Goal: Task Accomplishment & Management: Complete application form

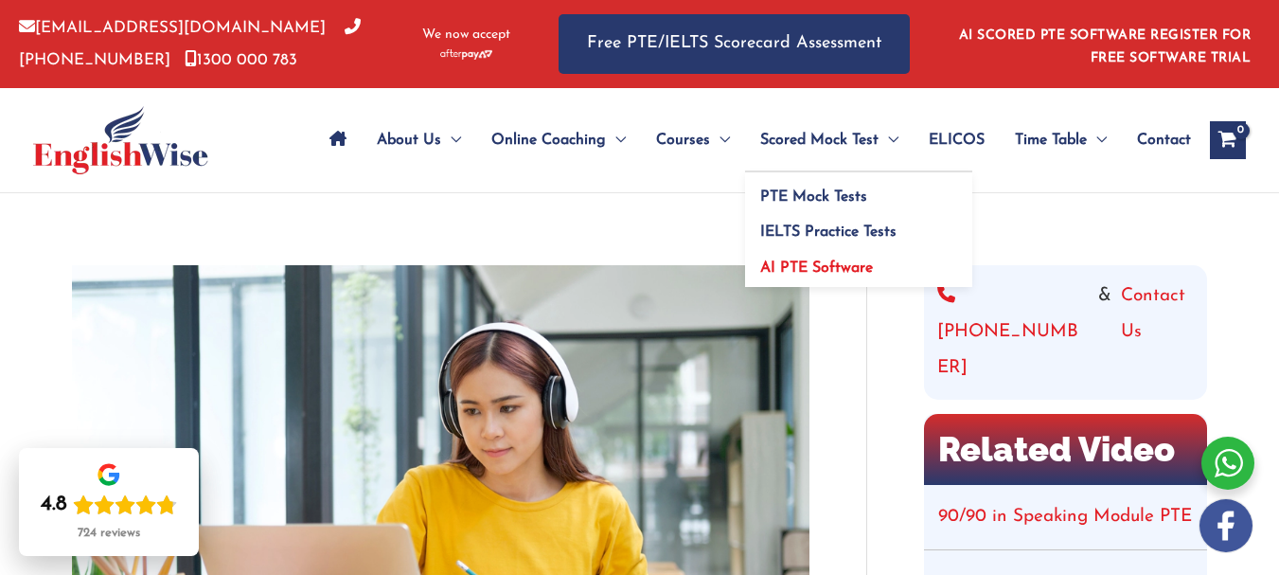
click at [817, 261] on span "AI PTE Software" at bounding box center [816, 267] width 113 height 15
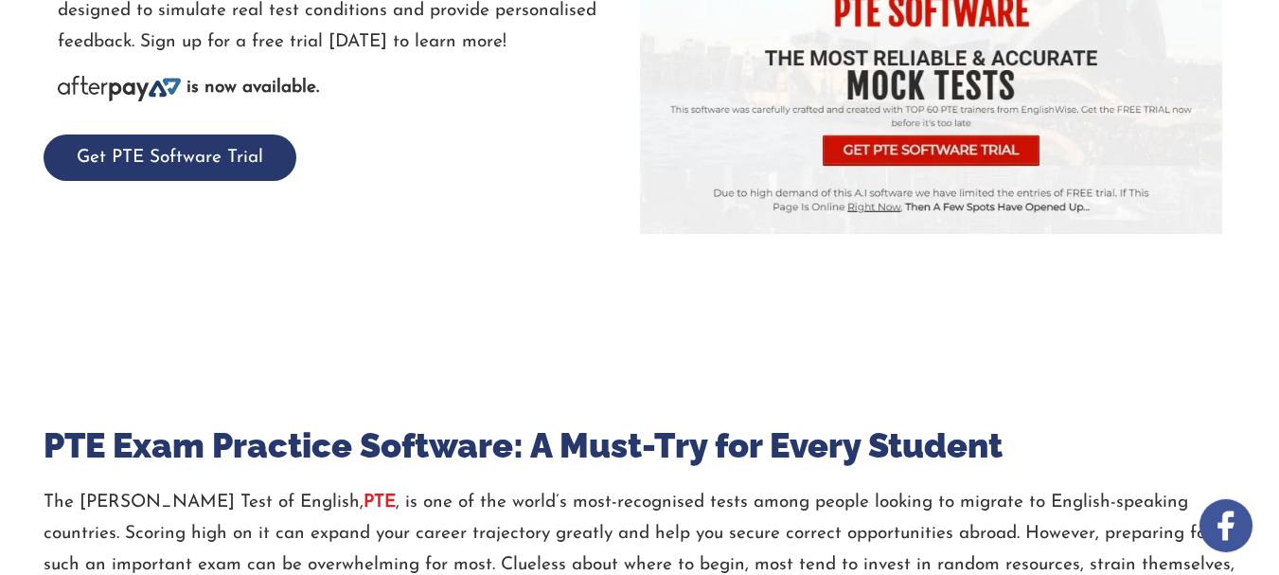
scroll to position [496, 0]
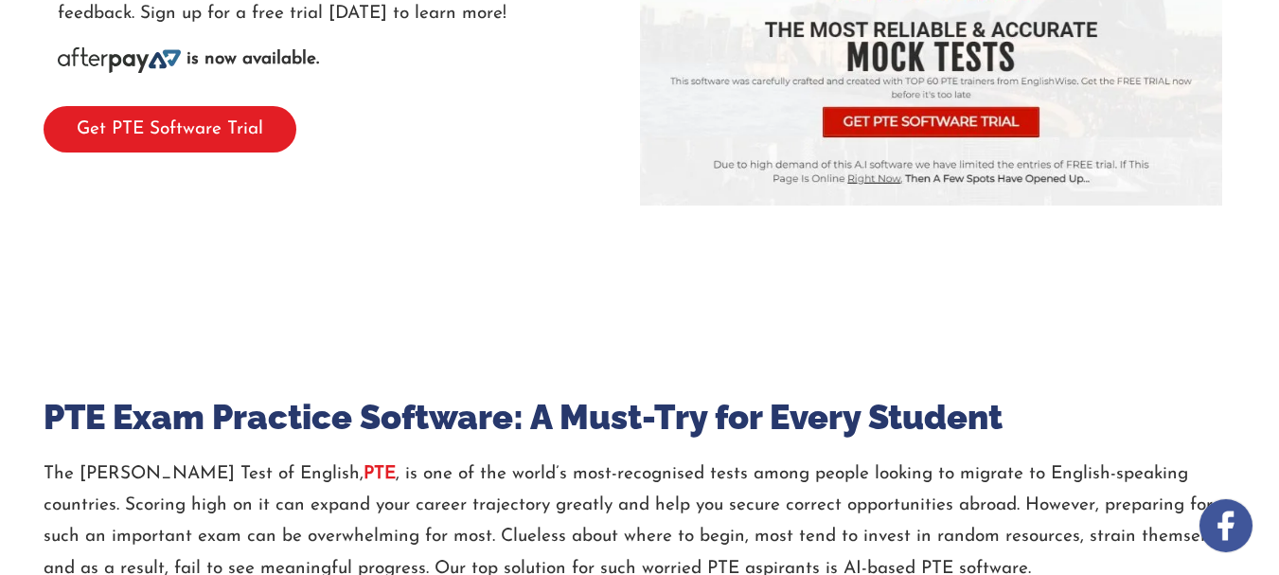
click at [284, 142] on button "Get PTE Software Trial" at bounding box center [170, 129] width 253 height 46
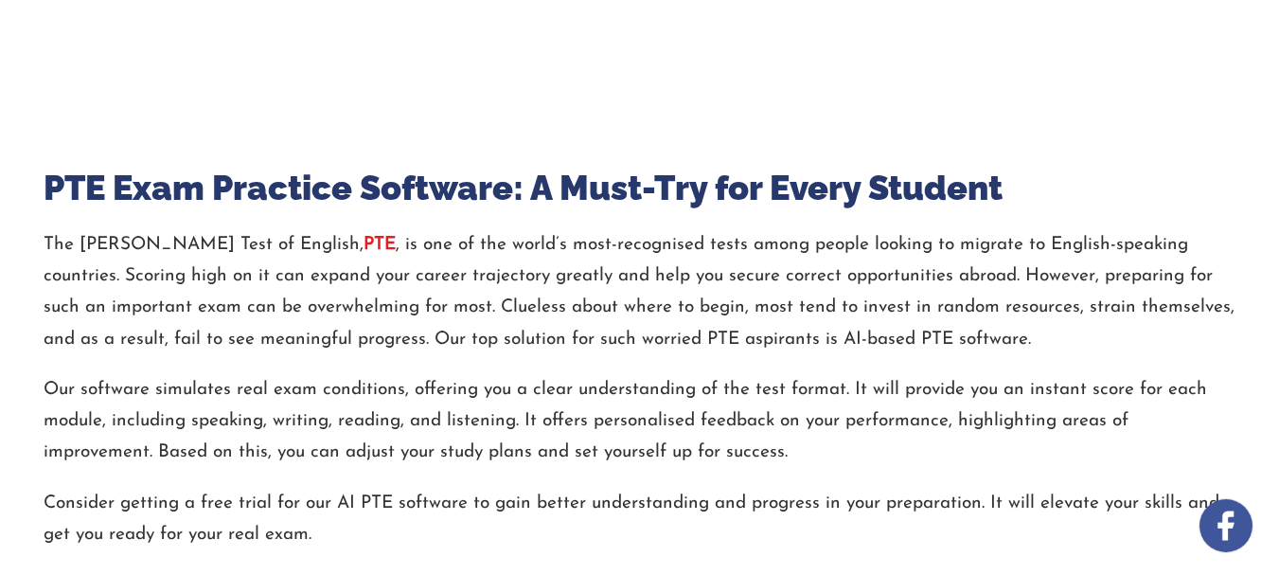
scroll to position [859, 0]
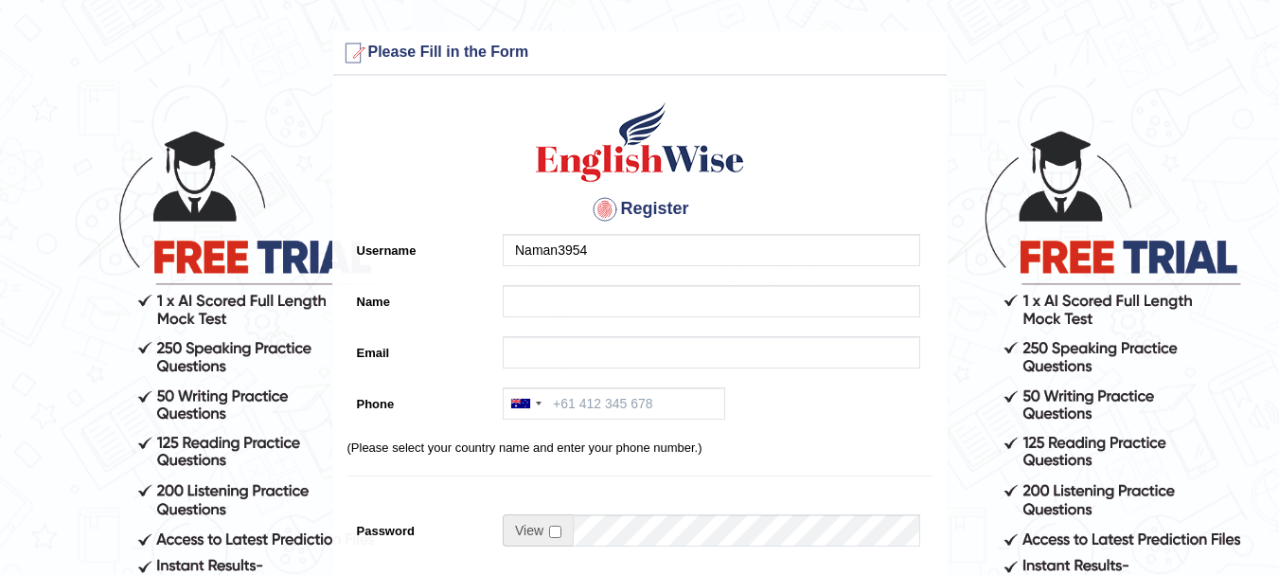
type input "Naman3954"
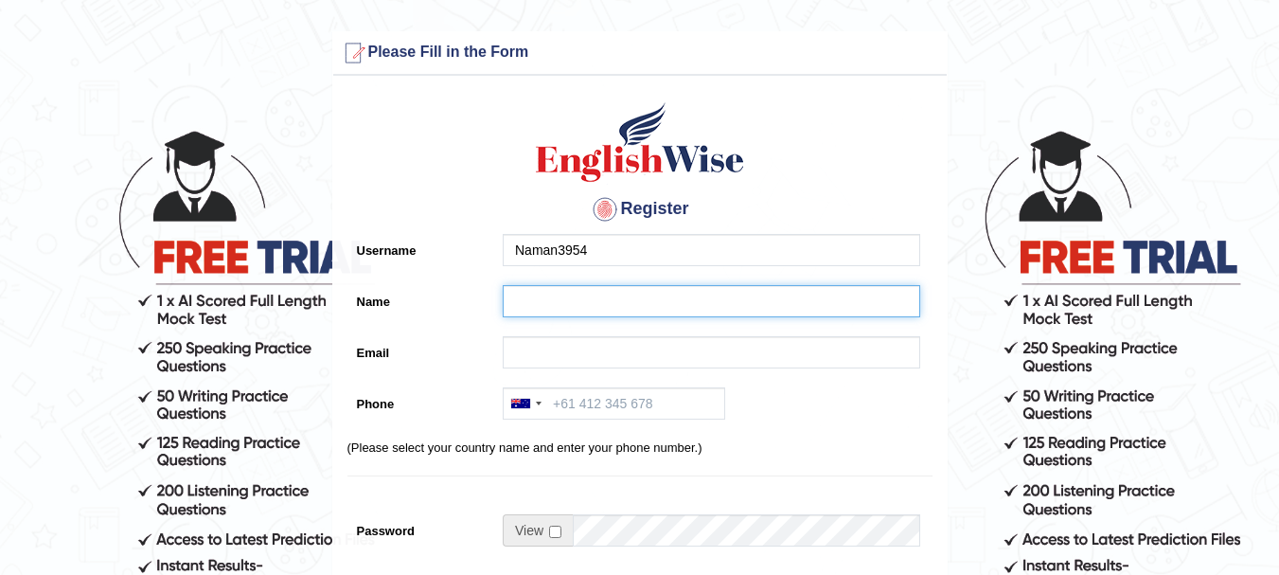
click at [633, 315] on input "Name" at bounding box center [712, 301] width 418 height 32
type input "NAMAN KANSAL"
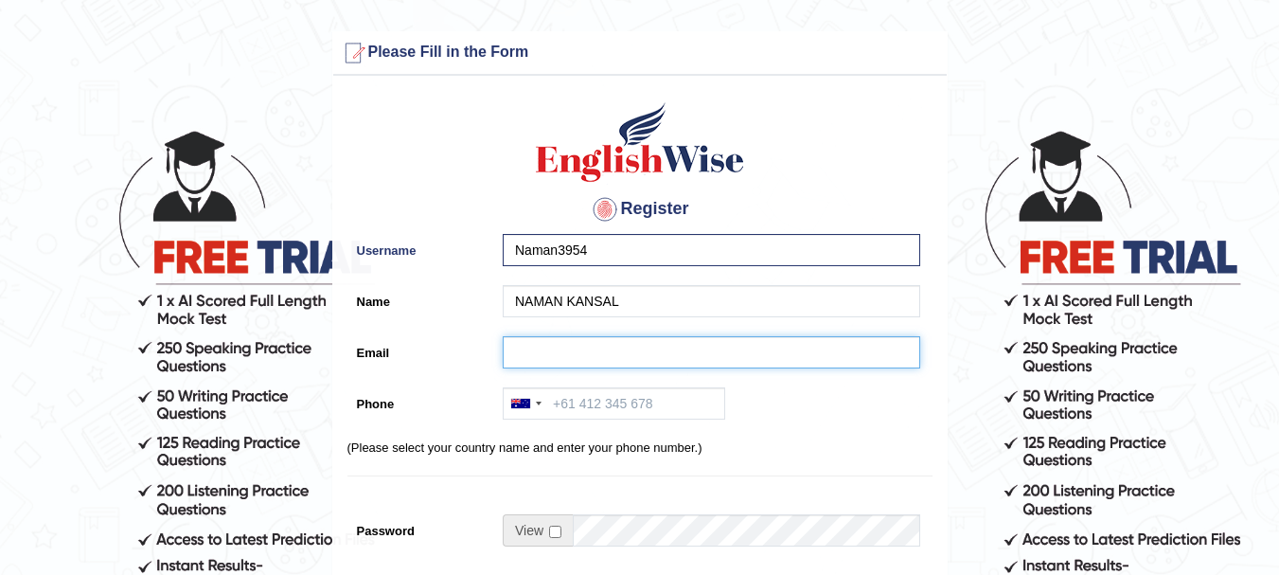
type input "NAMANKANSAL11NK@GMAIL.COM"
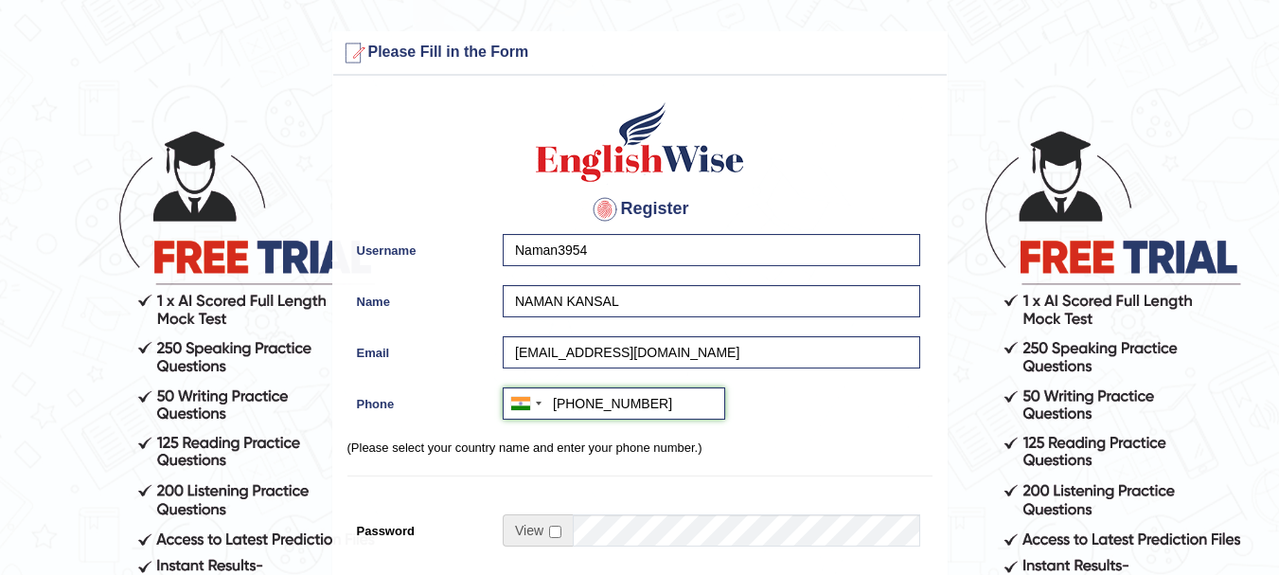
click at [575, 406] on input "+919729282568" at bounding box center [614, 403] width 222 height 32
type input "+919729282568"
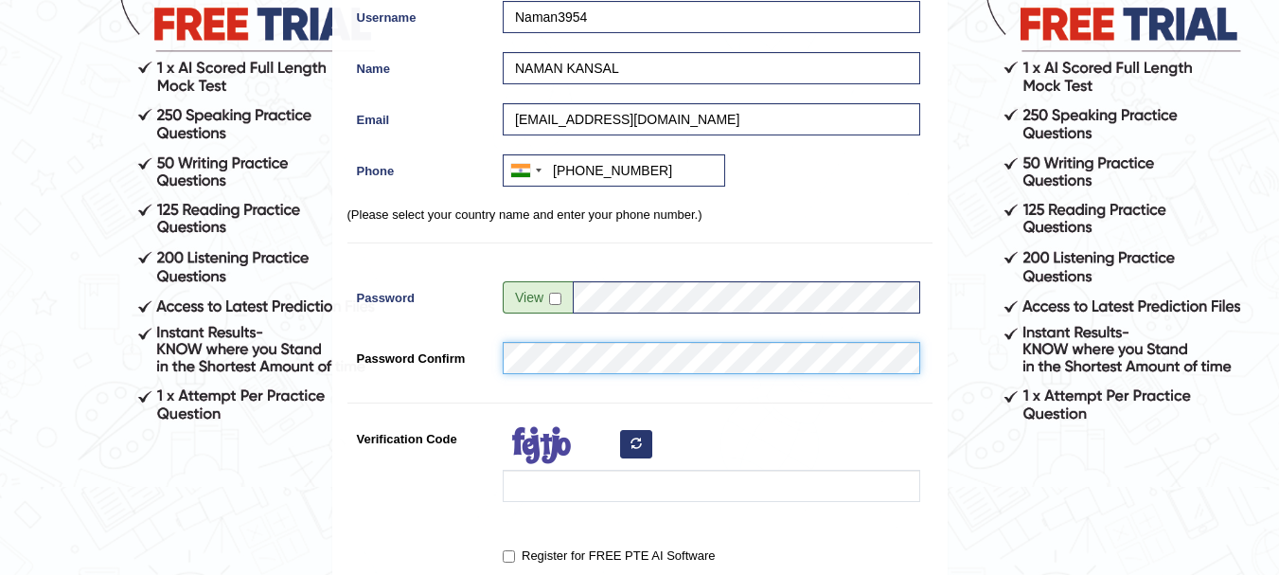
scroll to position [237, 0]
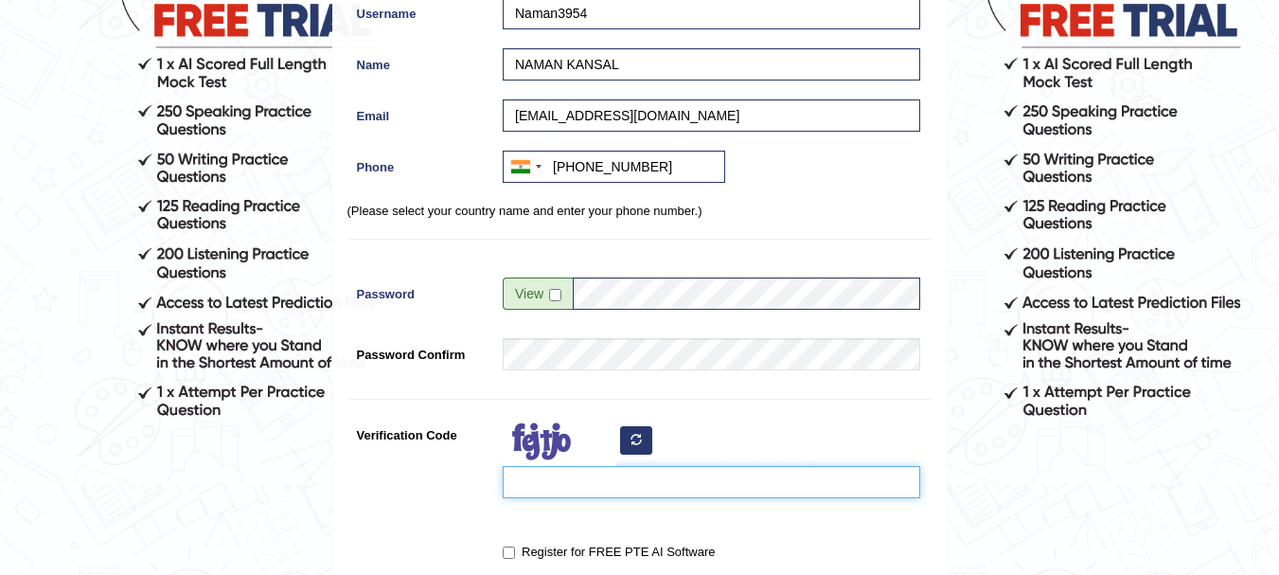
click at [619, 488] on input "Verification Code" at bounding box center [712, 482] width 418 height 32
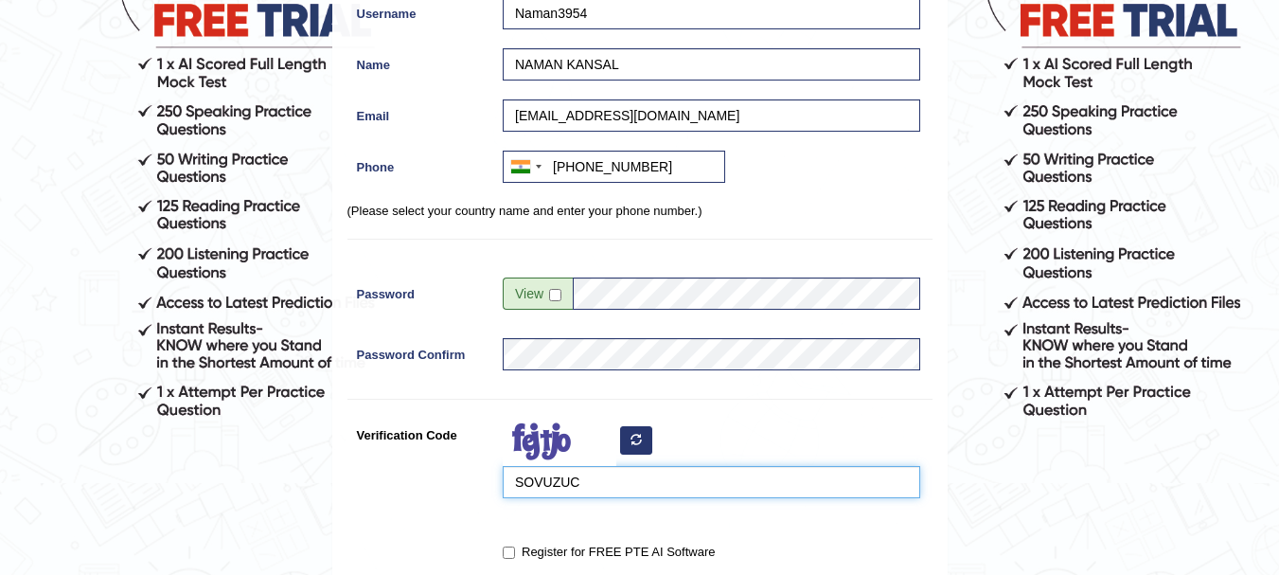
type input "SOVUZUC"
click at [591, 551] on label "Register for FREE PTE AI Software" at bounding box center [609, 551] width 212 height 19
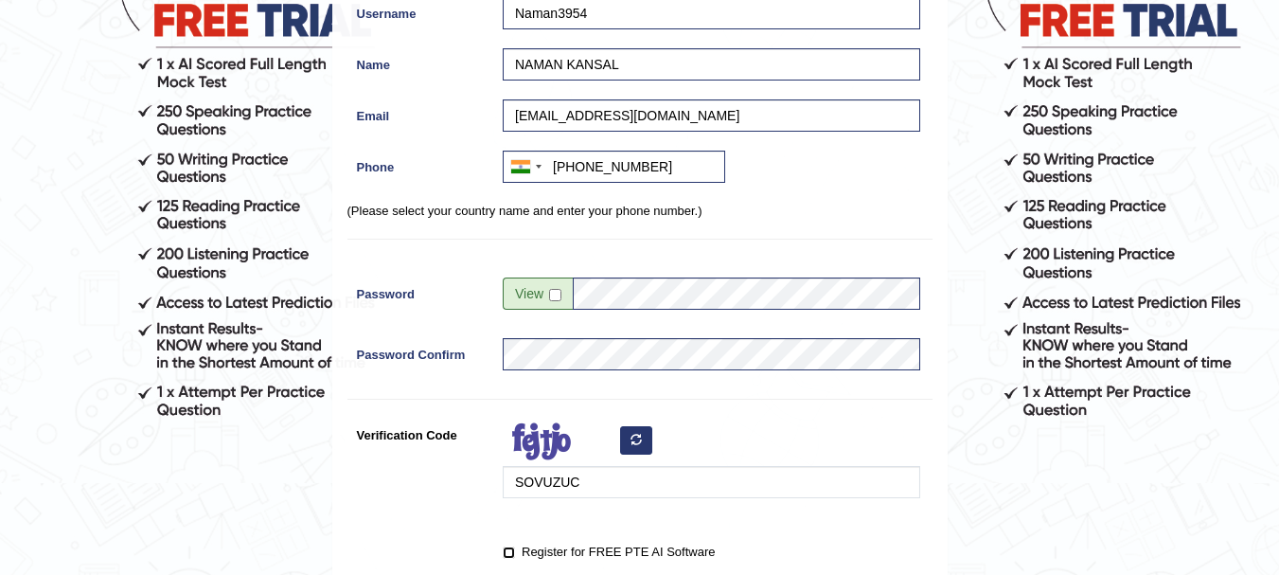
click at [515, 551] on input "Register for FREE PTE AI Software" at bounding box center [509, 552] width 12 height 12
checkbox input "true"
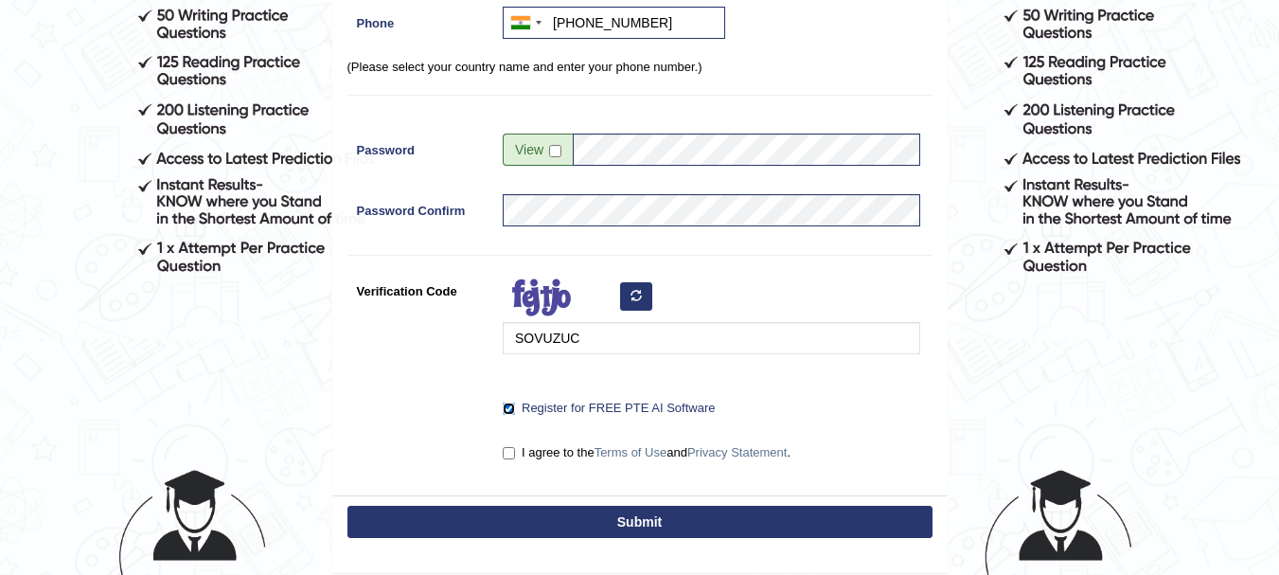
scroll to position [384, 0]
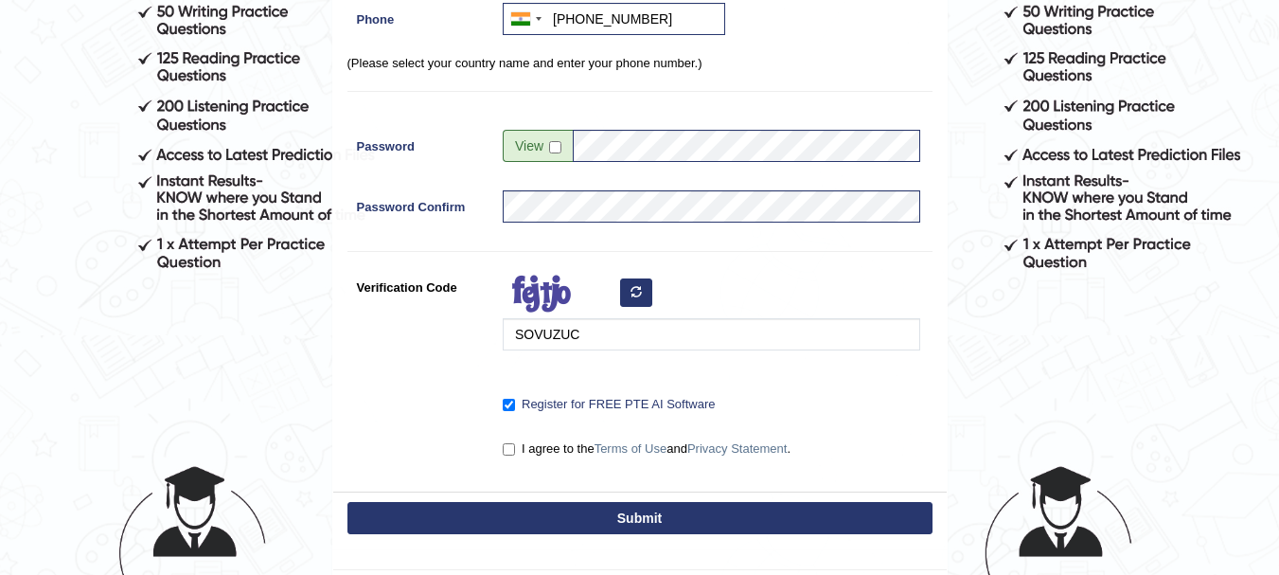
click at [518, 448] on label "I agree to the Terms of Use and Privacy Statement ." at bounding box center [647, 448] width 288 height 19
click at [515, 448] on input "I agree to the Terms of Use and Privacy Statement ." at bounding box center [509, 449] width 12 height 12
checkbox input "true"
click at [547, 512] on button "Submit" at bounding box center [639, 518] width 585 height 32
click at [552, 518] on button "Submit" at bounding box center [639, 518] width 585 height 32
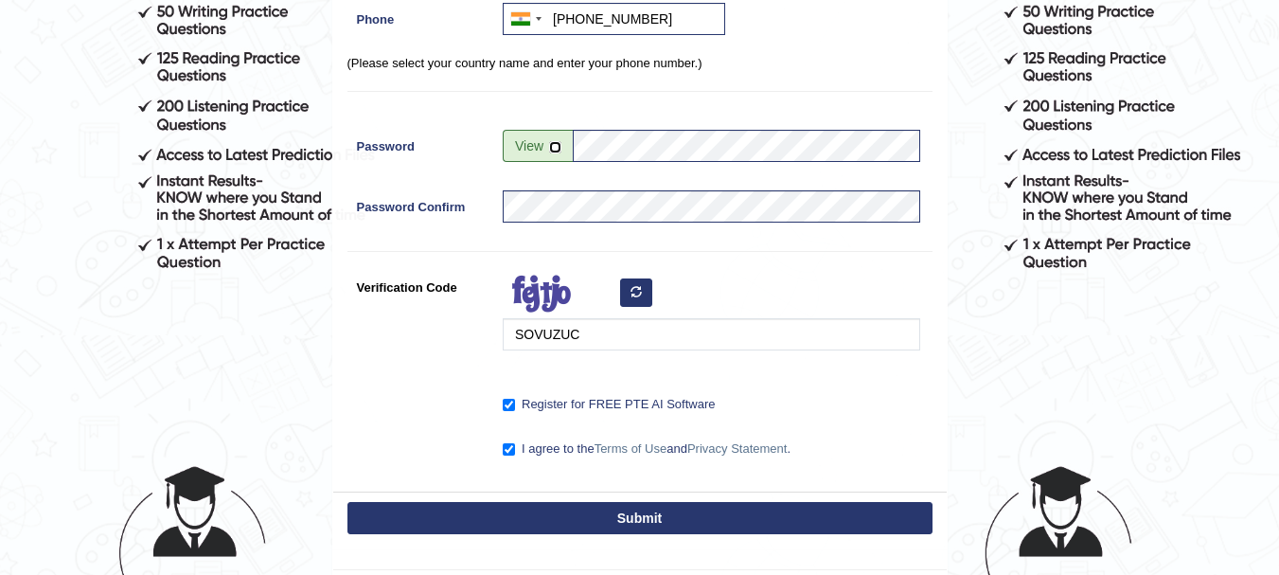
click at [555, 144] on input "checkbox" at bounding box center [555, 147] width 12 height 12
checkbox input "true"
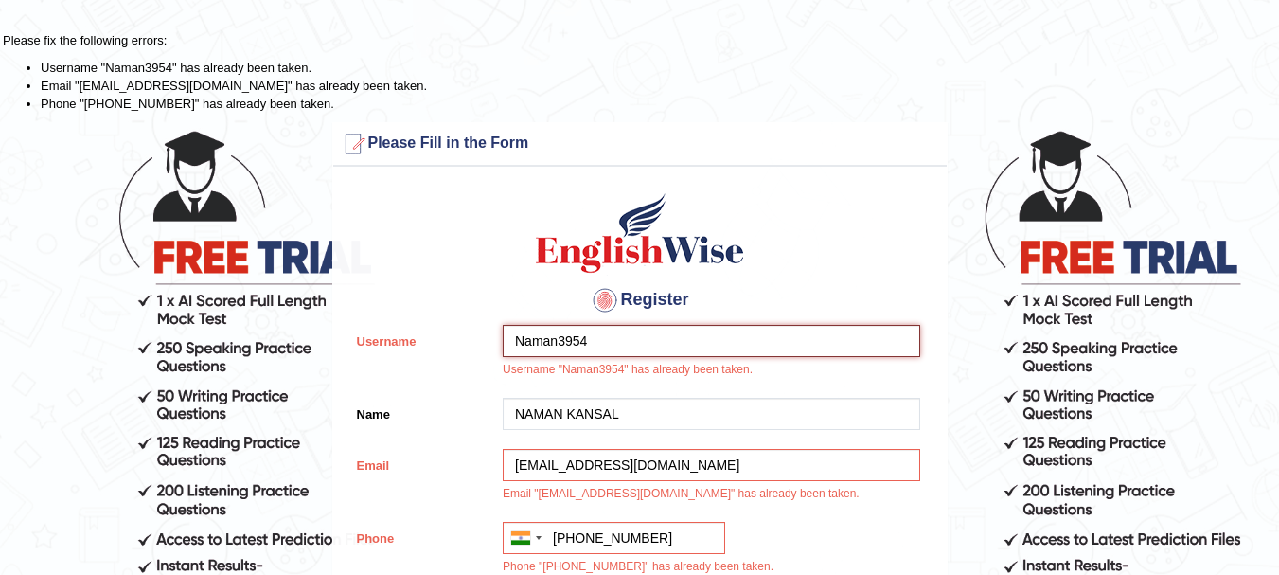
drag, startPoint x: 734, startPoint y: 344, endPoint x: 585, endPoint y: 333, distance: 149.0
click at [585, 333] on input "Naman3954" at bounding box center [712, 341] width 418 height 32
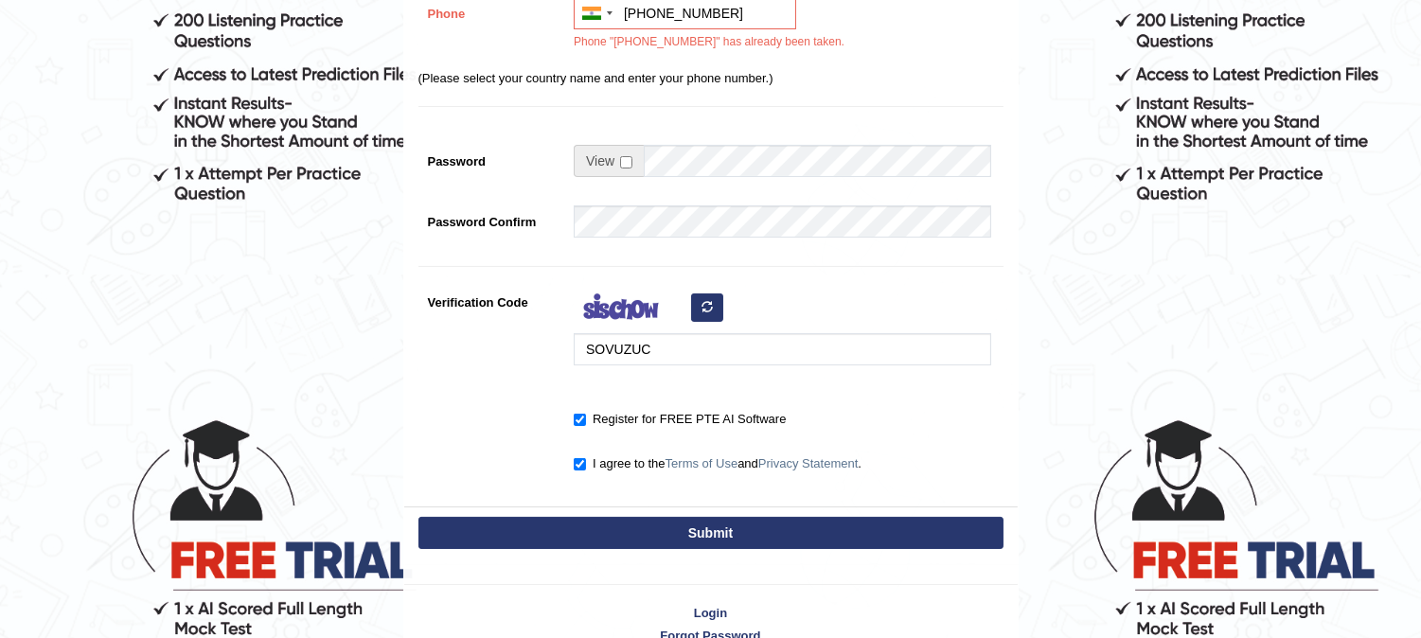
scroll to position [627, 0]
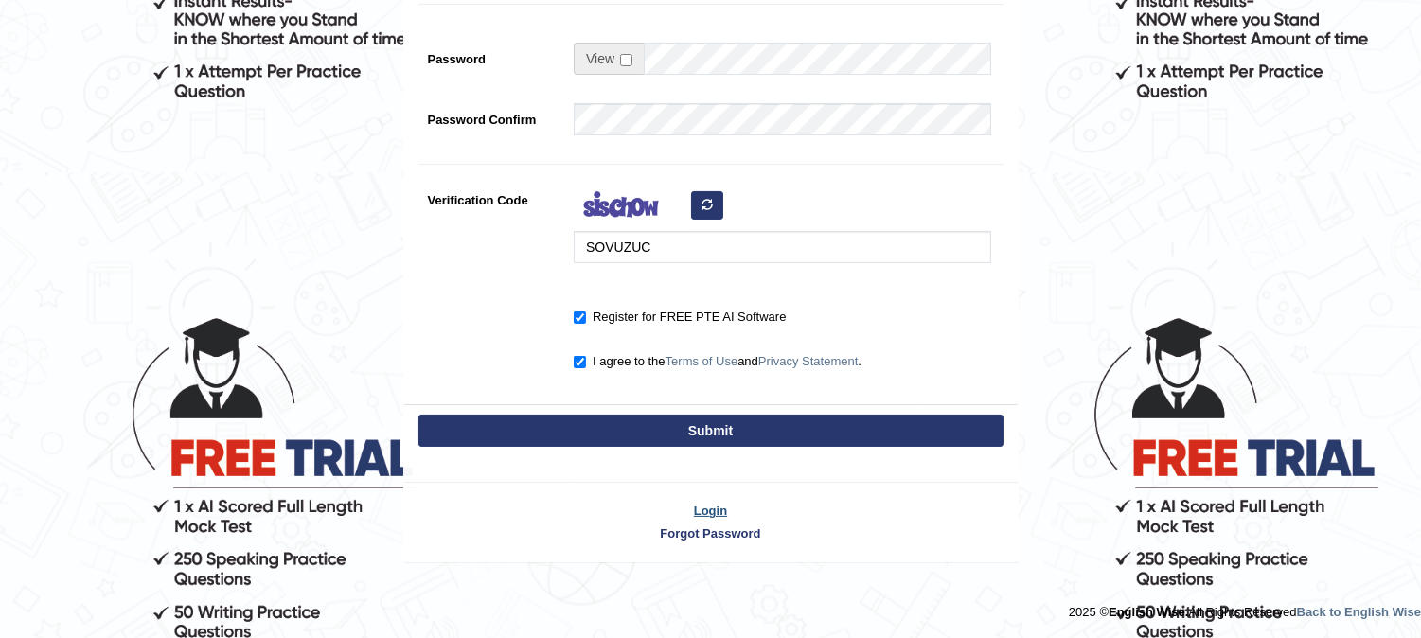
type input "Naman_3954"
click at [699, 515] on link "Login" at bounding box center [710, 511] width 613 height 18
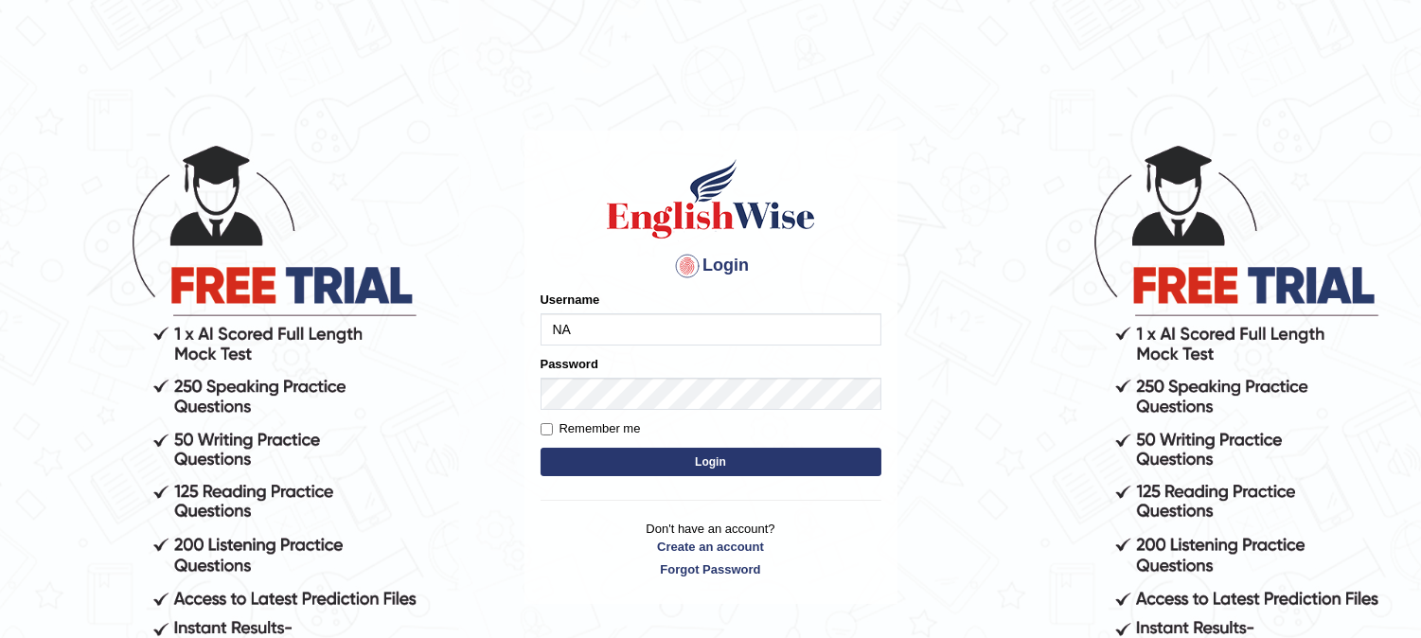
type input "N"
type input "[EMAIL_ADDRESS][DOMAIN_NAME]"
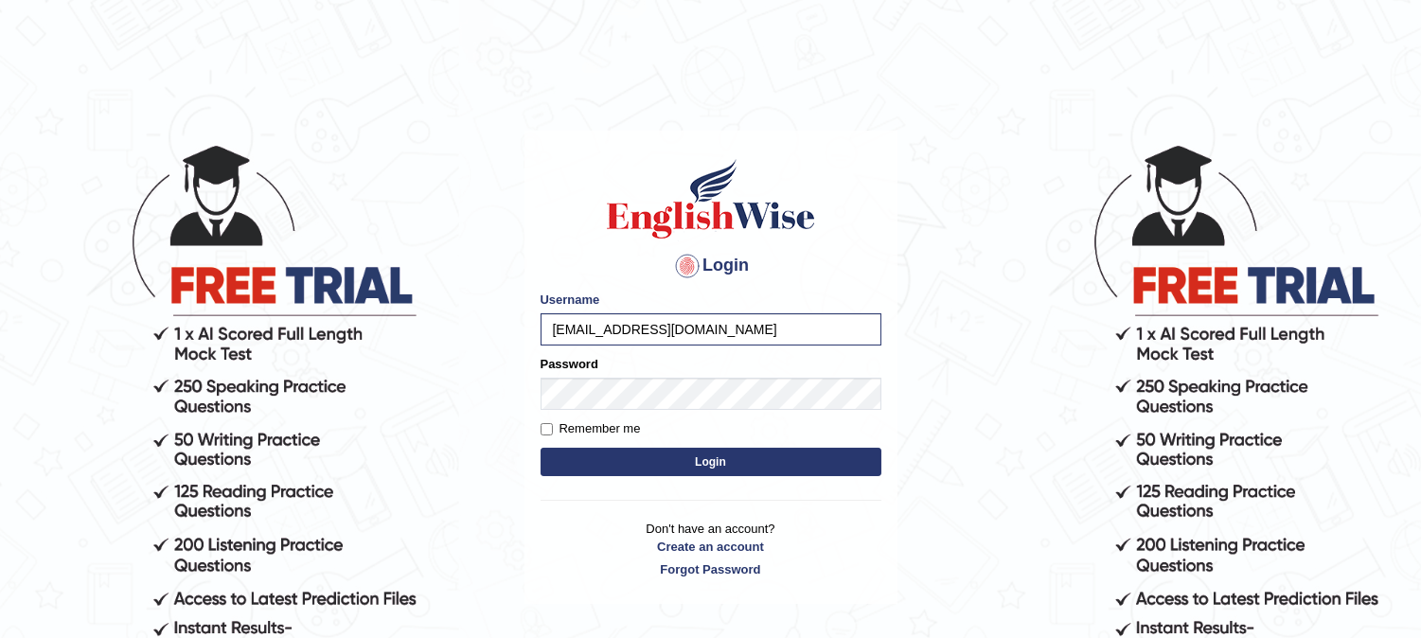
click at [673, 462] on button "Login" at bounding box center [711, 462] width 341 height 28
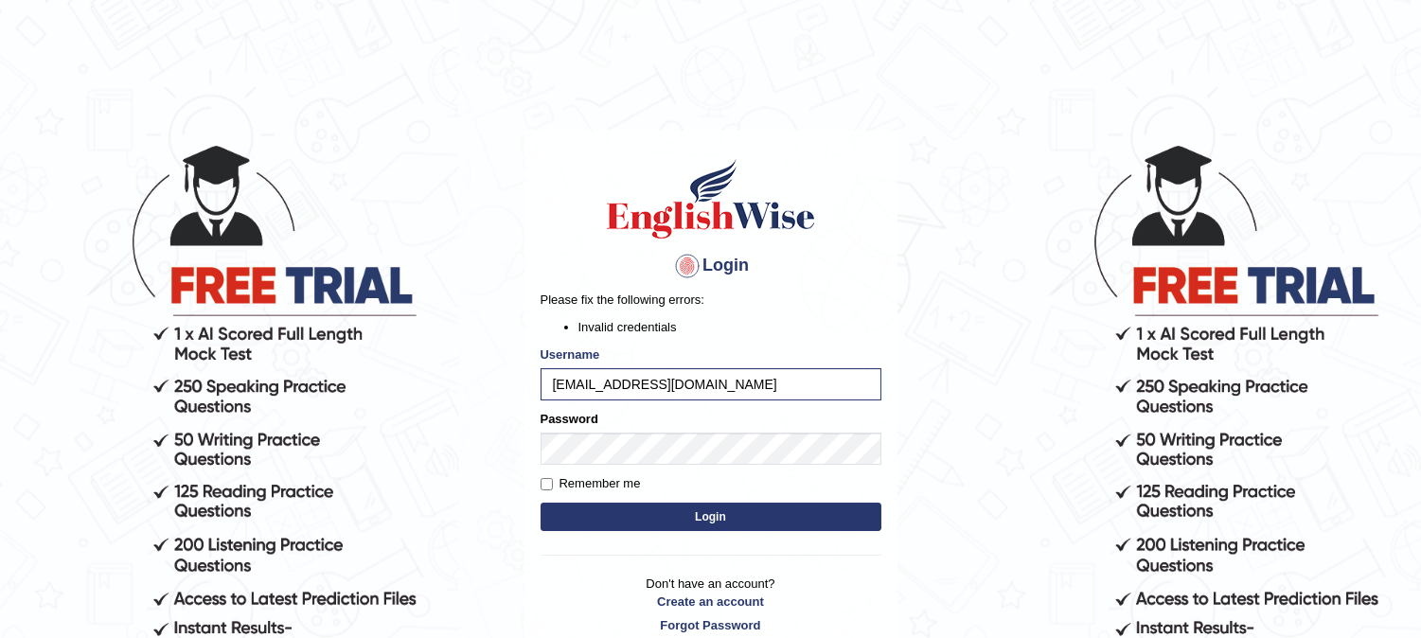
click at [672, 514] on button "Login" at bounding box center [711, 517] width 341 height 28
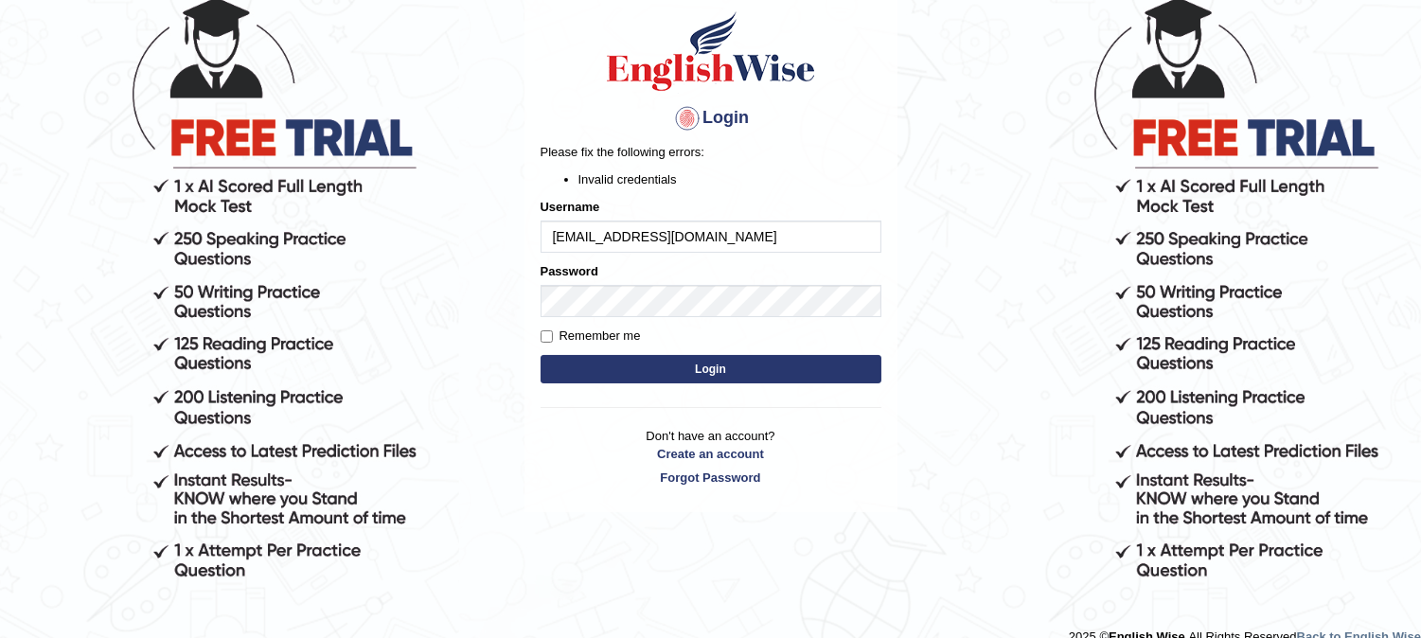
scroll to position [173, 0]
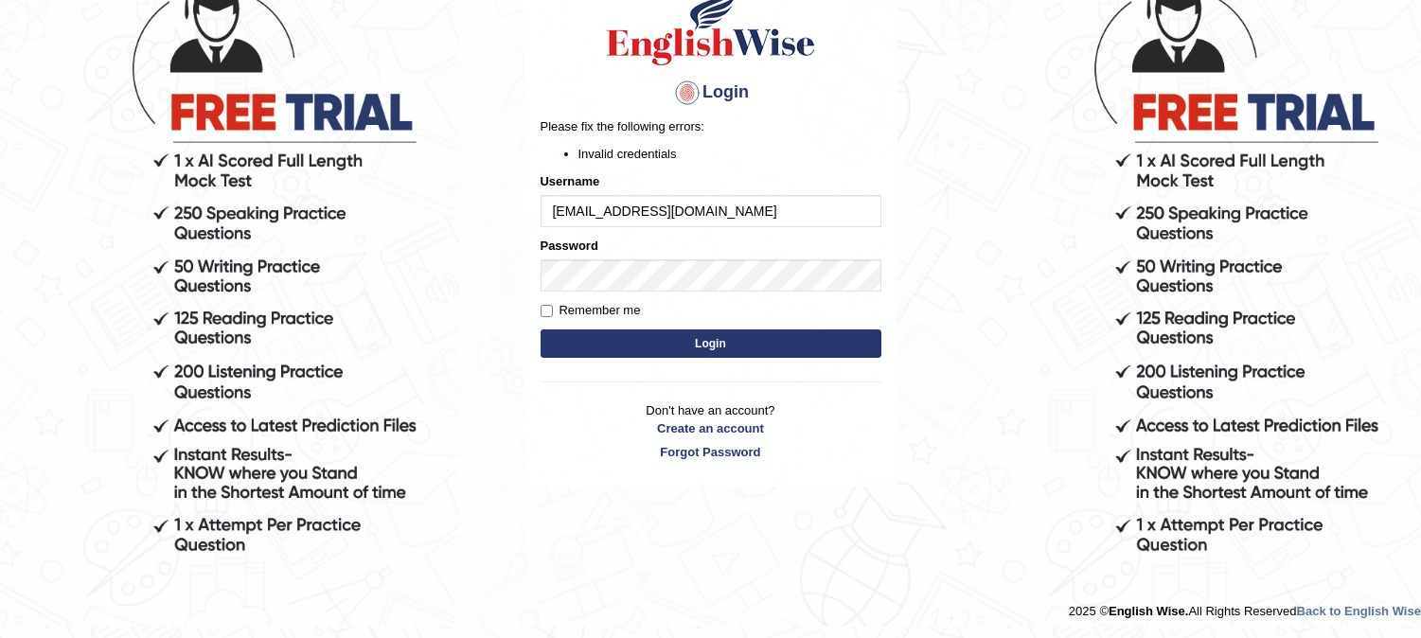
click at [754, 204] on input "[EMAIL_ADDRESS][DOMAIN_NAME]" at bounding box center [711, 211] width 341 height 32
click at [748, 343] on button "Login" at bounding box center [711, 343] width 341 height 28
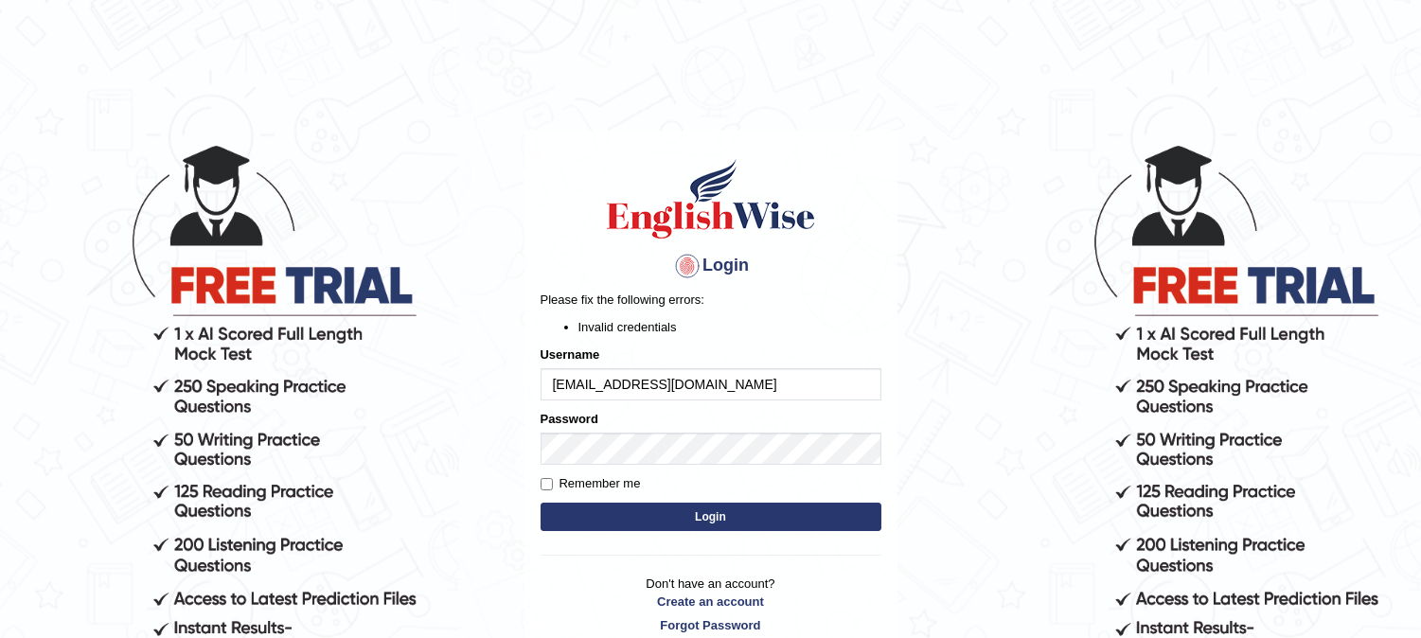
drag, startPoint x: 742, startPoint y: 383, endPoint x: 357, endPoint y: 455, distance: 392.0
click at [357, 455] on body "Login Please fix the following errors: Invalid credentials Username namankansal…" at bounding box center [710, 390] width 1421 height 638
type input "Naman3954"
click at [603, 534] on form "Please fix the following errors: Invalid credentials Username Naman3954 Passwor…" at bounding box center [711, 413] width 341 height 245
click at [608, 525] on button "Login" at bounding box center [711, 517] width 341 height 28
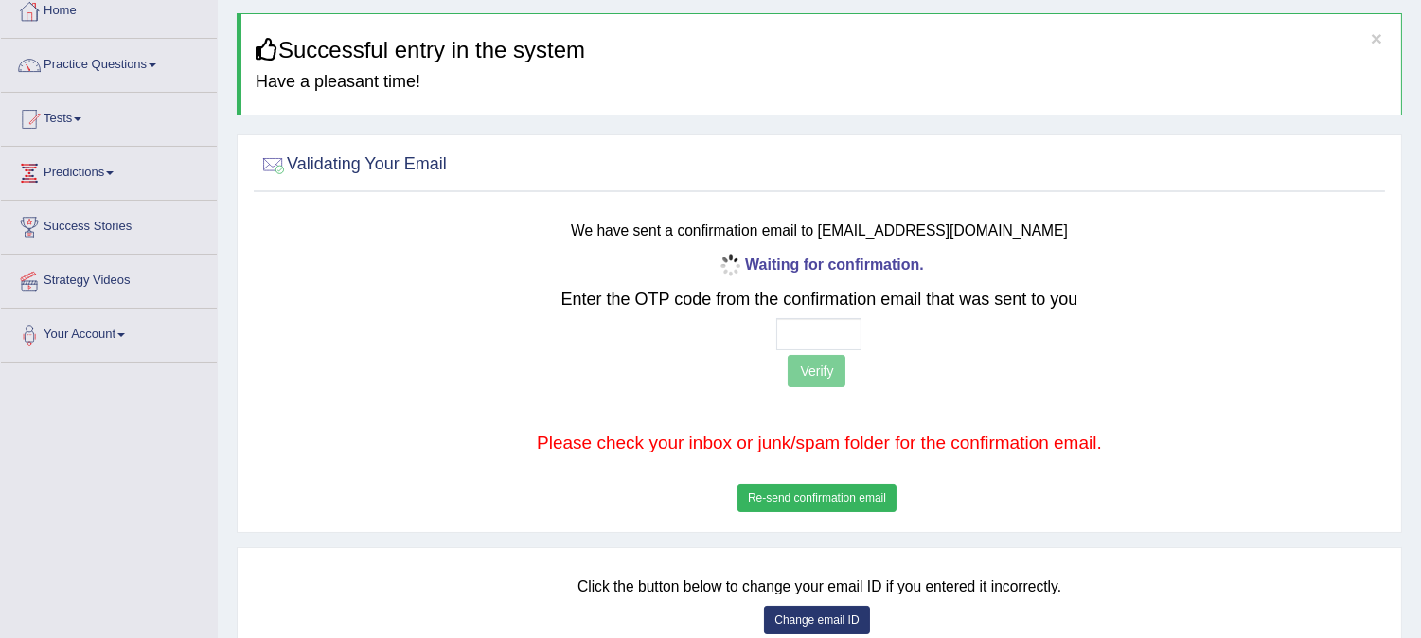
scroll to position [111, 0]
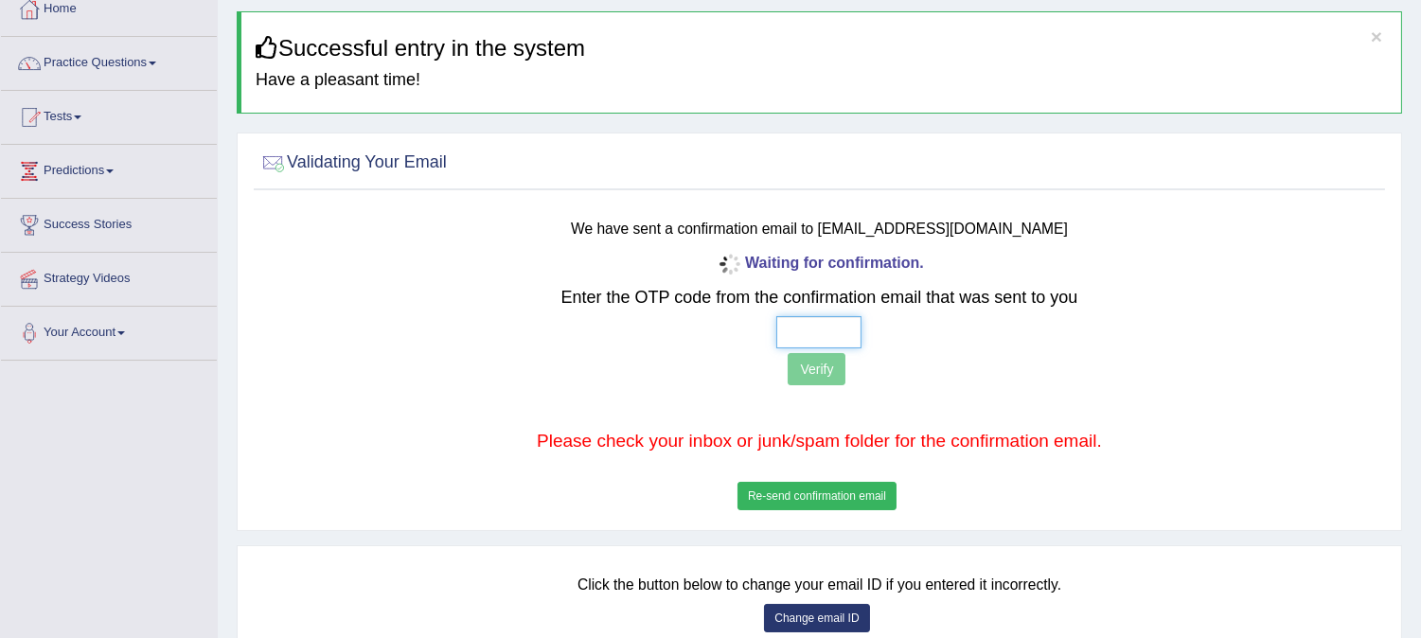
click at [836, 332] on input "text" at bounding box center [818, 332] width 85 height 32
click at [853, 484] on button "Re-send confirmation email" at bounding box center [817, 496] width 159 height 28
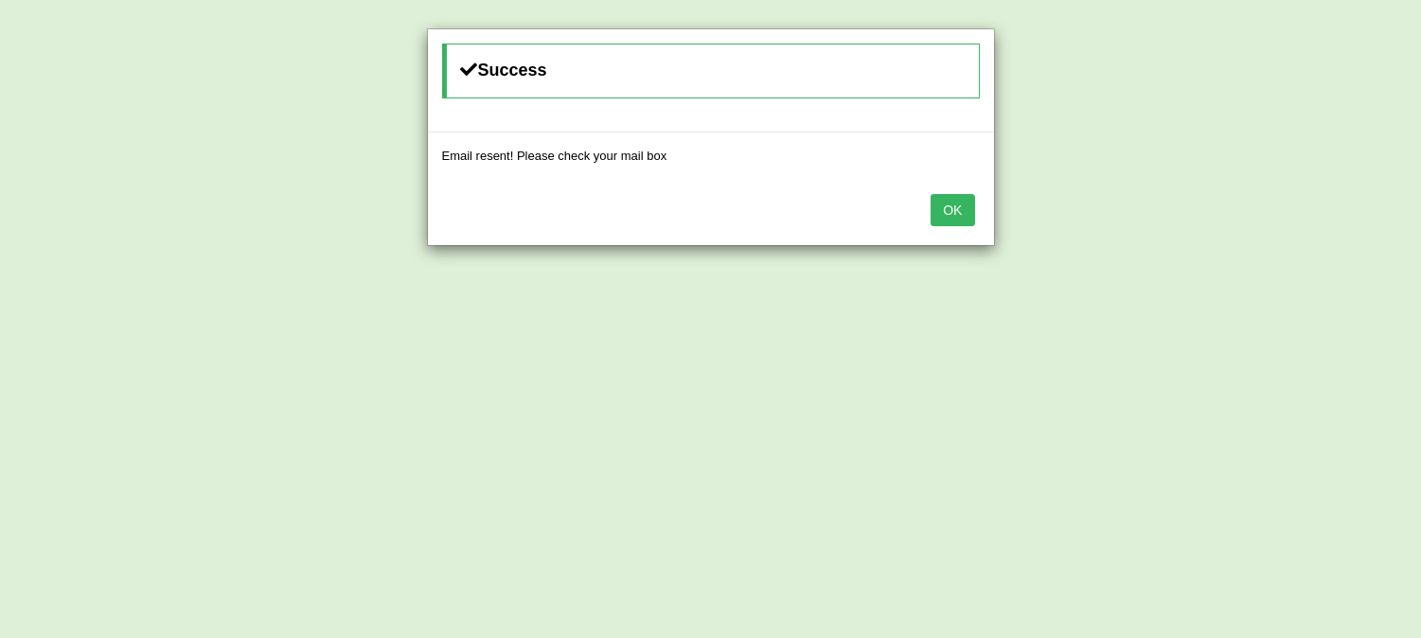
click at [966, 212] on button "OK" at bounding box center [953, 210] width 44 height 32
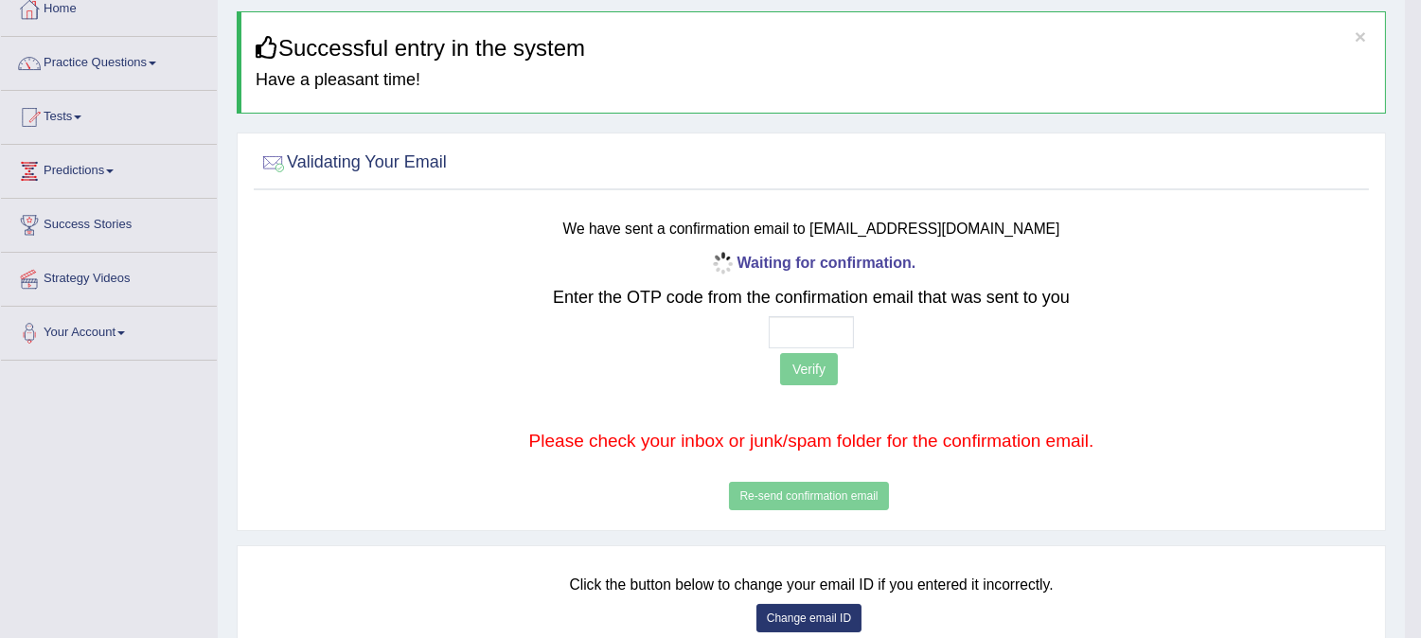
click at [119, 165] on link "Predictions" at bounding box center [109, 168] width 216 height 47
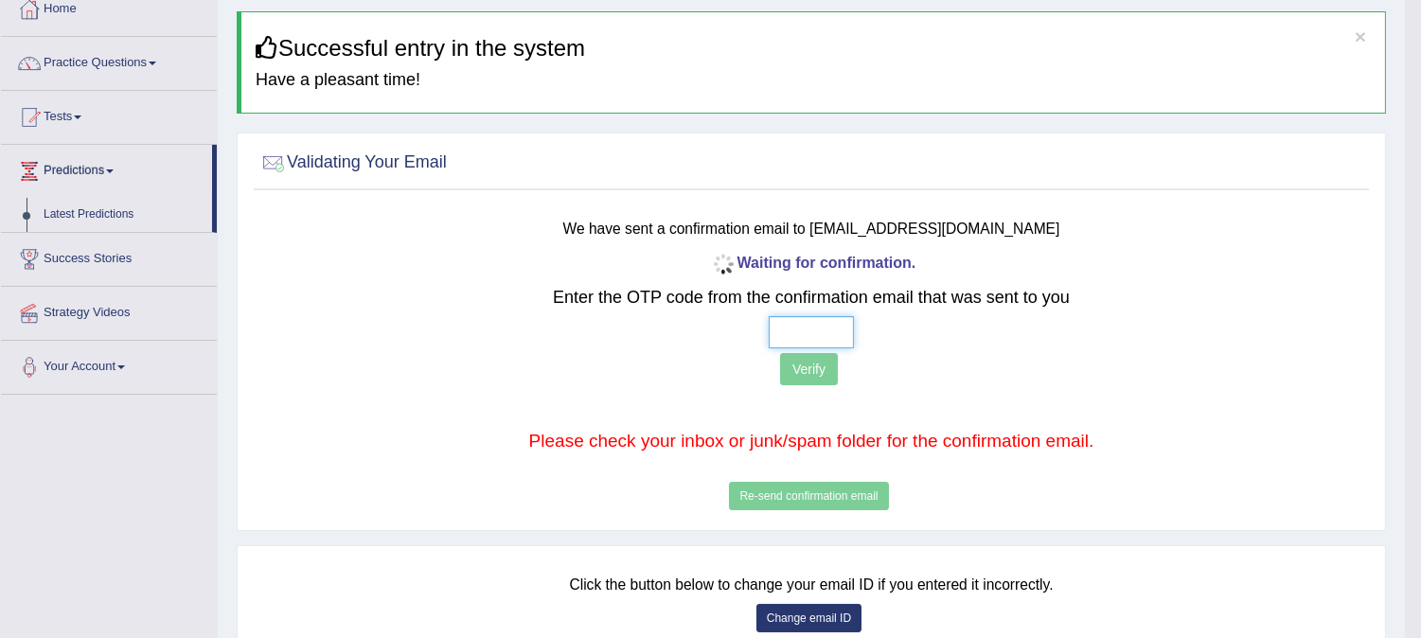
click at [799, 324] on input "text" at bounding box center [811, 332] width 85 height 32
type input "5 3 6 1"
click at [822, 369] on button "Verify" at bounding box center [809, 369] width 58 height 32
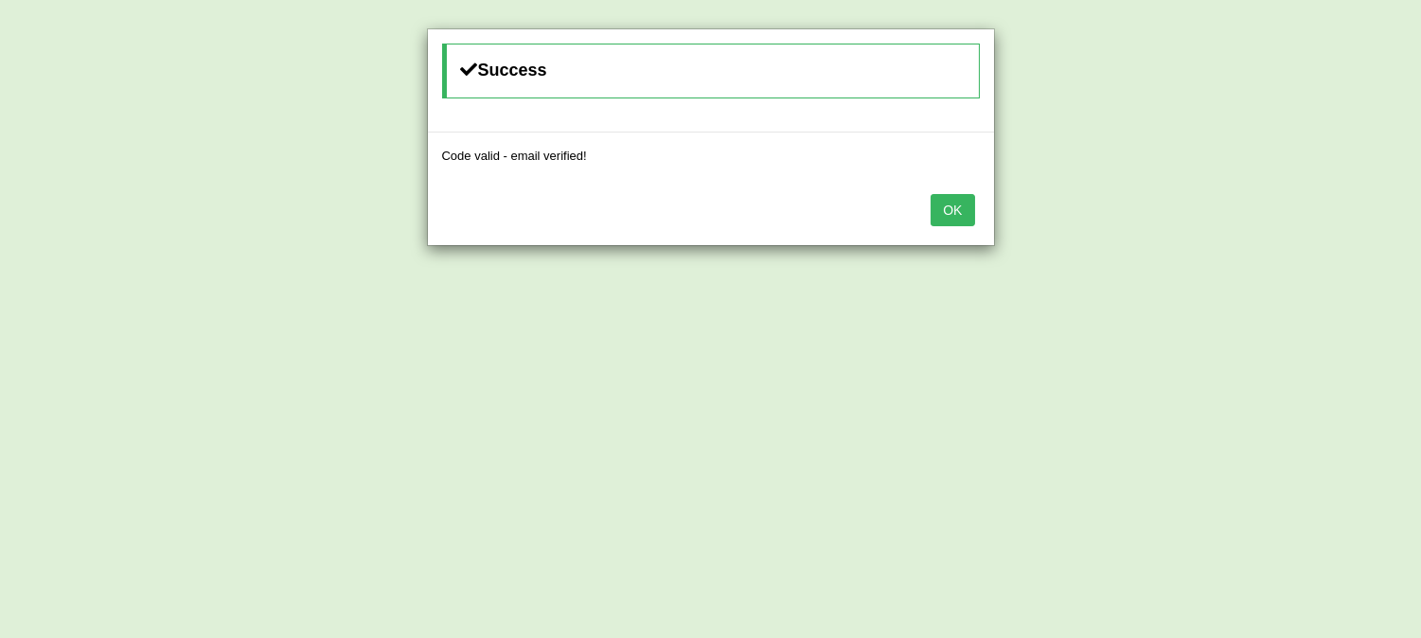
click at [966, 213] on button "OK" at bounding box center [953, 210] width 44 height 32
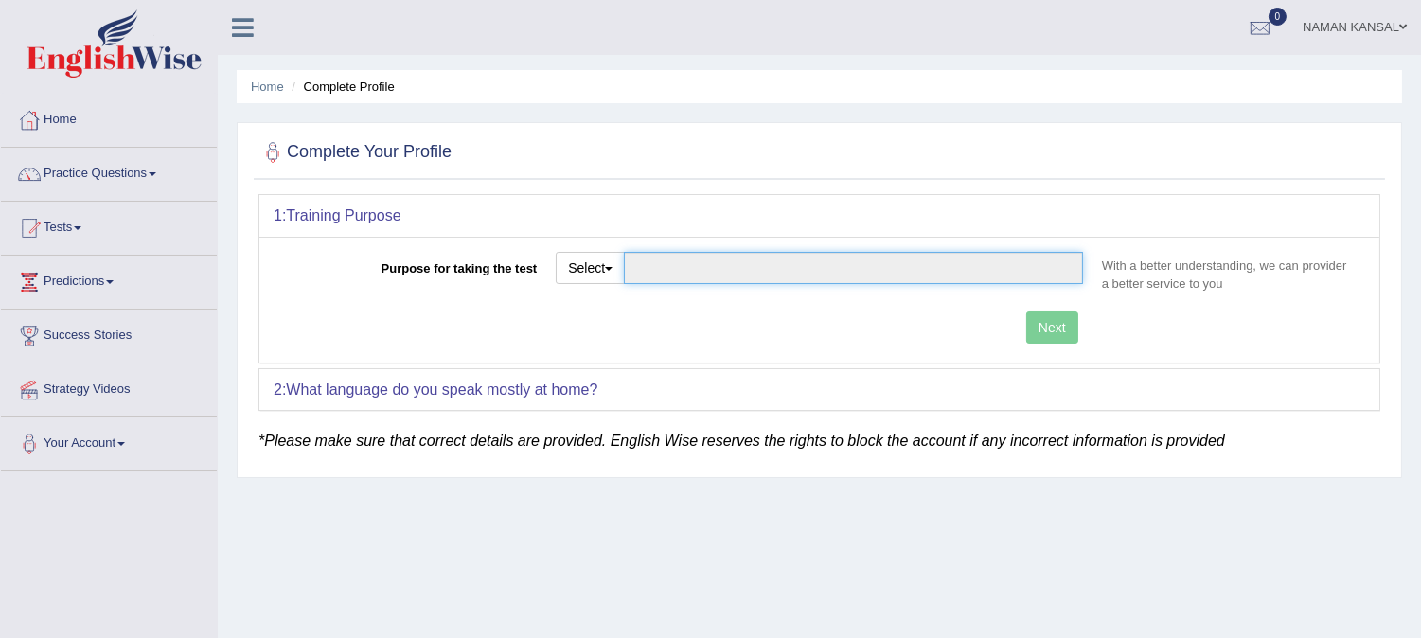
click at [701, 280] on input "Purpose for taking the test" at bounding box center [853, 268] width 459 height 32
click at [691, 278] on input "Purpose for taking the test" at bounding box center [853, 268] width 459 height 32
click at [702, 270] on input "Purpose for taking the test" at bounding box center [853, 268] width 459 height 32
click at [855, 273] on input "Purpose for taking the test" at bounding box center [853, 268] width 459 height 32
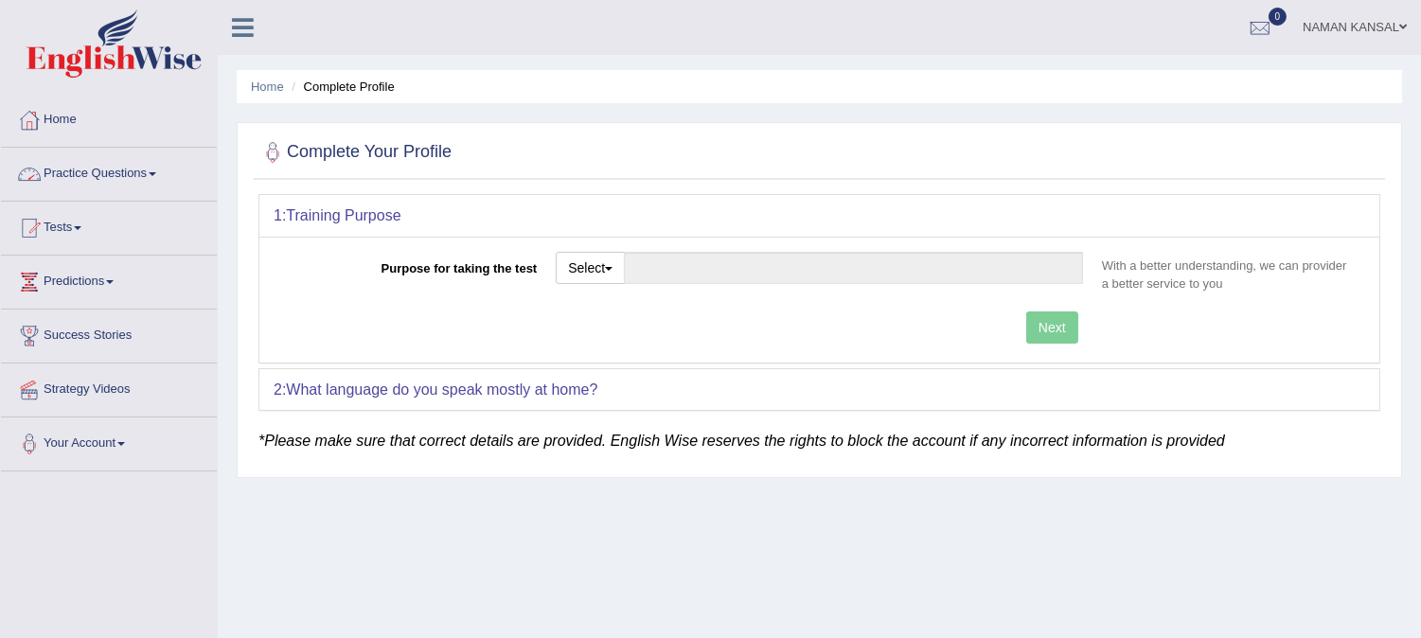
click at [150, 169] on link "Practice Questions" at bounding box center [109, 171] width 216 height 47
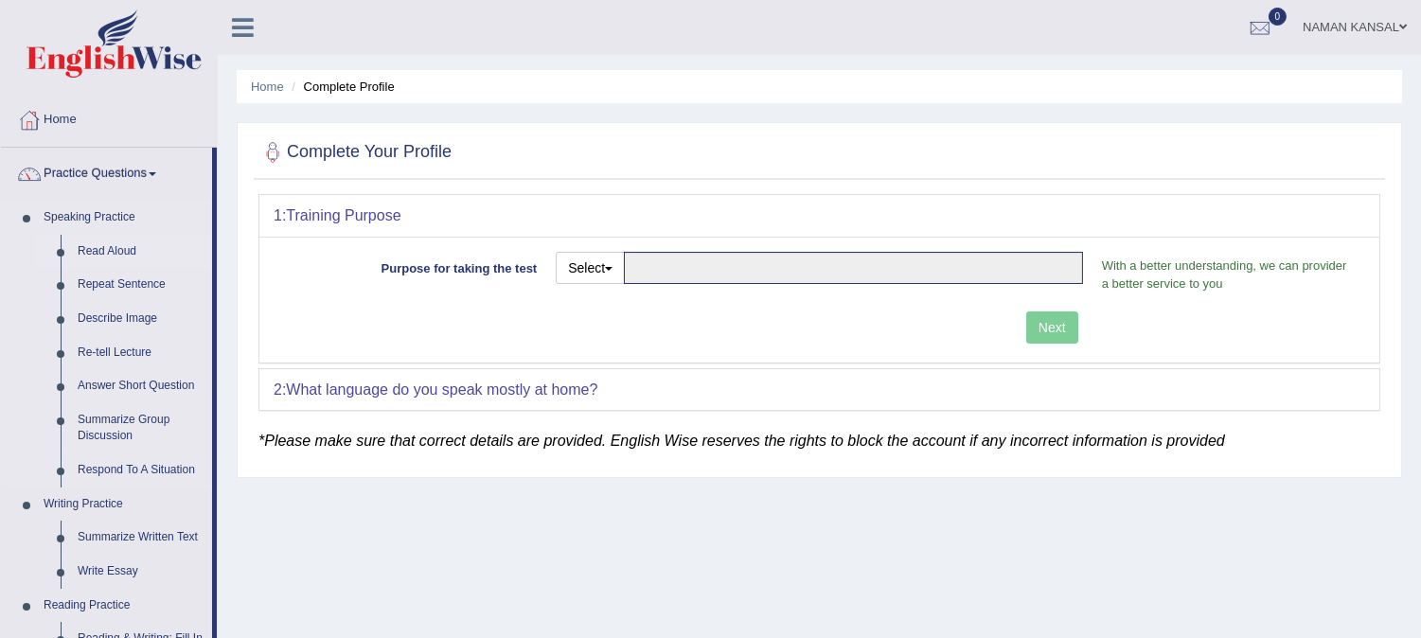
click at [116, 244] on link "Read Aloud" at bounding box center [140, 252] width 143 height 34
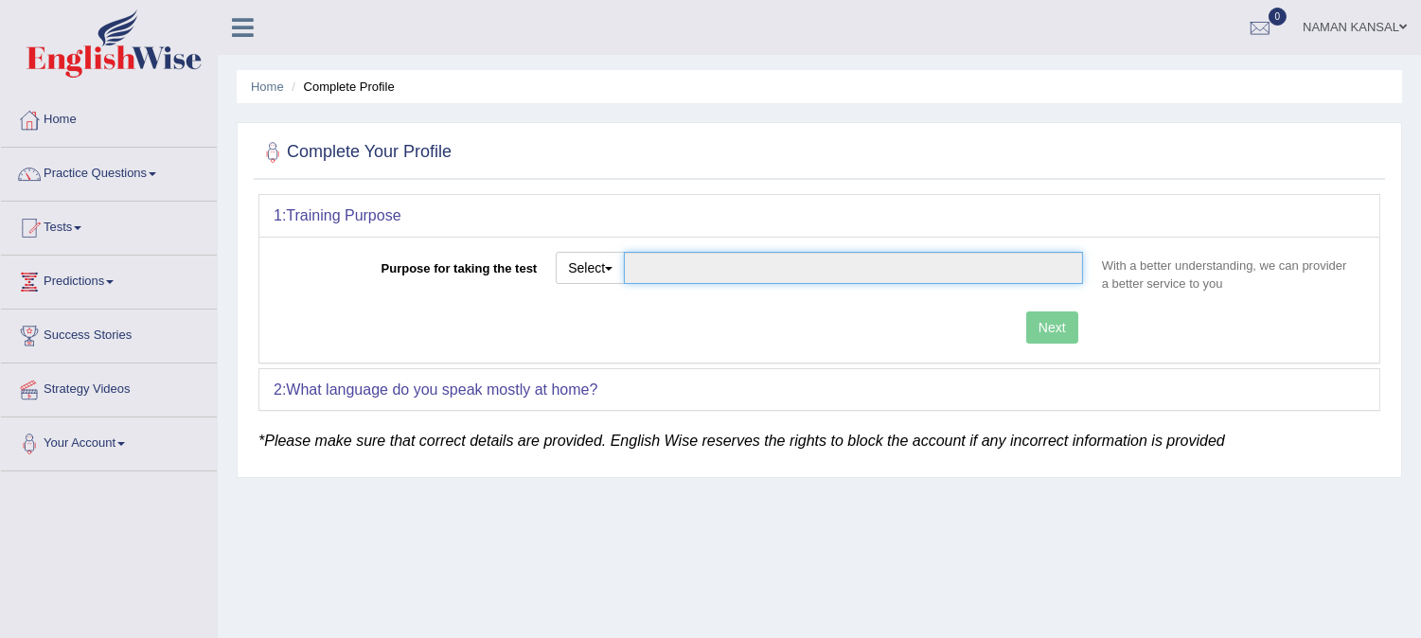
click at [939, 257] on input "Purpose for taking the test" at bounding box center [853, 268] width 459 height 32
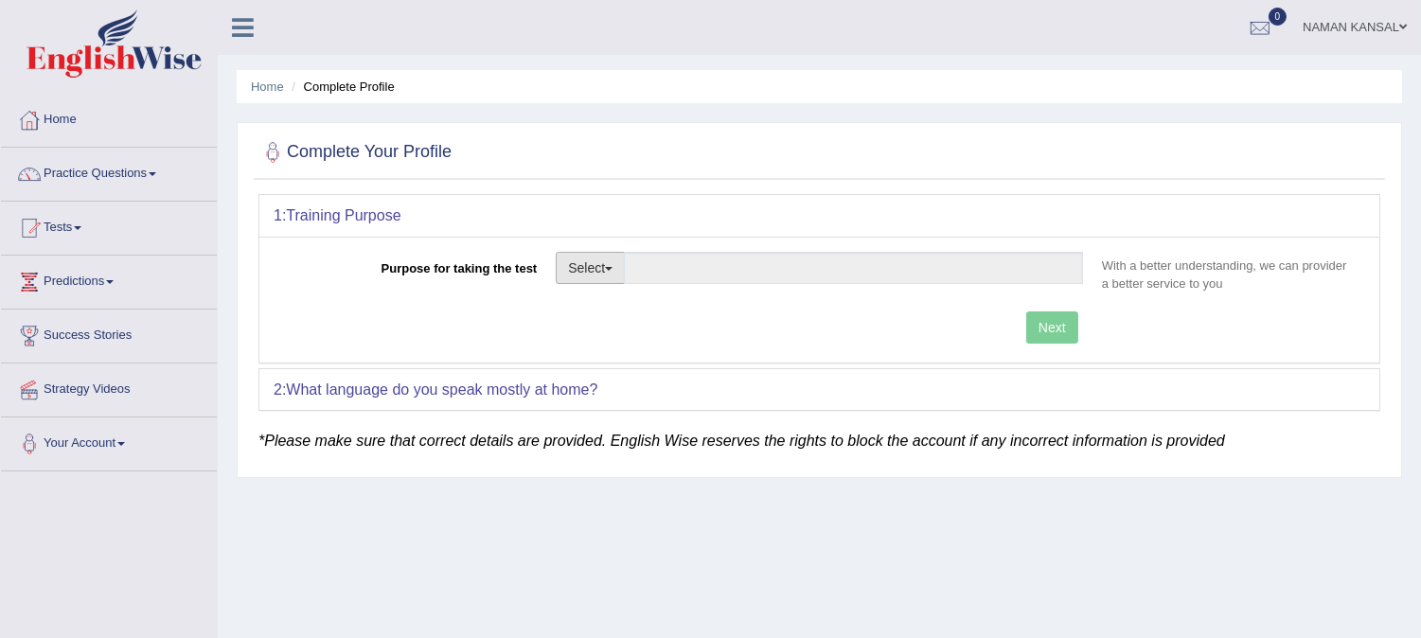
click at [608, 267] on span "button" at bounding box center [609, 269] width 8 height 4
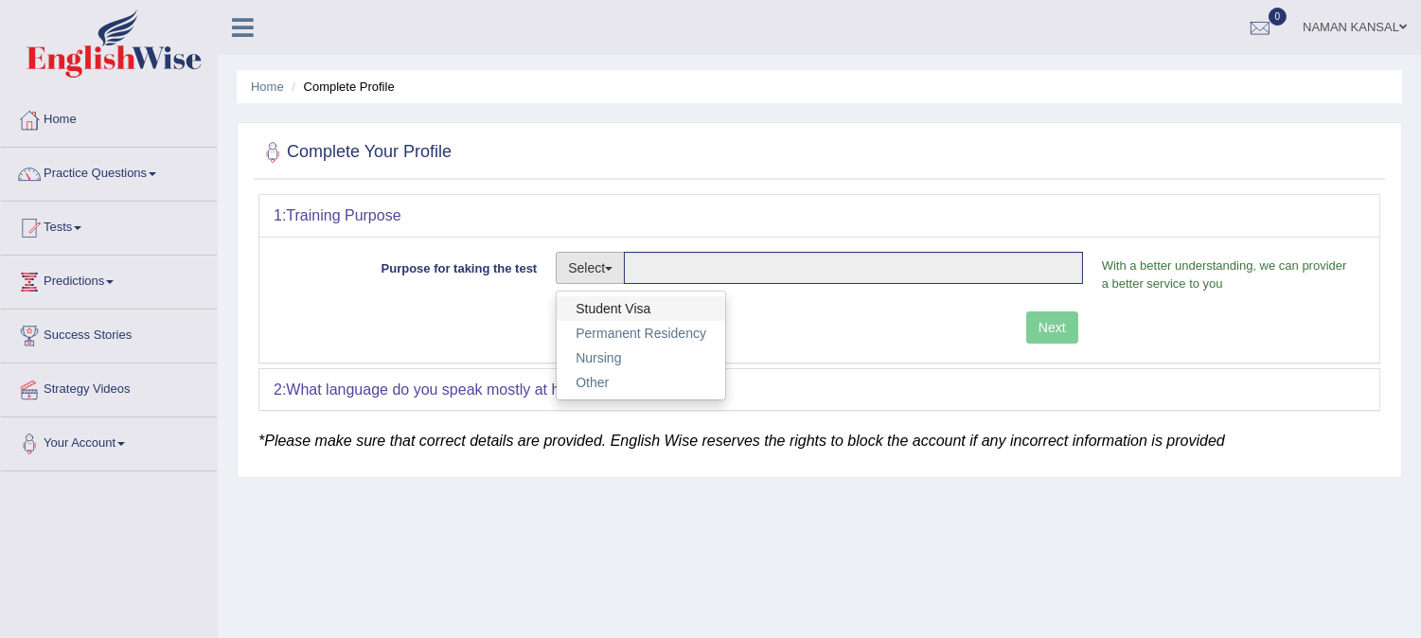
click at [636, 303] on link "Student Visa" at bounding box center [641, 308] width 169 height 25
type input "Student Visa"
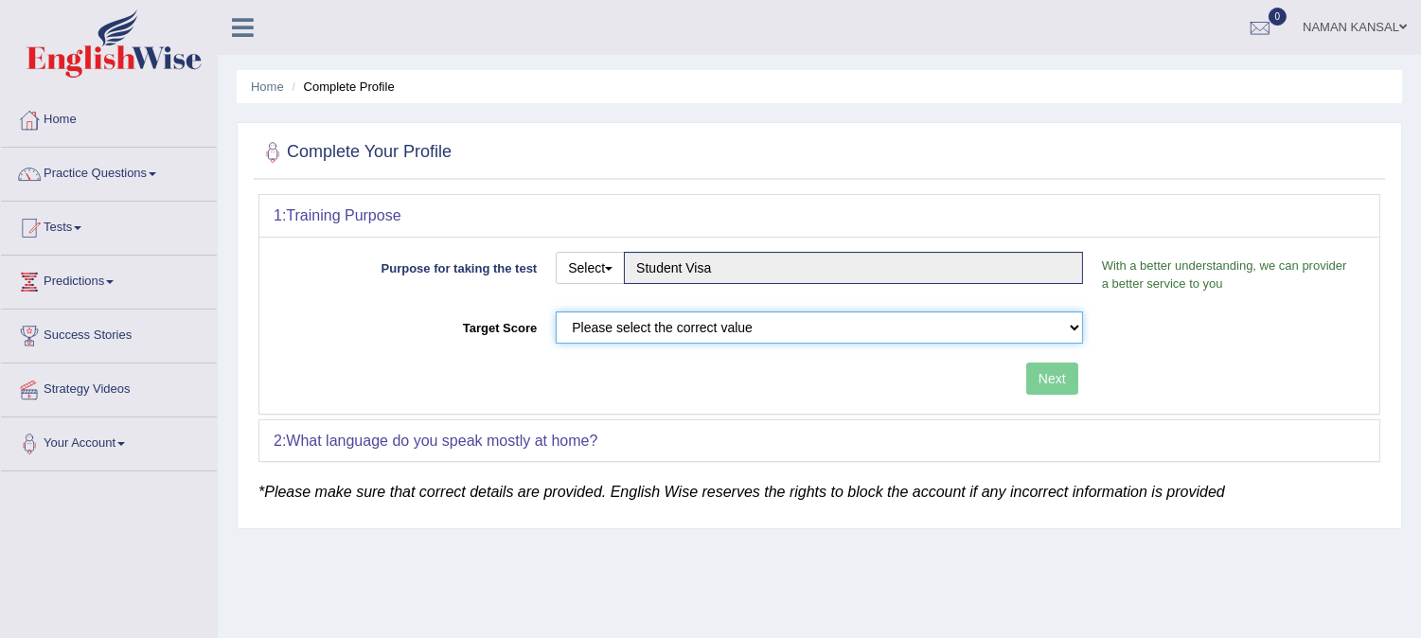
click at [638, 333] on select "Please select the correct value 50 (6 bands) 58 (6.5 bands) 65 (7 bands) 79 (8 …" at bounding box center [819, 327] width 527 height 32
select select "65"
click at [556, 311] on select "Please select the correct value 50 (6 bands) 58 (6.5 bands) 65 (7 bands) 79 (8 …" at bounding box center [819, 327] width 527 height 32
click at [1040, 373] on button "Next" at bounding box center [1052, 379] width 52 height 32
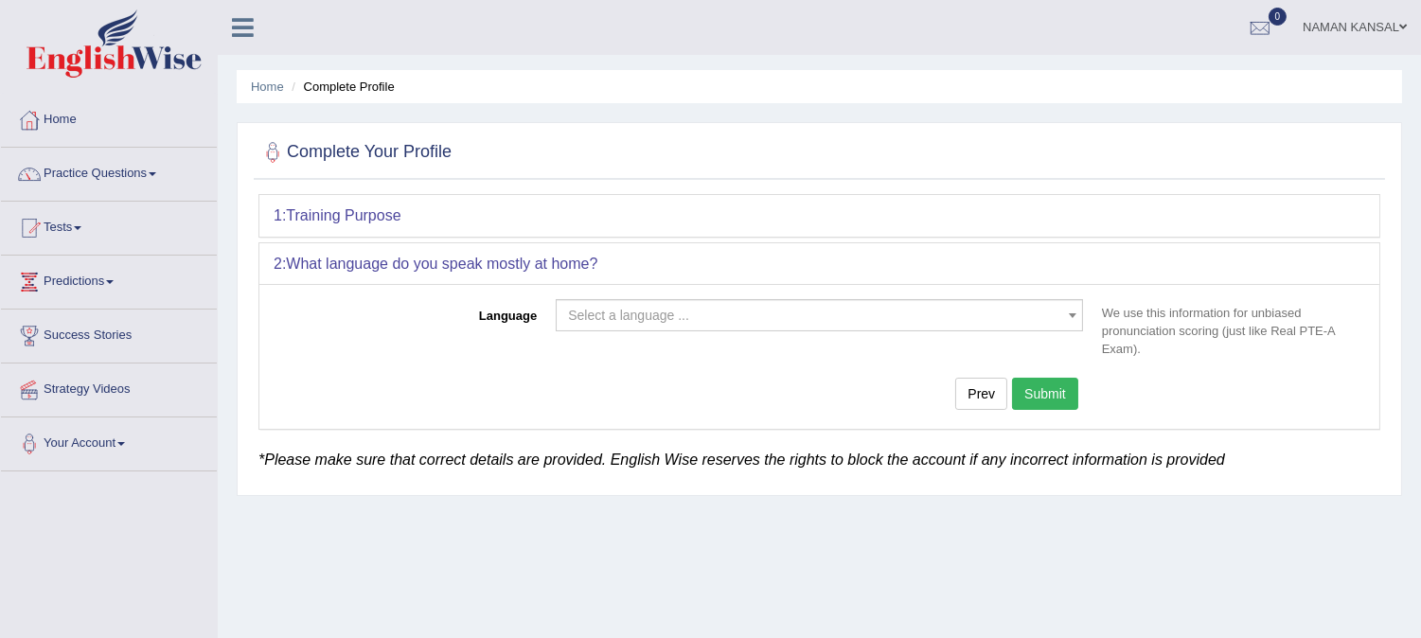
click at [763, 314] on span "Select a language ..." at bounding box center [813, 315] width 491 height 19
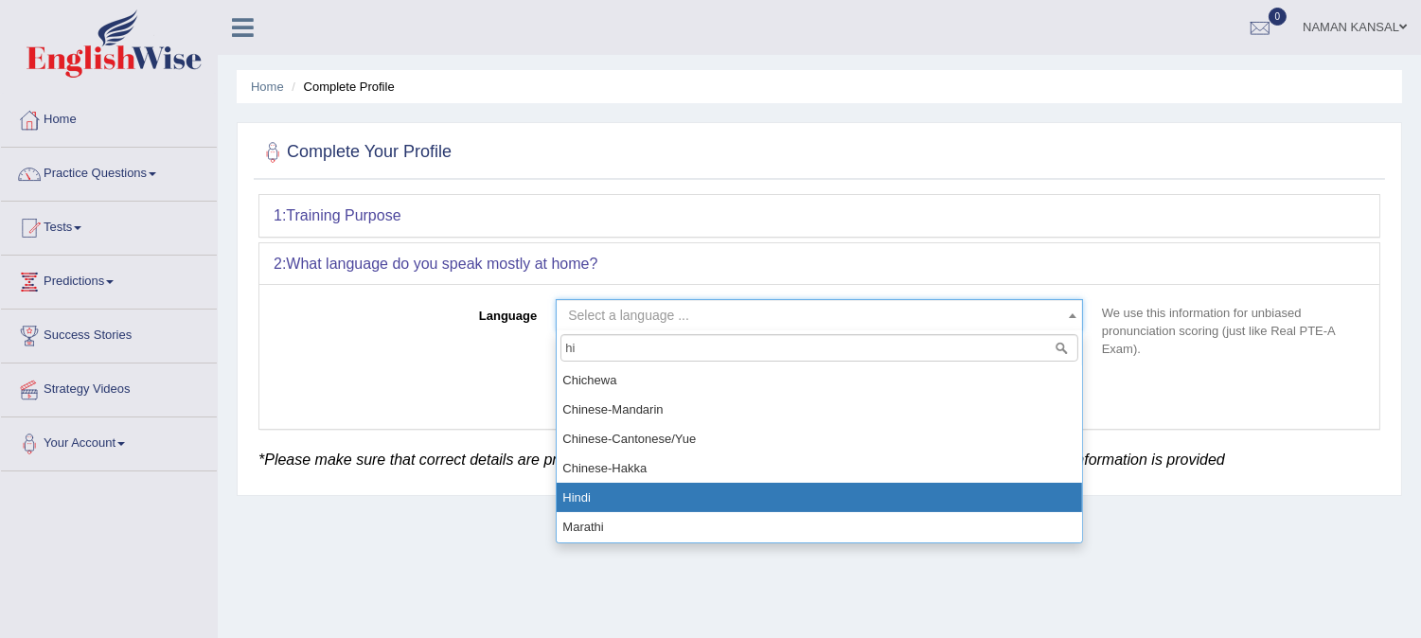
type input "hi"
select select "Hindi"
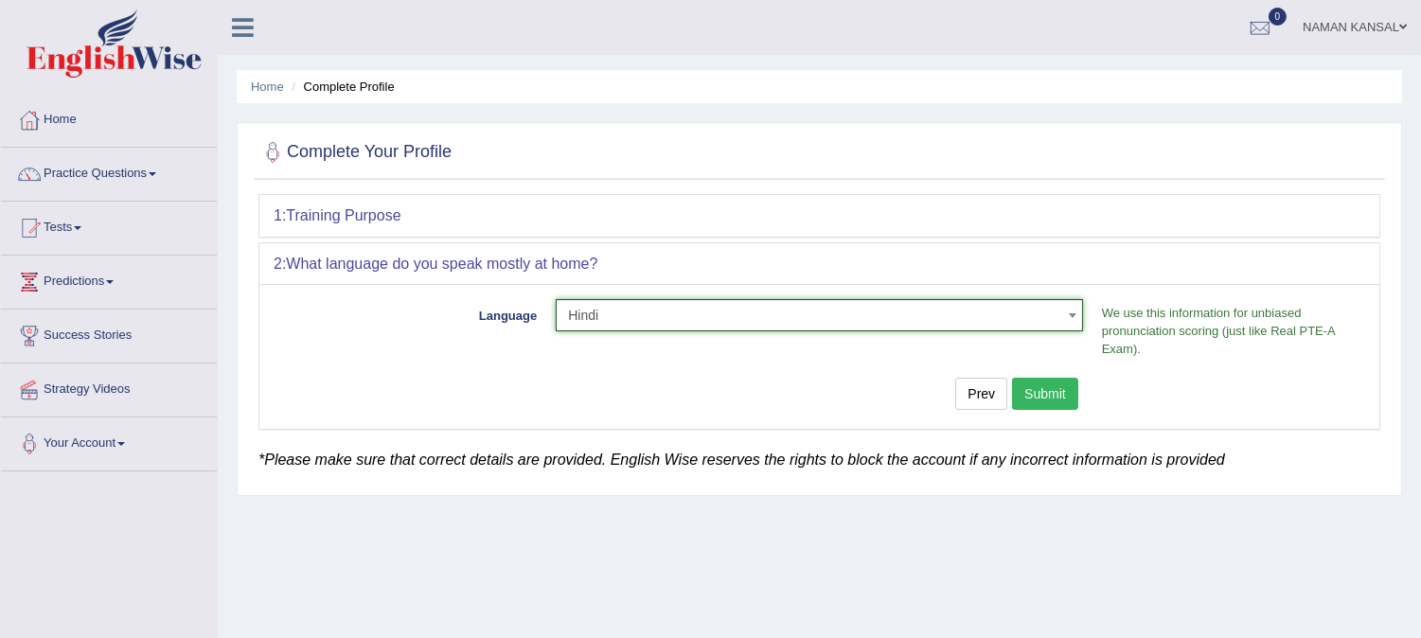
click at [1043, 386] on button "Submit" at bounding box center [1045, 394] width 66 height 32
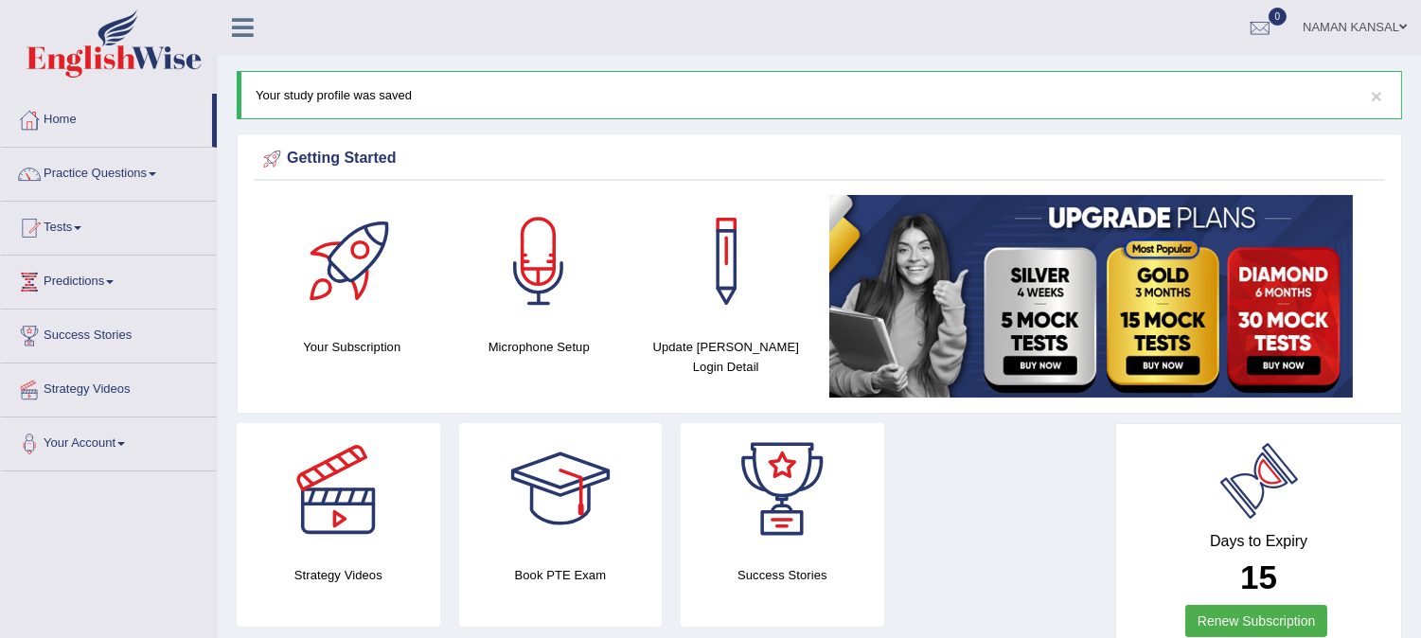
drag, startPoint x: 1435, startPoint y: 102, endPoint x: 1174, endPoint y: 205, distance: 280.9
click at [1174, 205] on html "Toggle navigation Home Practice Questions Speaking Practice Read Aloud Repeat S…" at bounding box center [710, 319] width 1421 height 638
click at [137, 165] on link "Practice Questions" at bounding box center [109, 171] width 216 height 47
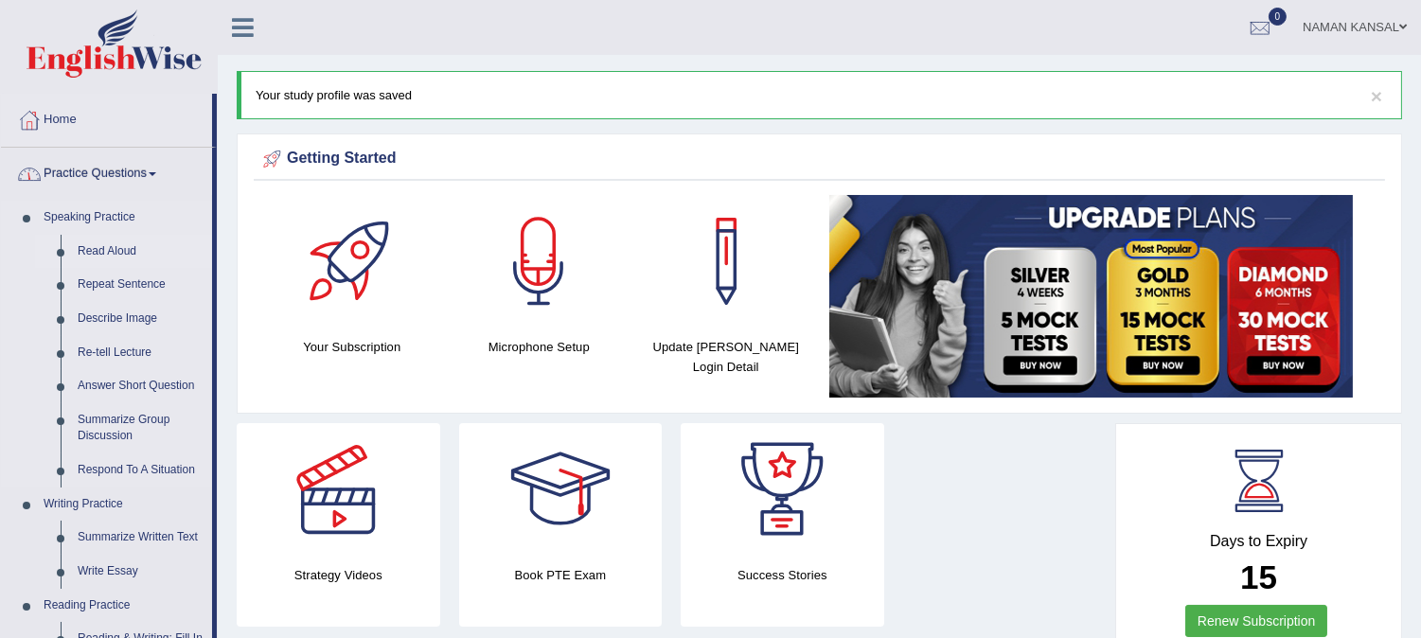
click at [124, 241] on link "Read Aloud" at bounding box center [140, 252] width 143 height 34
click at [119, 251] on link "Read Aloud" at bounding box center [140, 252] width 143 height 34
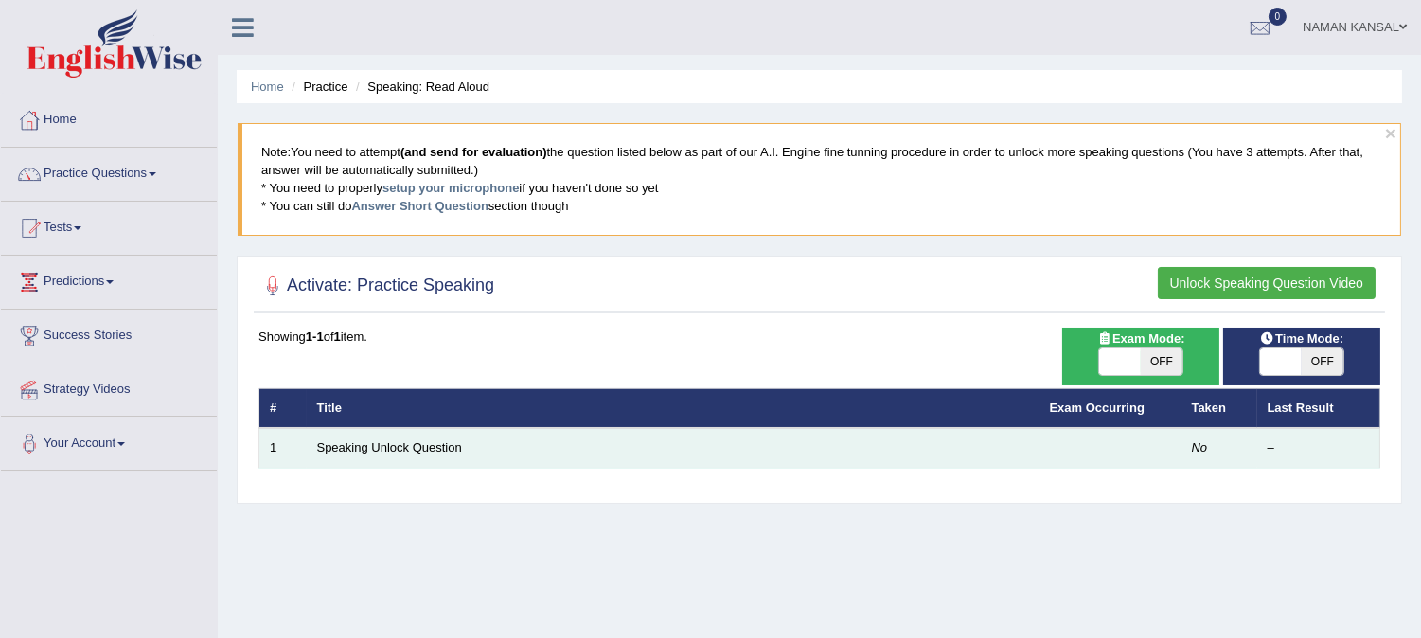
click at [808, 460] on td "Speaking Unlock Question" at bounding box center [673, 448] width 733 height 40
click at [635, 429] on td "Speaking Unlock Question" at bounding box center [673, 448] width 733 height 40
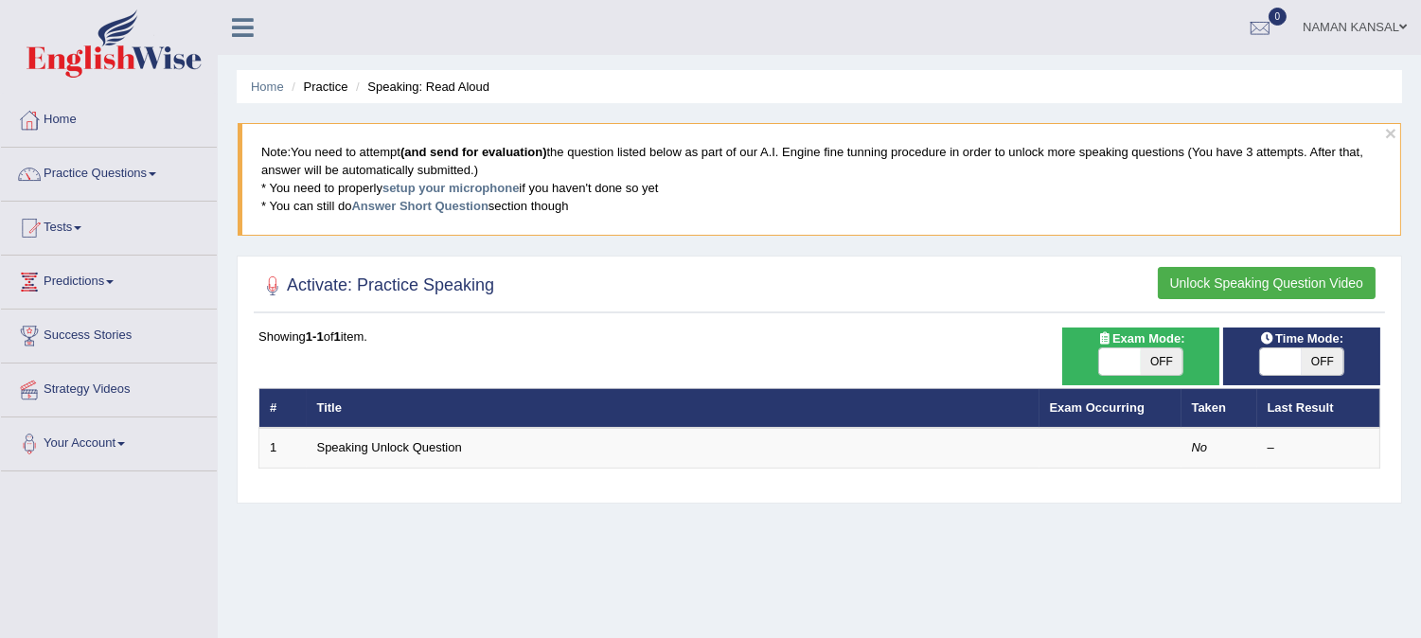
click at [1240, 276] on button "Unlock Speaking Question Video" at bounding box center [1267, 283] width 218 height 32
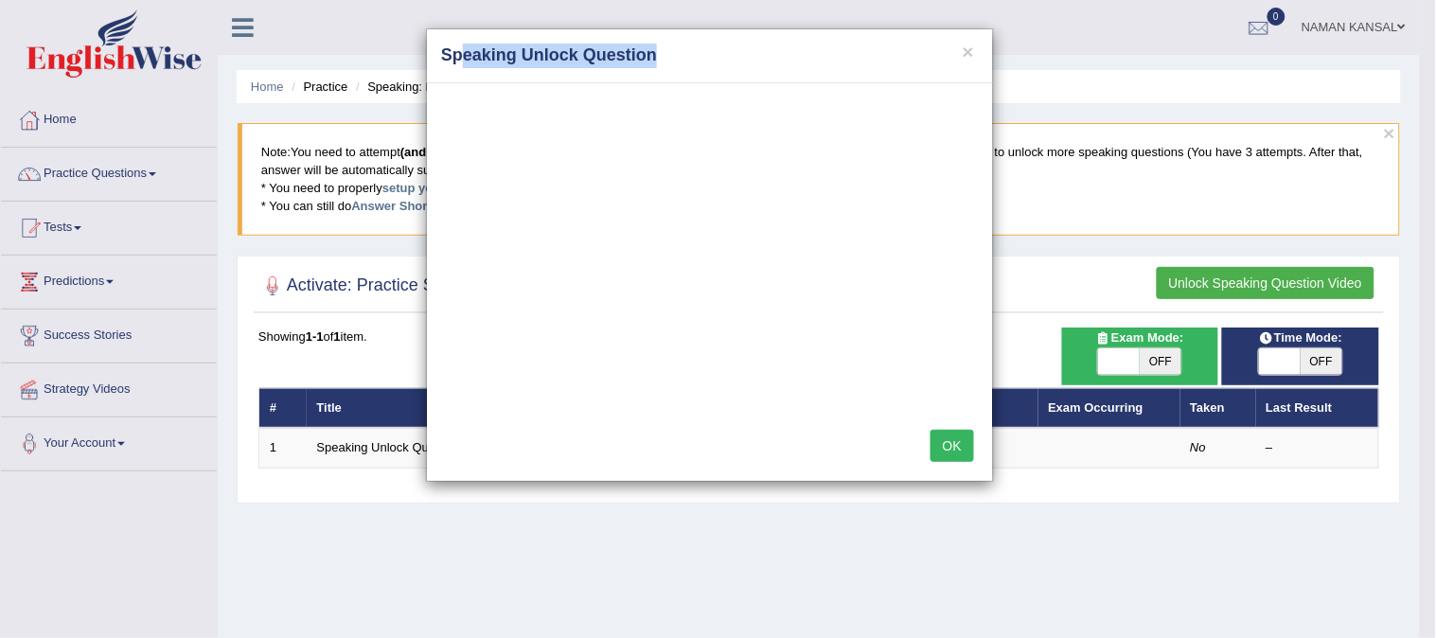
drag, startPoint x: 856, startPoint y: 62, endPoint x: 467, endPoint y: 70, distance: 389.2
click at [467, 70] on div "× Speaking Unlock Question" at bounding box center [710, 56] width 566 height 54
click at [665, 68] on div "× Speaking Unlock Question" at bounding box center [710, 56] width 566 height 54
click at [969, 52] on button "×" at bounding box center [968, 52] width 11 height 20
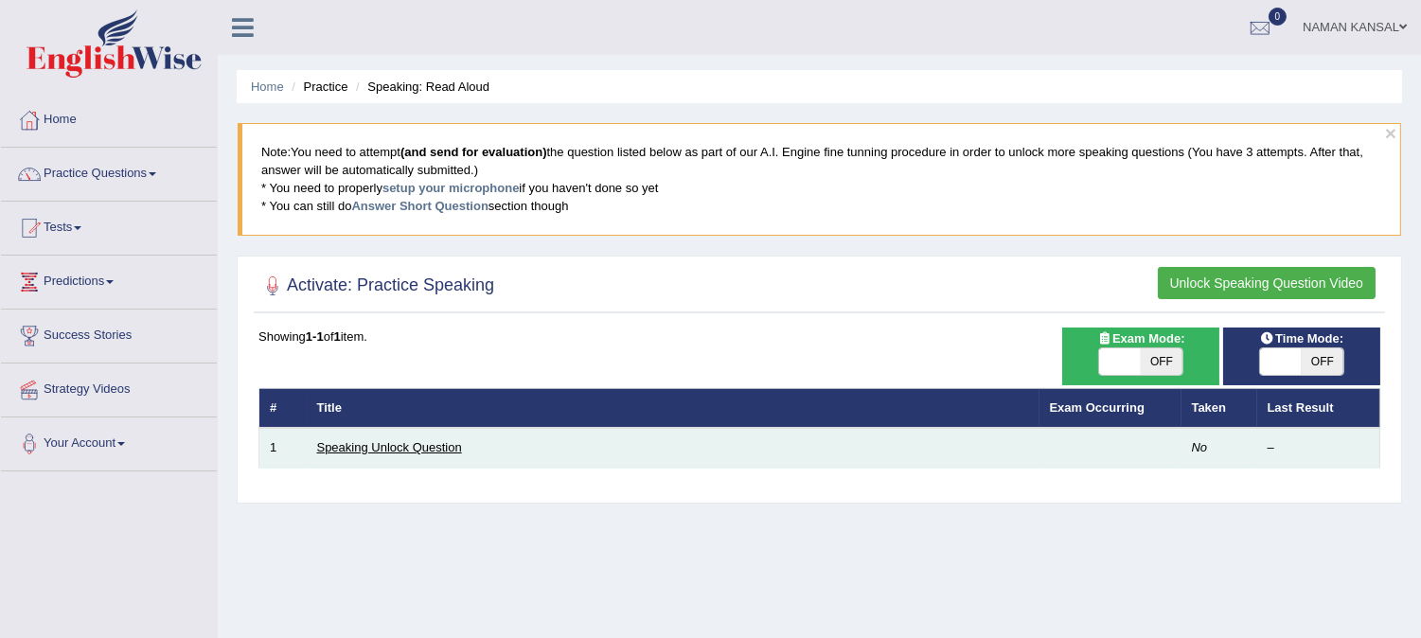
click at [412, 450] on link "Speaking Unlock Question" at bounding box center [389, 447] width 145 height 14
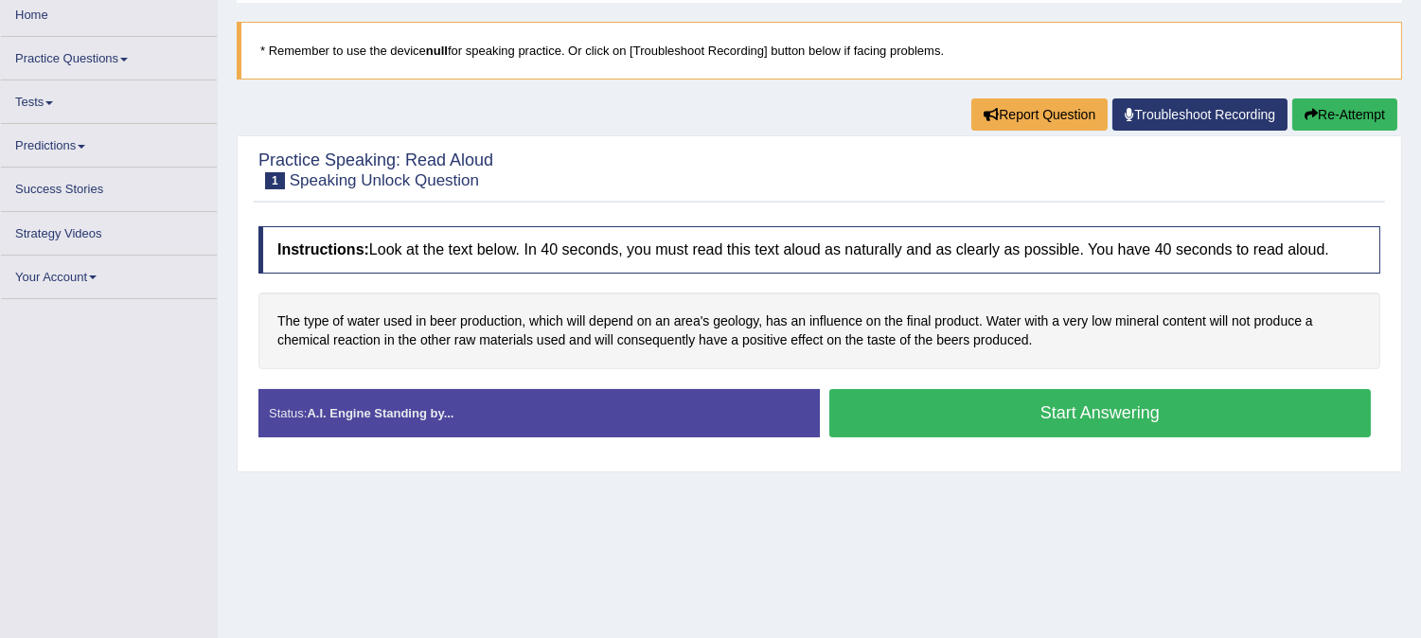
scroll to position [102, 0]
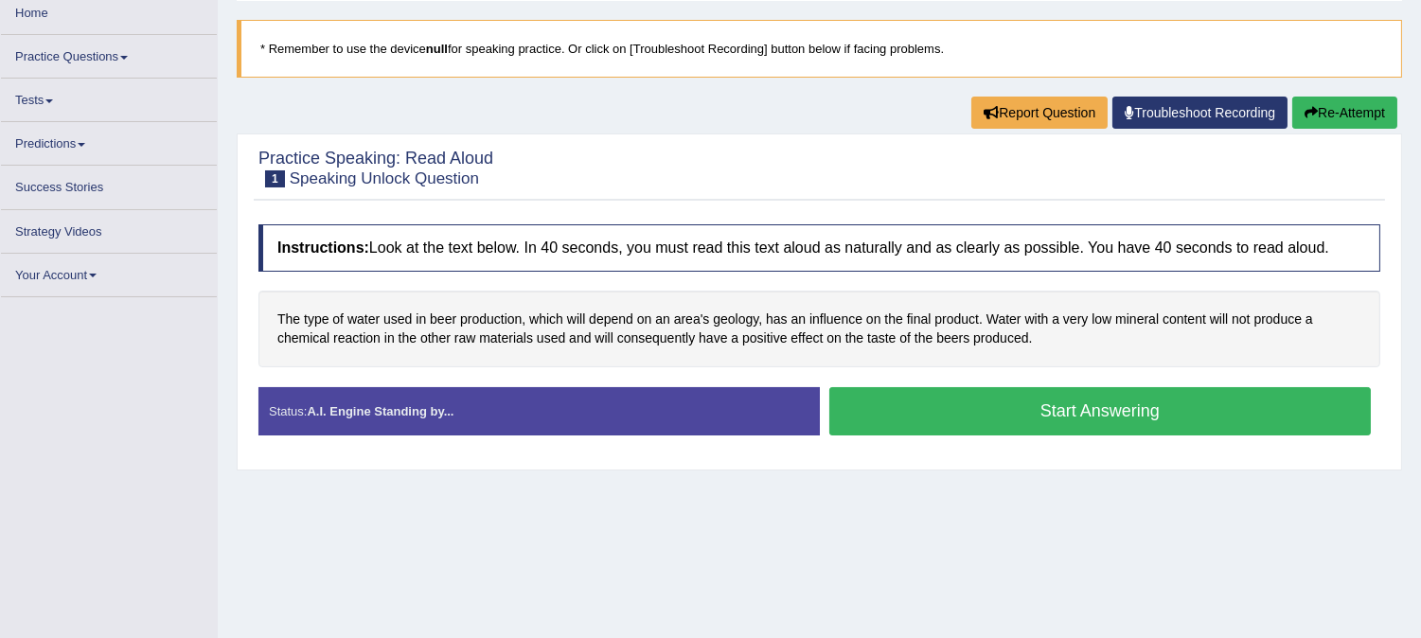
click at [1420, 240] on html "Toggle navigation Home Practice Questions Speaking Practice Read Aloud Repeat S…" at bounding box center [710, 217] width 1421 height 638
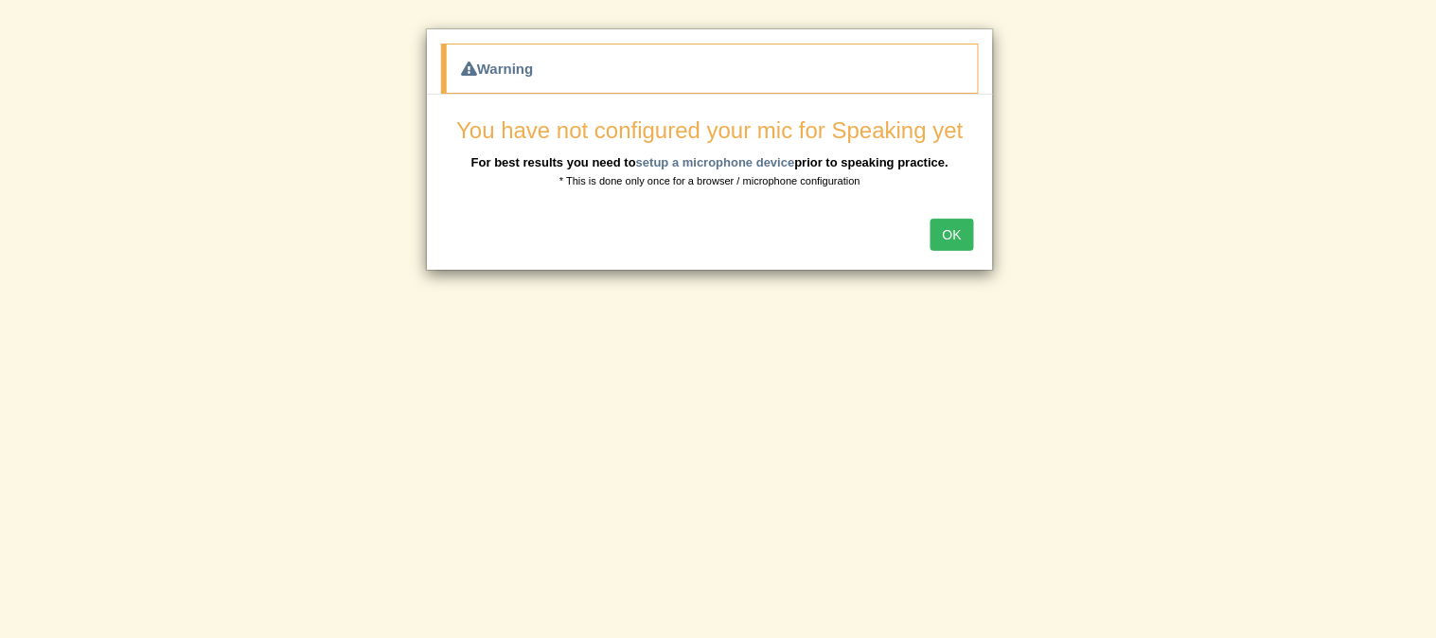
click at [938, 240] on button "OK" at bounding box center [953, 235] width 44 height 32
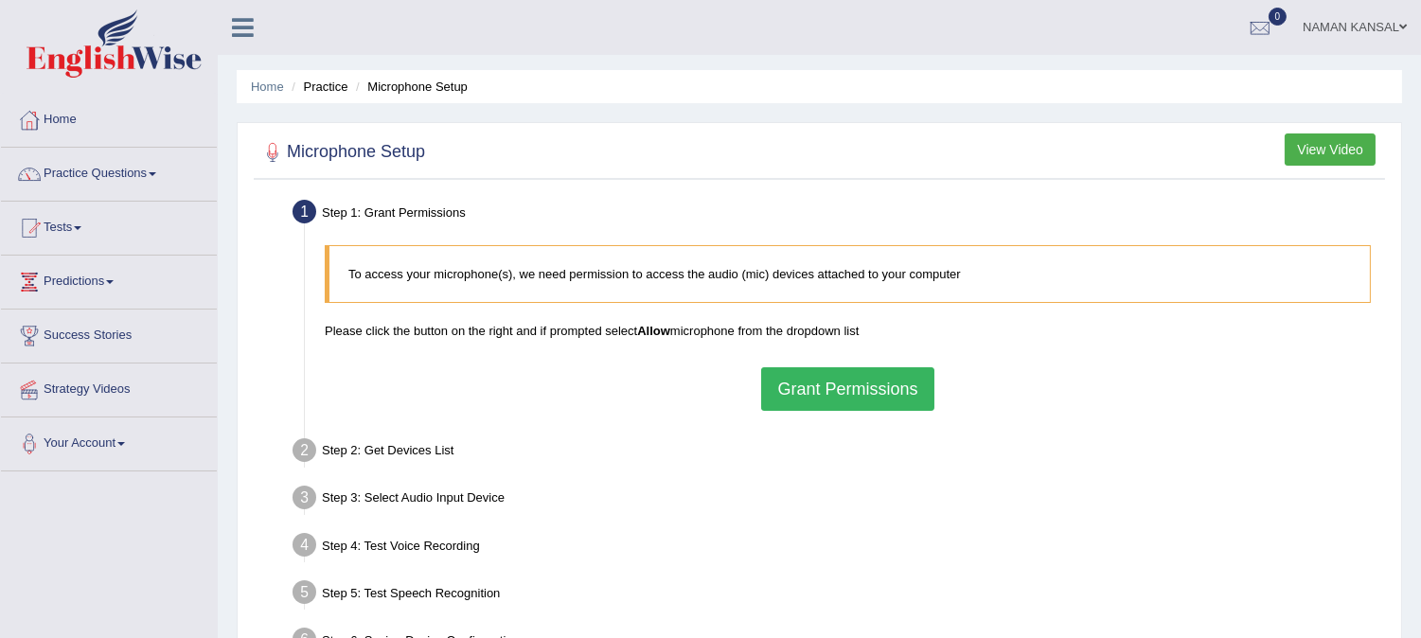
click at [827, 383] on button "Grant Permissions" at bounding box center [847, 389] width 172 height 44
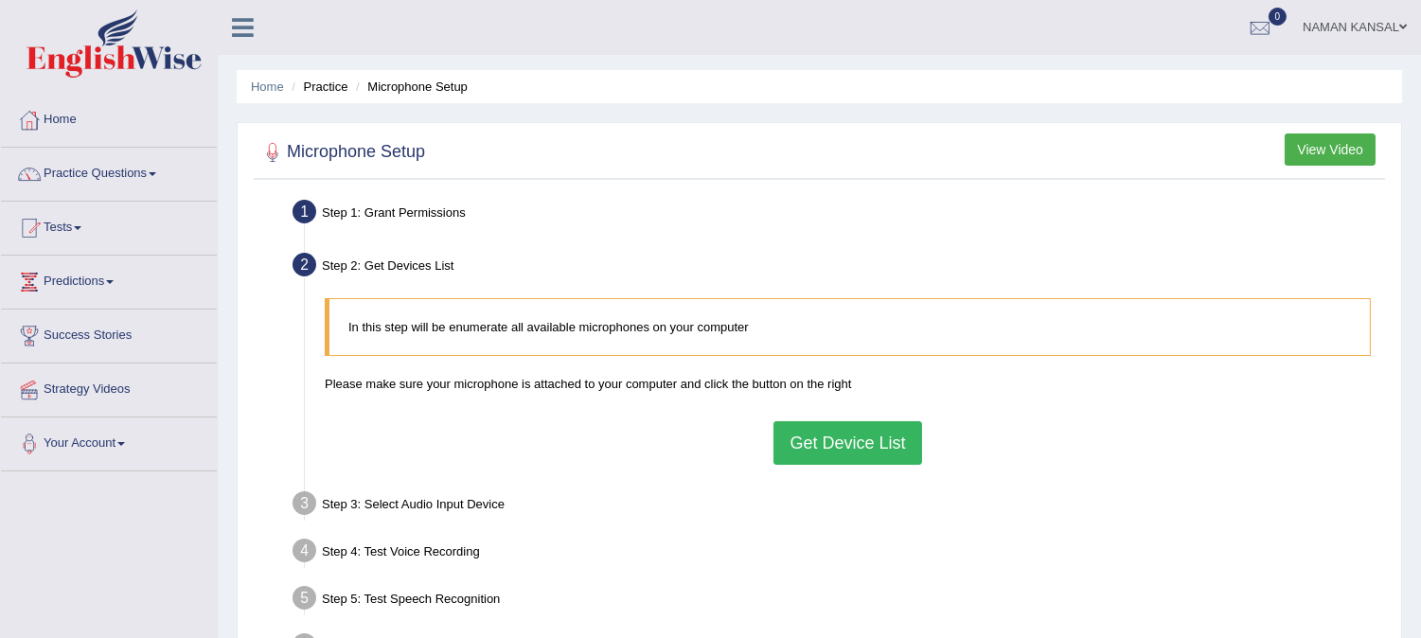
click at [845, 441] on button "Get Device List" at bounding box center [847, 443] width 148 height 44
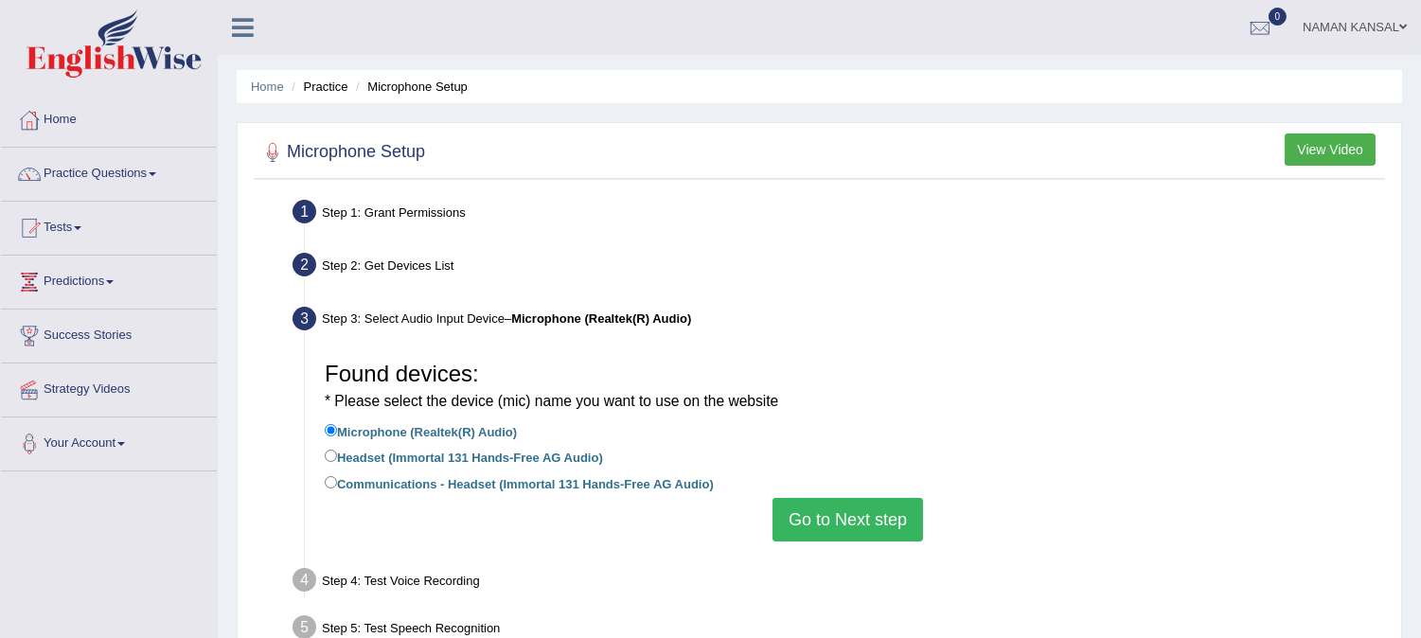
click at [801, 523] on button "Go to Next step" at bounding box center [848, 520] width 151 height 44
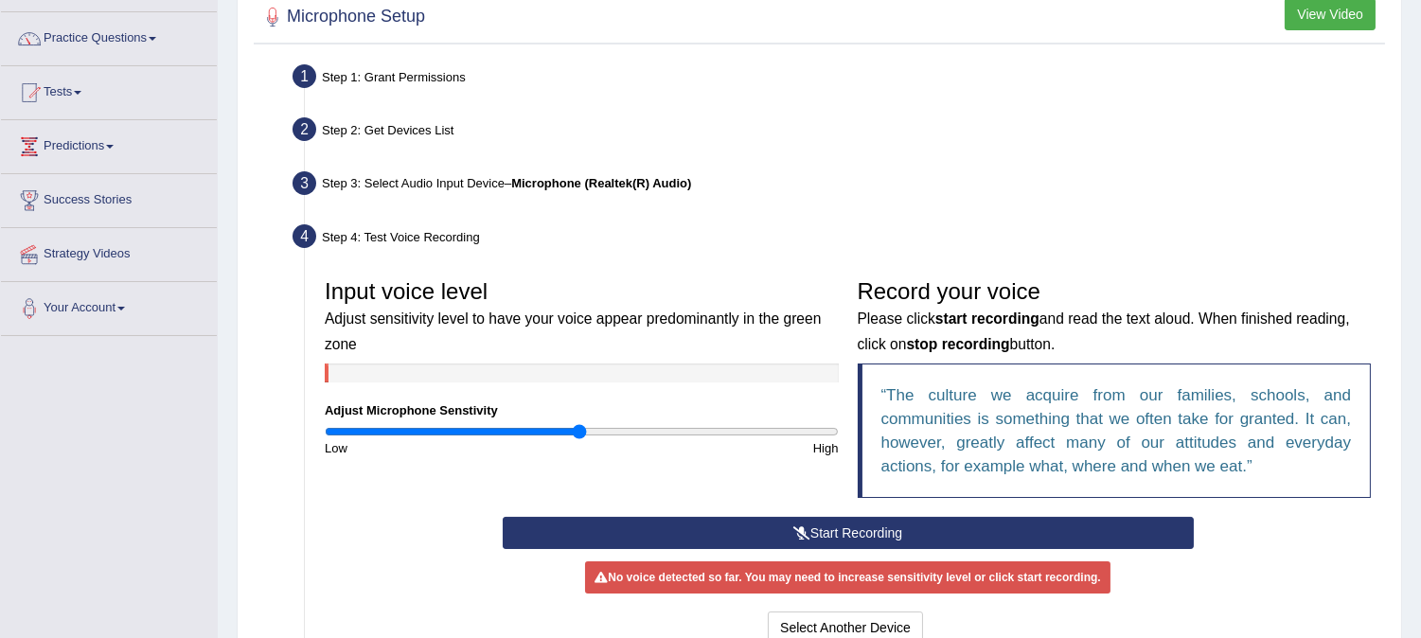
scroll to position [137, 0]
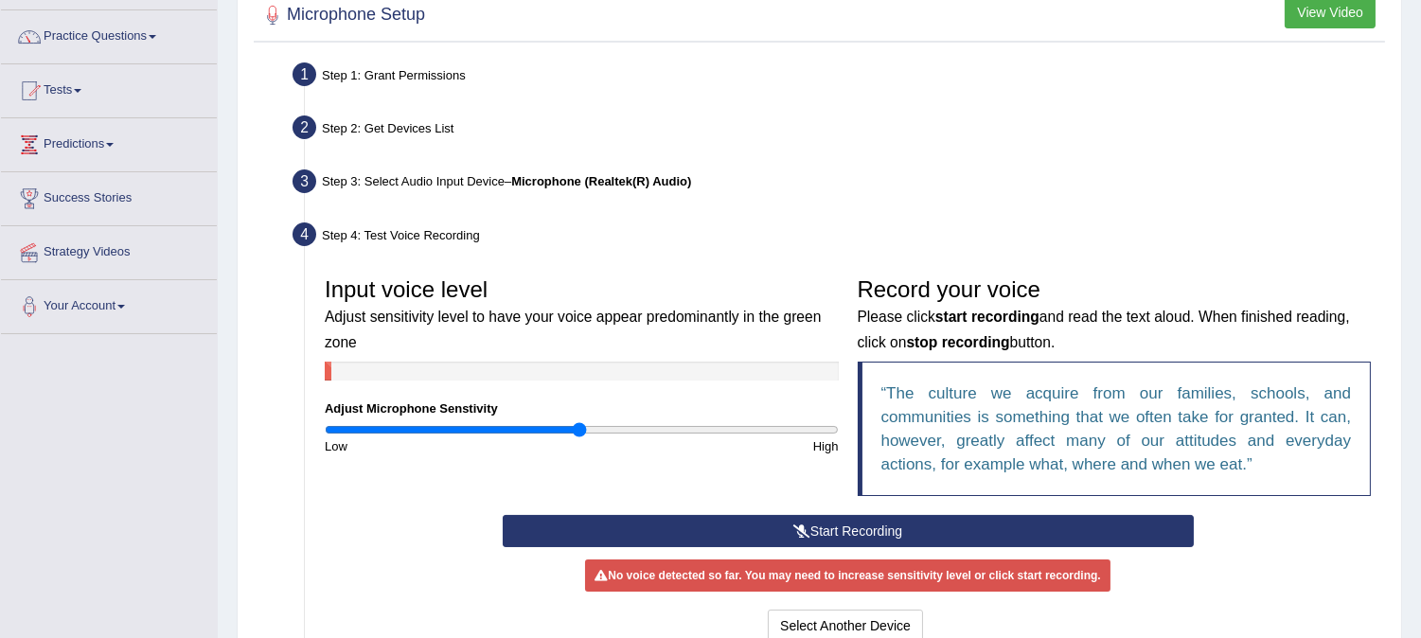
click at [739, 525] on button "Start Recording" at bounding box center [848, 531] width 691 height 32
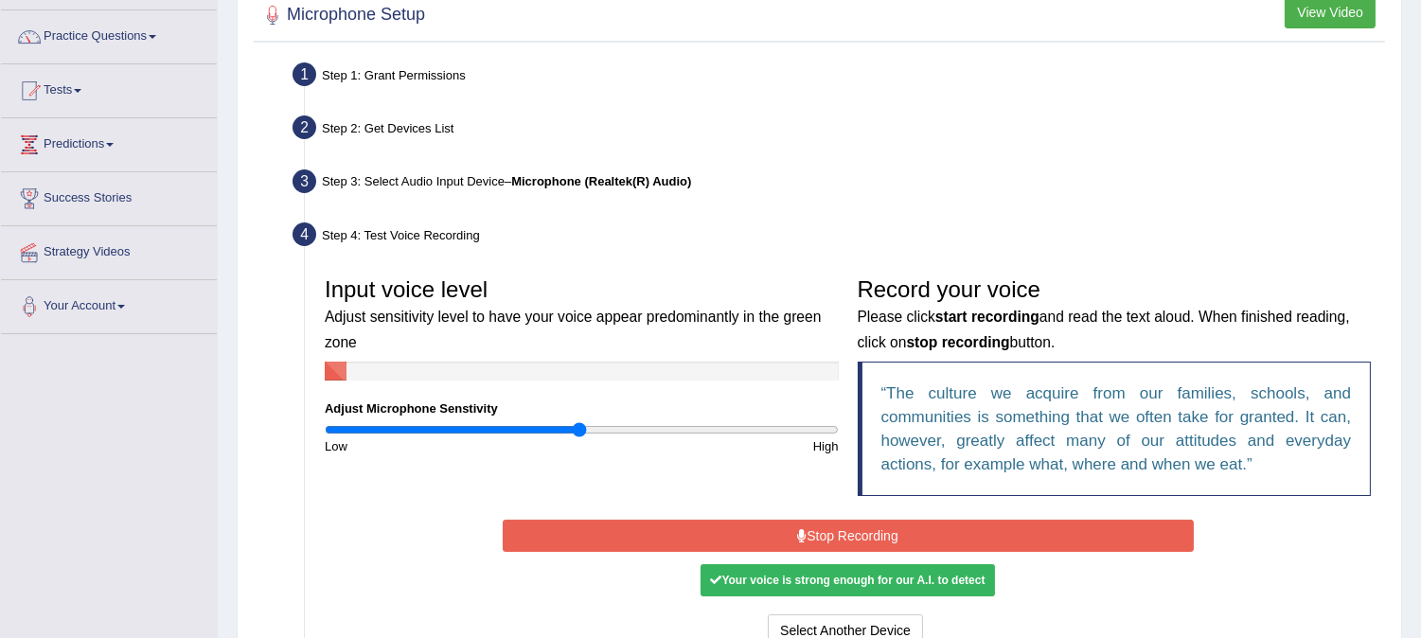
click at [746, 536] on button "Stop Recording" at bounding box center [848, 536] width 691 height 32
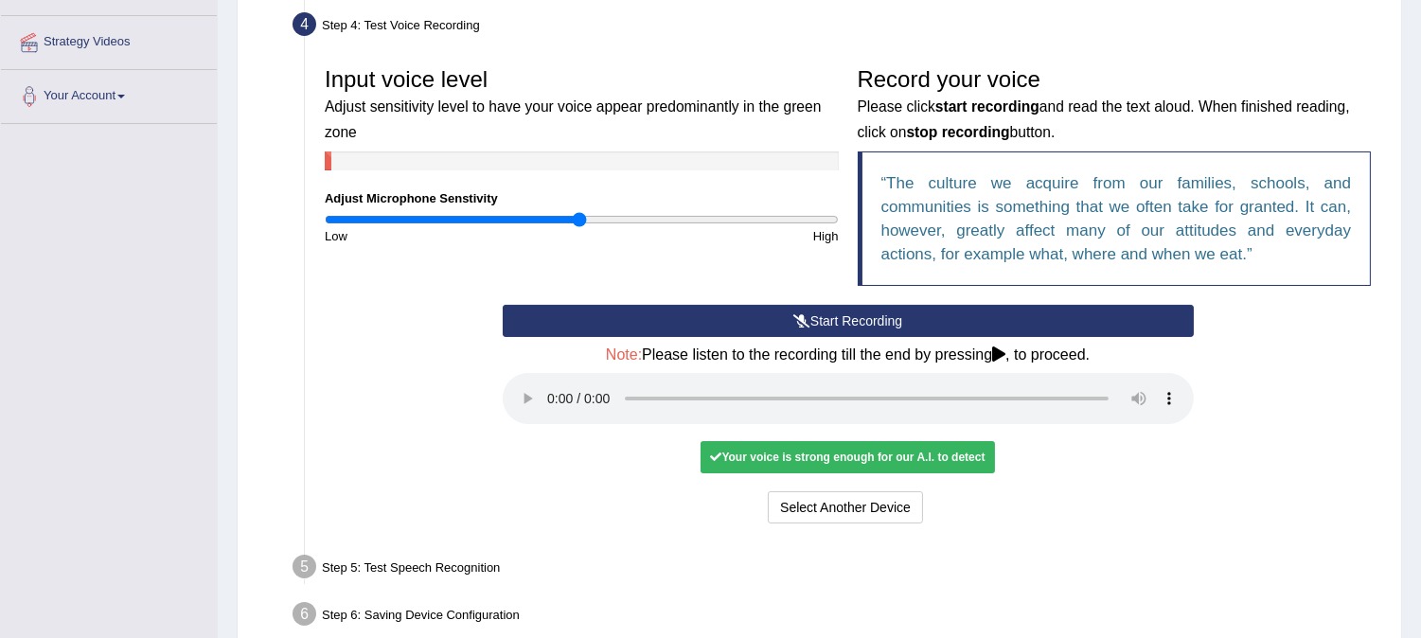
scroll to position [348, 0]
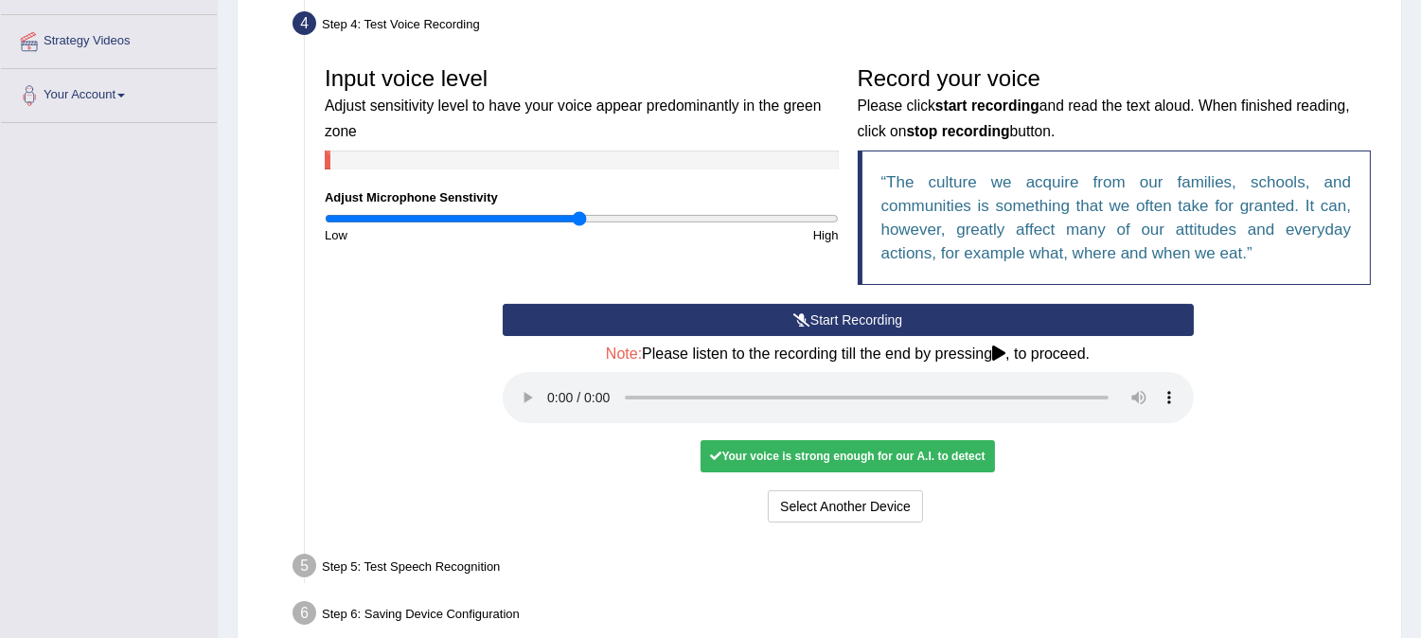
click at [829, 454] on div "Your voice is strong enough for our A.I. to detect" at bounding box center [847, 456] width 293 height 32
click at [933, 457] on div "Your voice is strong enough for our A.I. to detect" at bounding box center [847, 456] width 293 height 32
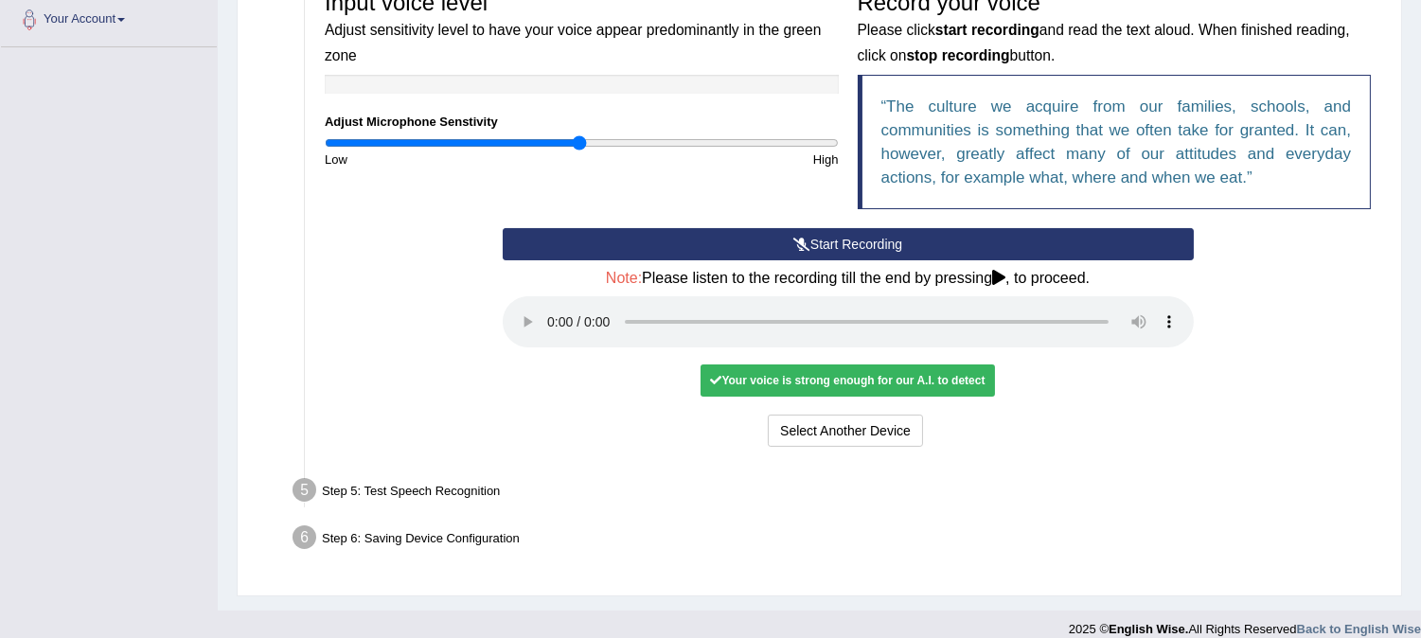
scroll to position [442, 0]
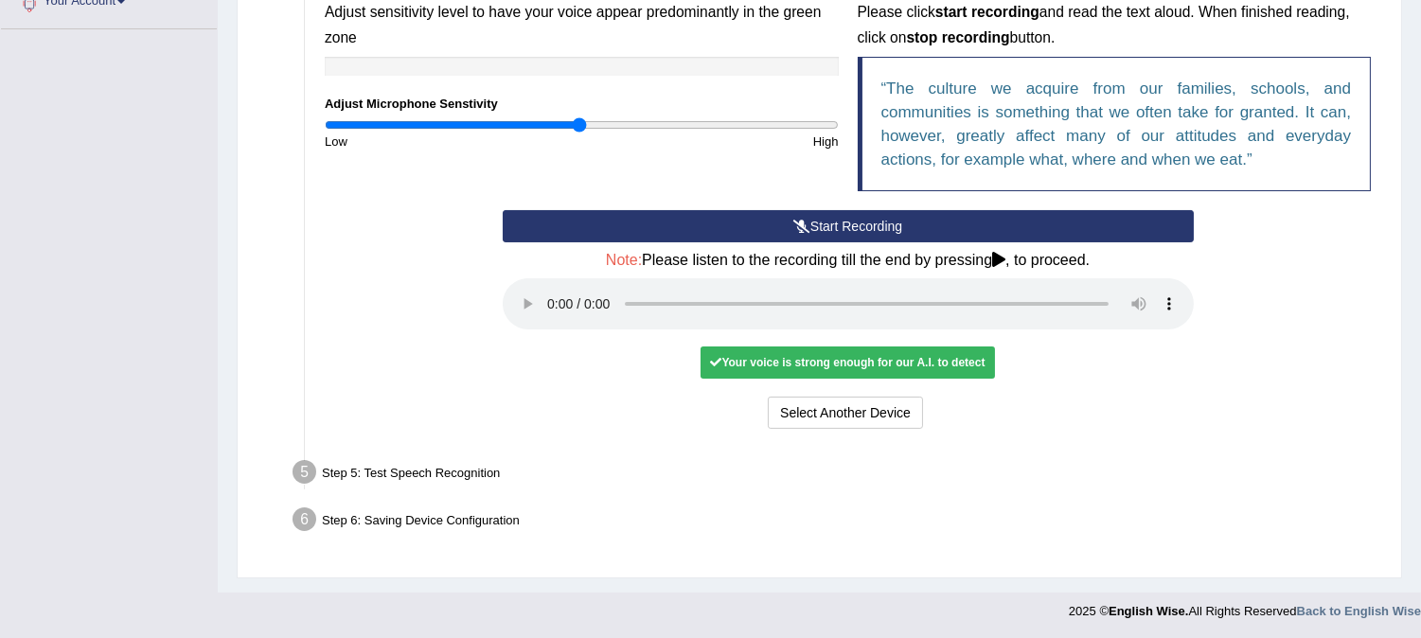
click at [411, 455] on div "Step 5: Test Speech Recognition" at bounding box center [838, 475] width 1109 height 42
click at [418, 478] on div "Step 5: Test Speech Recognition" at bounding box center [838, 475] width 1109 height 42
click at [809, 351] on div "Your voice is strong enough for our A.I. to detect" at bounding box center [847, 363] width 293 height 32
click at [798, 365] on div "Your voice is strong enough for our A.I. to detect" at bounding box center [847, 363] width 293 height 32
click at [1104, 408] on div "Select Another Device Voice is ok. Go to Next step" at bounding box center [848, 415] width 691 height 37
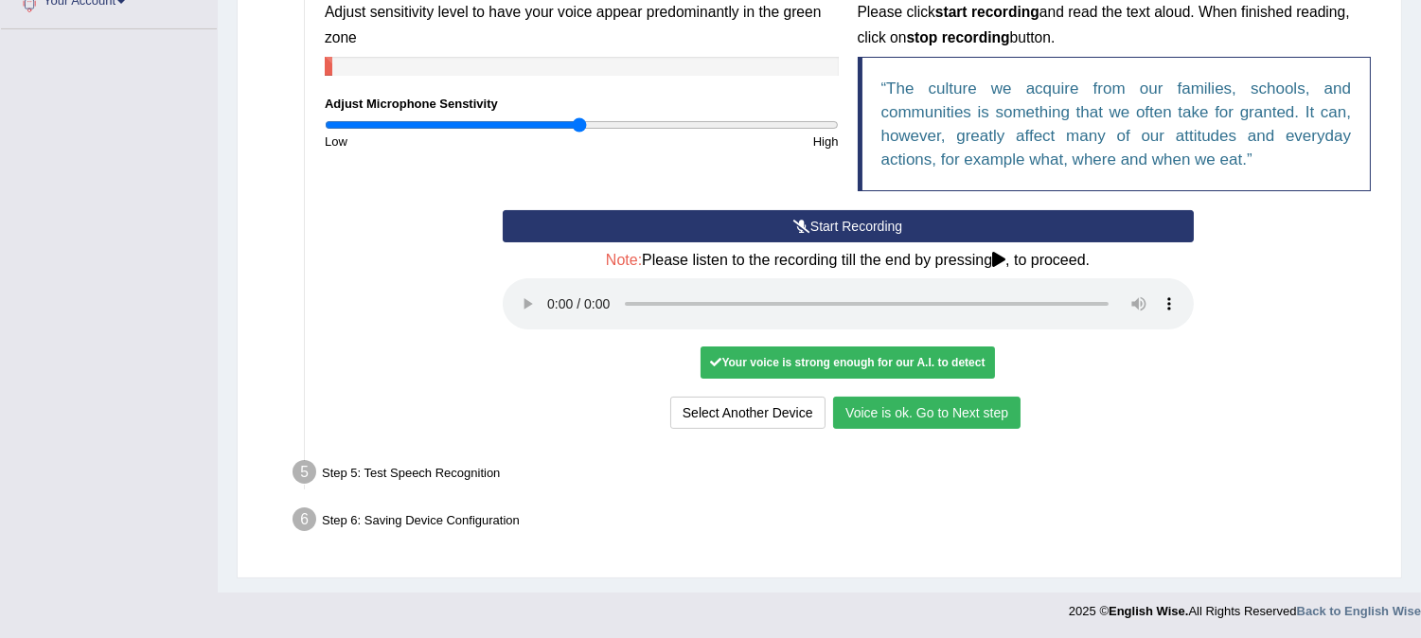
click at [902, 420] on button "Voice is ok. Go to Next step" at bounding box center [926, 413] width 187 height 32
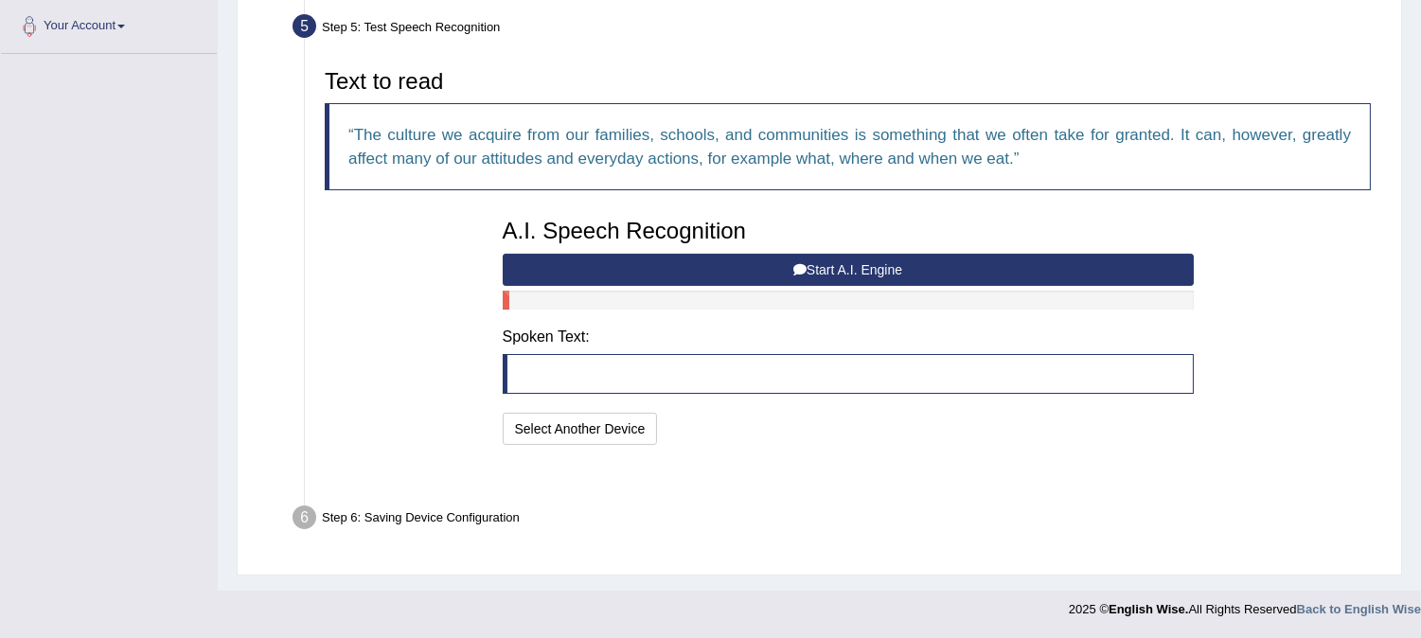
scroll to position [369, 0]
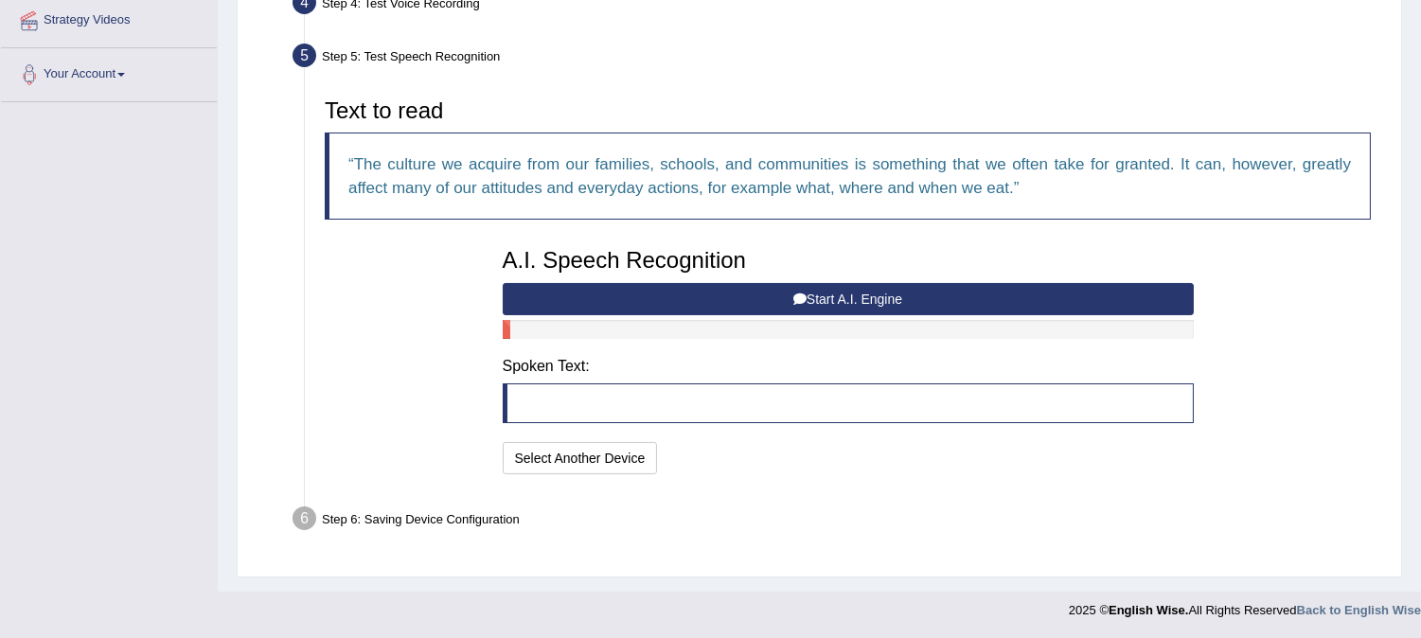
click at [836, 297] on button "Start A.I. Engine" at bounding box center [848, 299] width 691 height 32
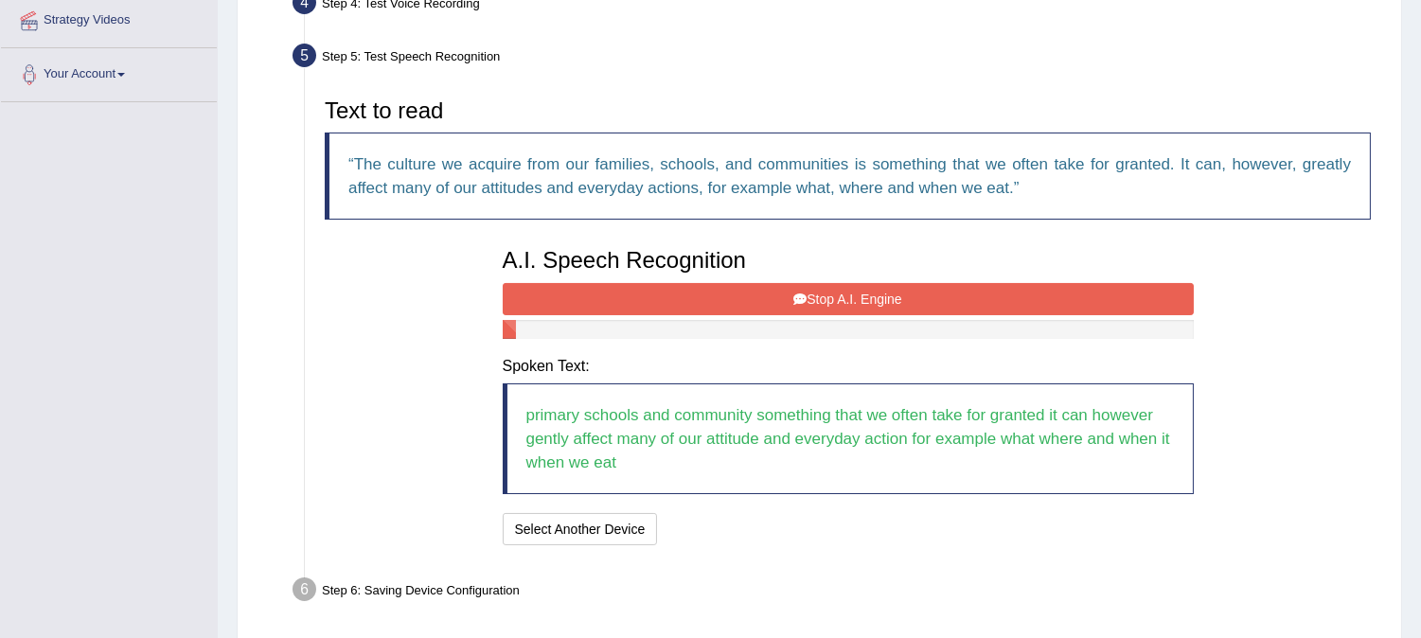
click at [803, 293] on icon at bounding box center [799, 299] width 13 height 13
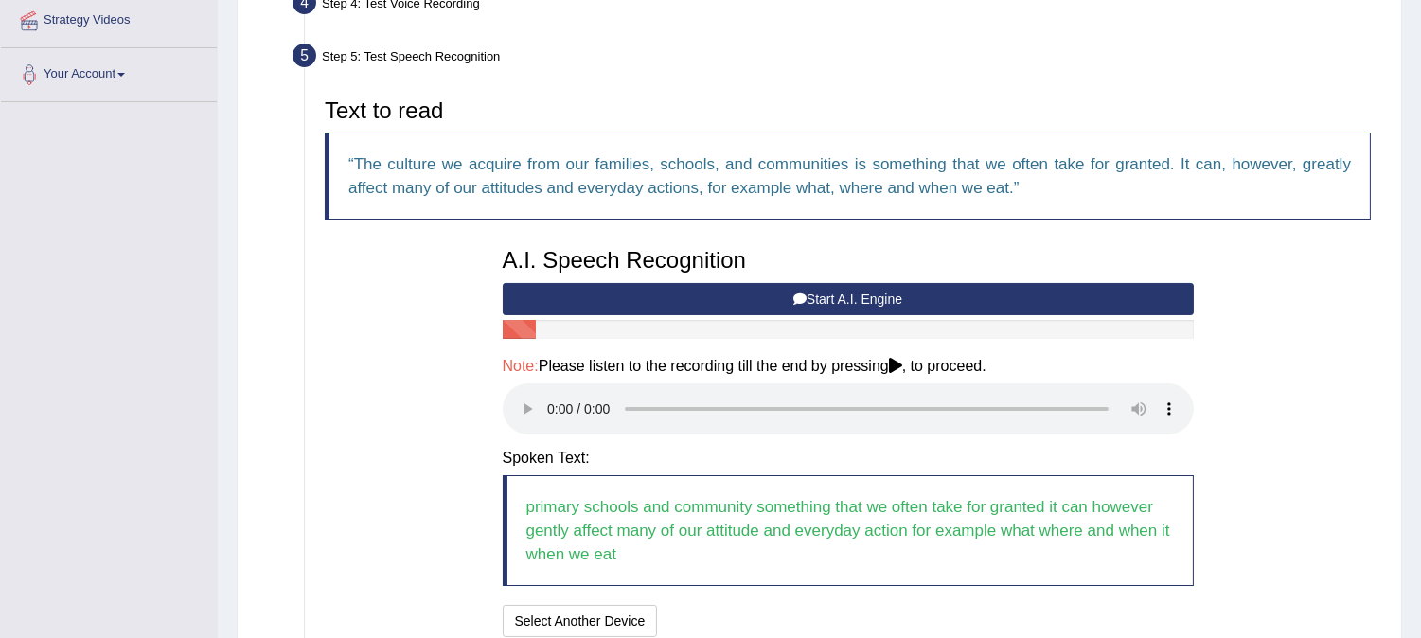
scroll to position [531, 0]
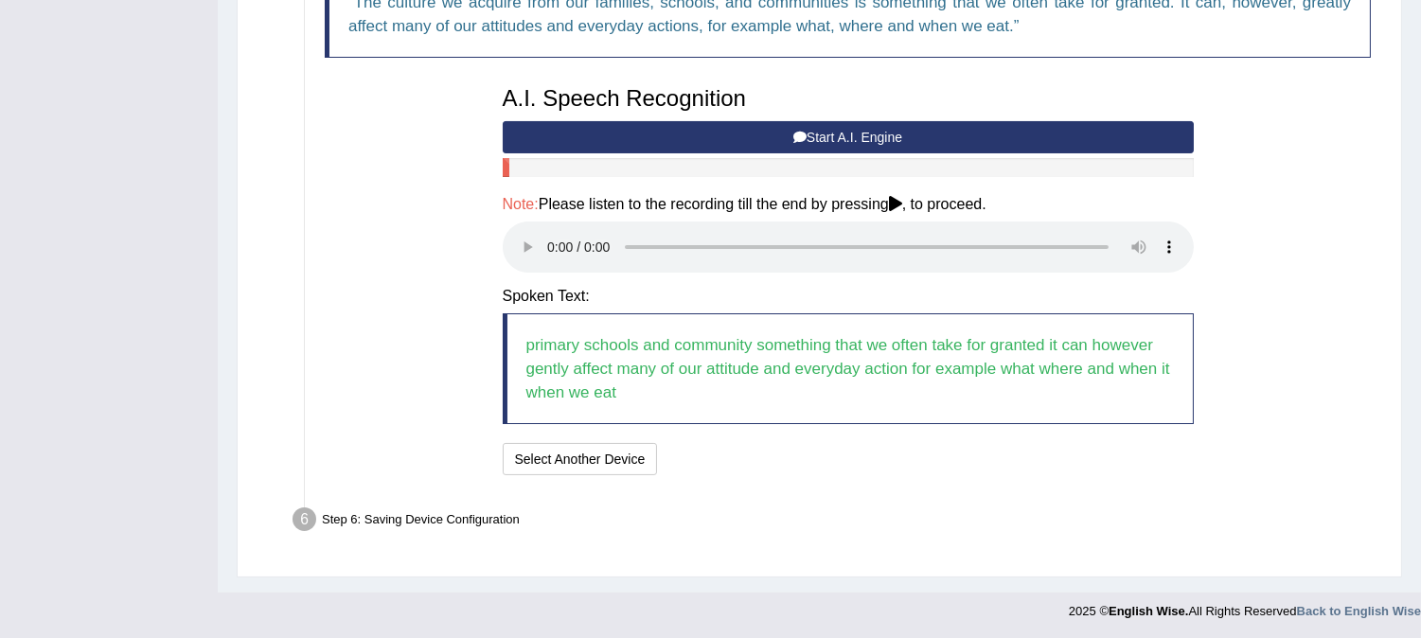
click at [901, 196] on icon at bounding box center [895, 203] width 13 height 15
click at [901, 127] on button "Start A.I. Engine" at bounding box center [848, 137] width 691 height 32
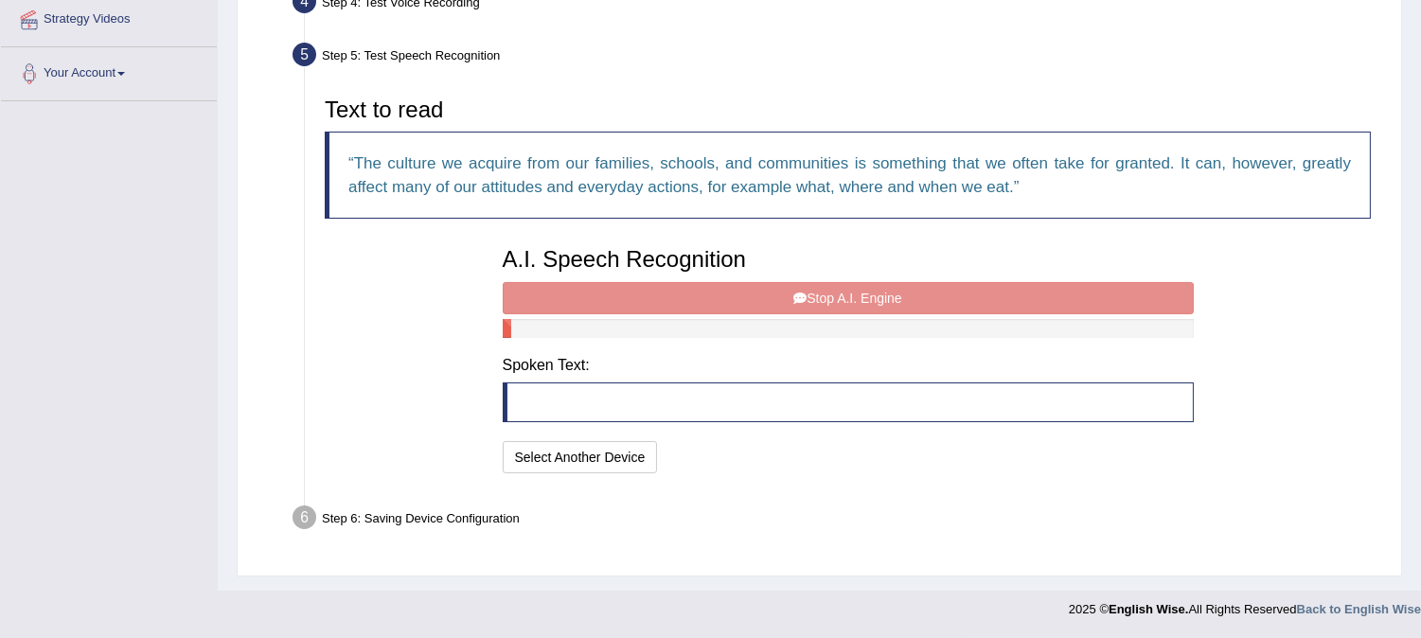
scroll to position [369, 0]
click at [916, 298] on div "A.I. Speech Recognition Start A.I. Engine Stop A.I. Engine Note: Please listen …" at bounding box center [848, 359] width 710 height 240
click at [621, 297] on div "A.I. Speech Recognition Start A.I. Engine Stop A.I. Engine Note: Please listen …" at bounding box center [848, 359] width 710 height 240
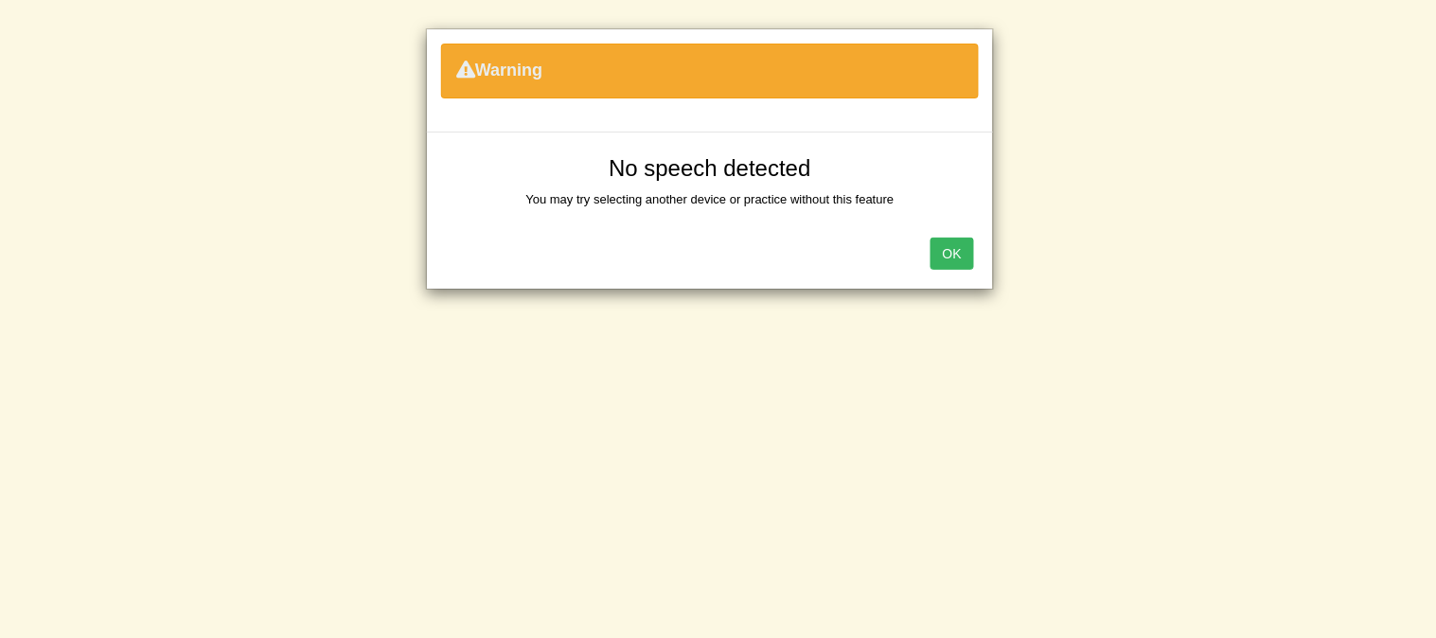
click at [966, 249] on button "OK" at bounding box center [953, 254] width 44 height 32
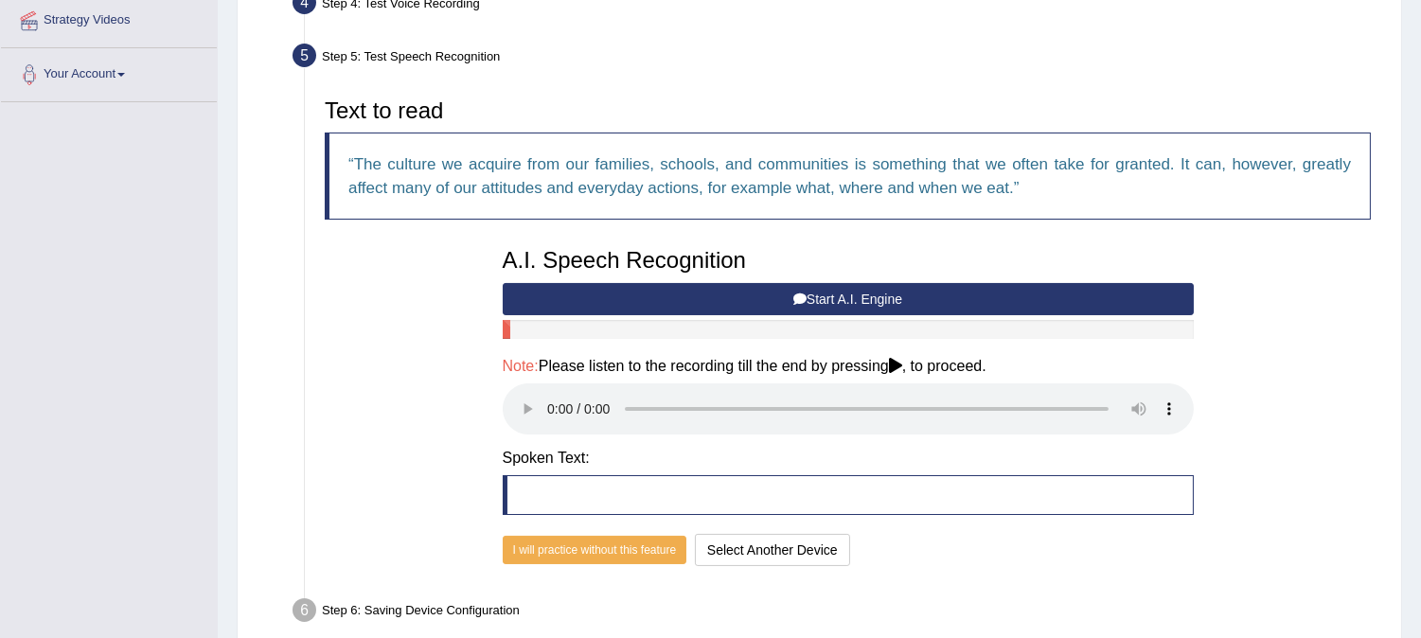
click at [781, 293] on button "Start A.I. Engine" at bounding box center [848, 299] width 691 height 32
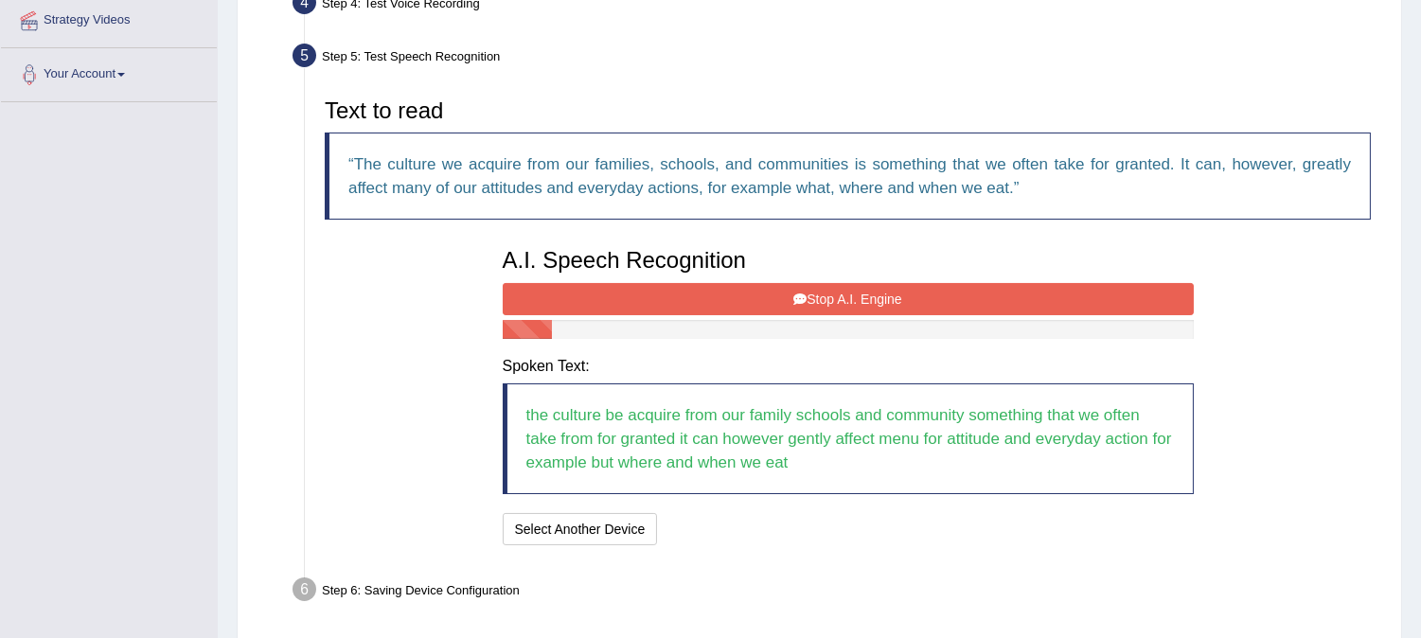
click at [782, 293] on button "Stop A.I. Engine" at bounding box center [848, 299] width 691 height 32
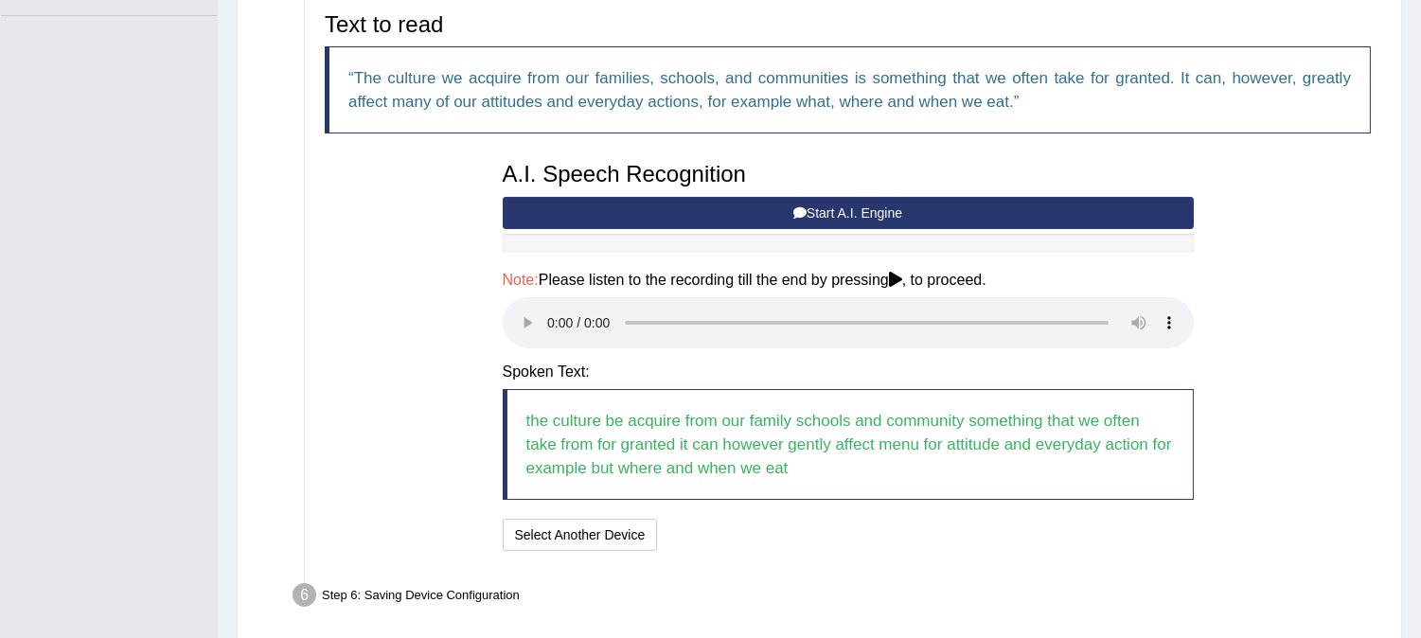
scroll to position [457, 0]
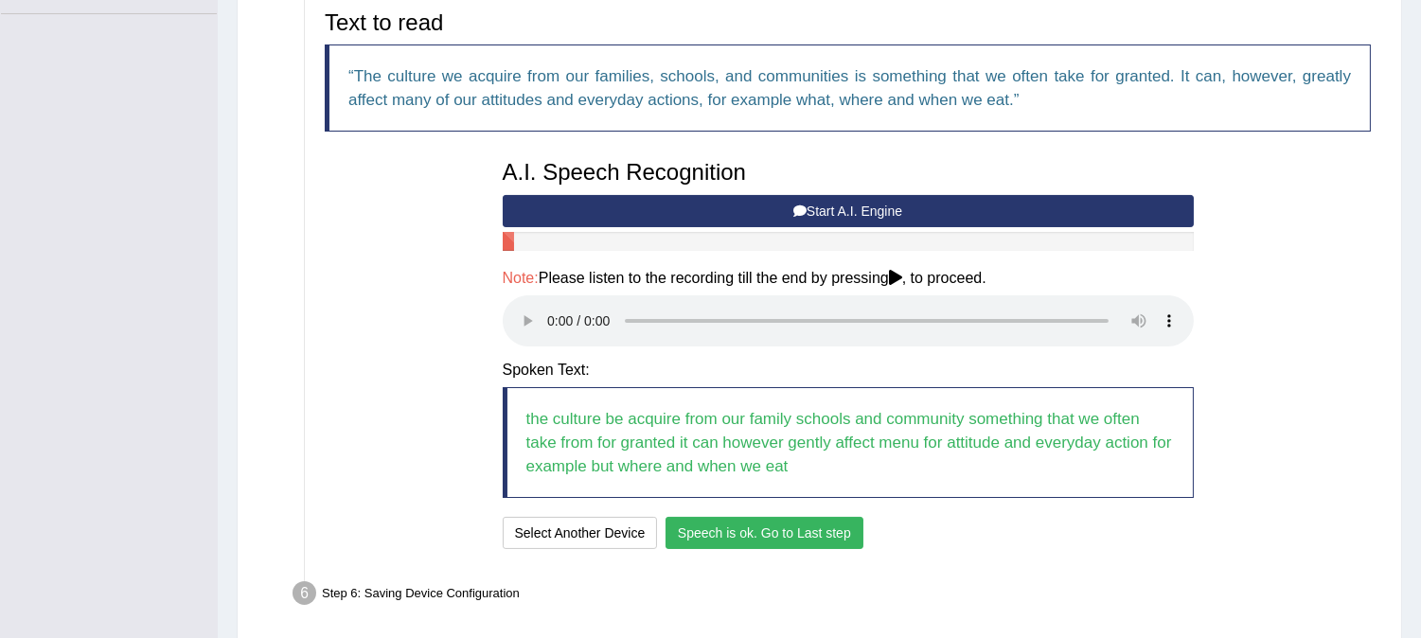
click at [833, 532] on button "Speech is ok. Go to Last step" at bounding box center [765, 533] width 198 height 32
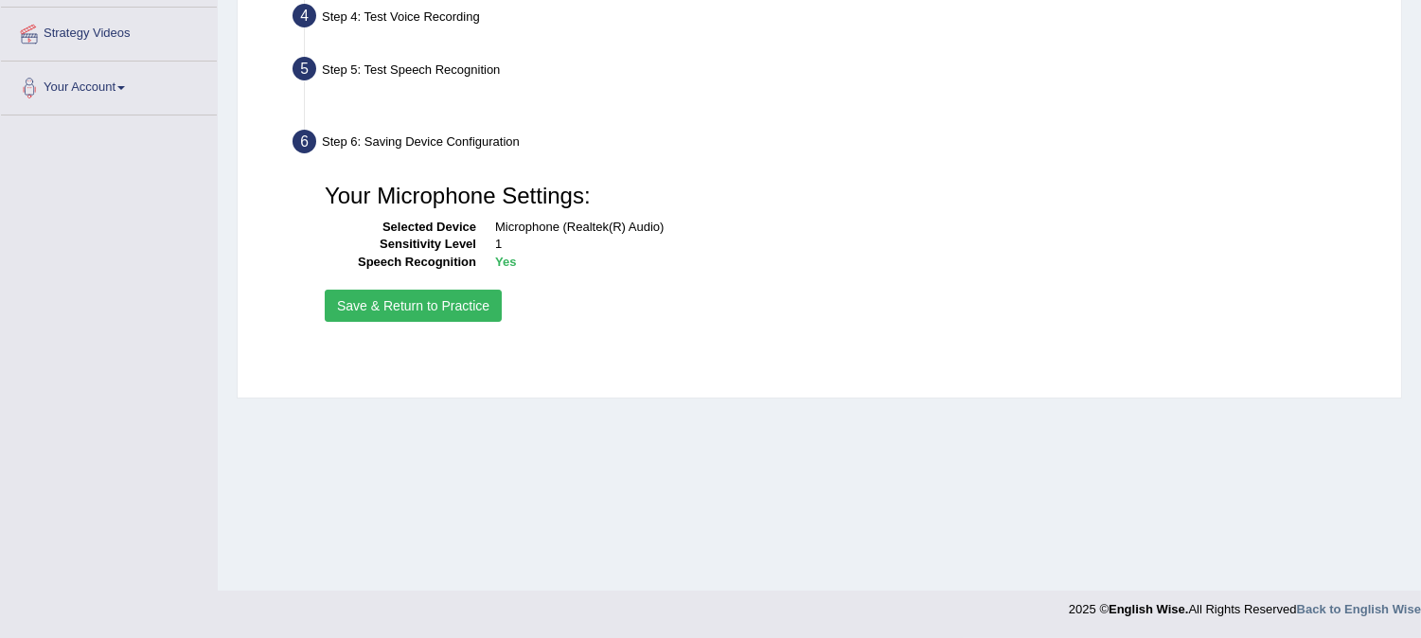
scroll to position [355, 0]
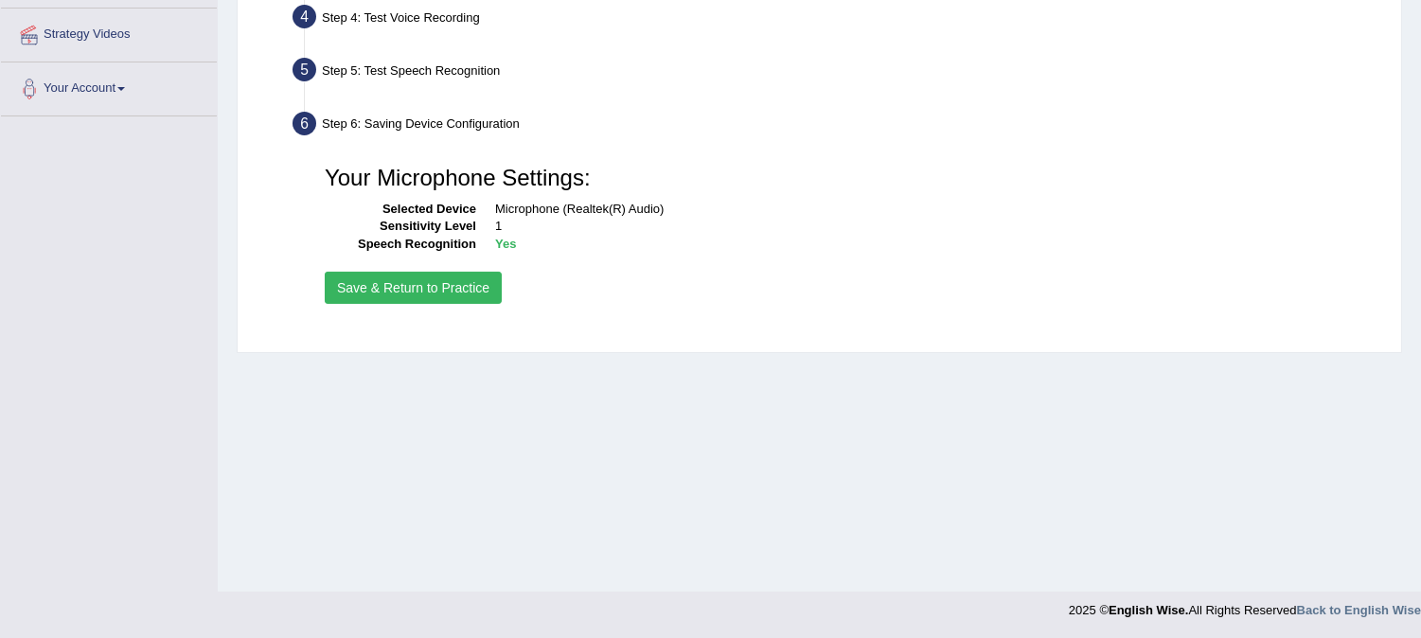
click at [461, 287] on button "Save & Return to Practice" at bounding box center [413, 288] width 177 height 32
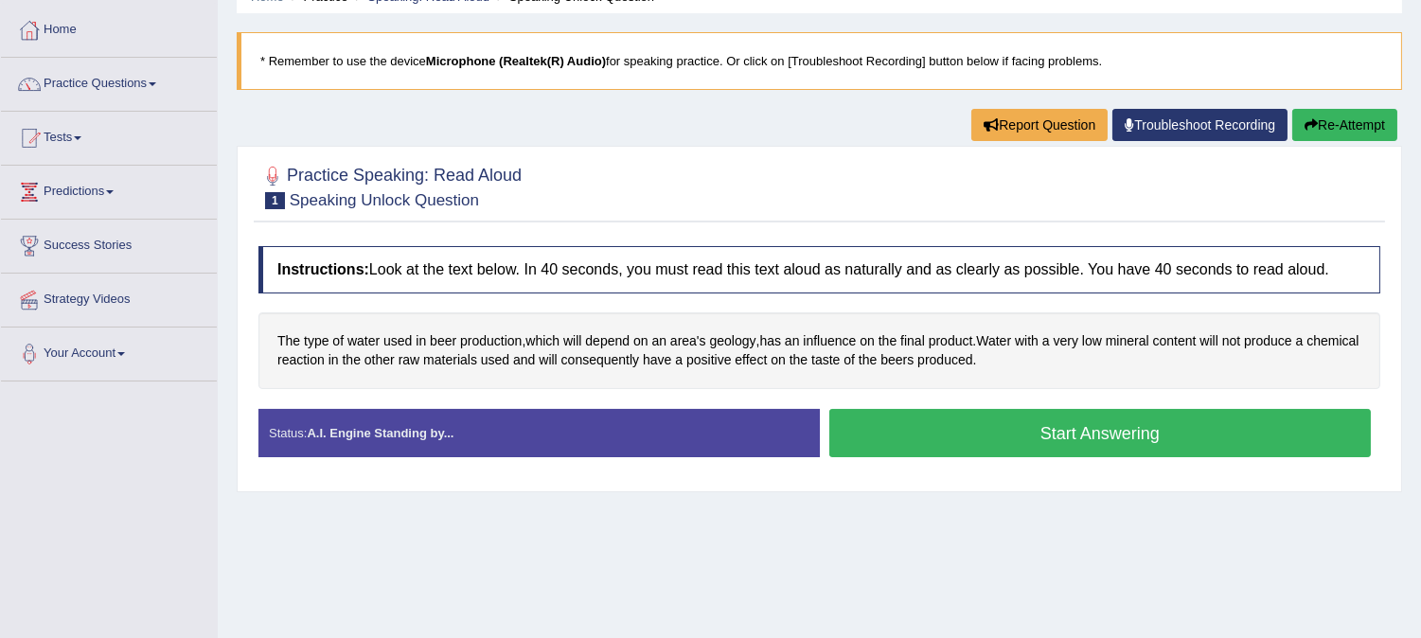
scroll to position [106, 0]
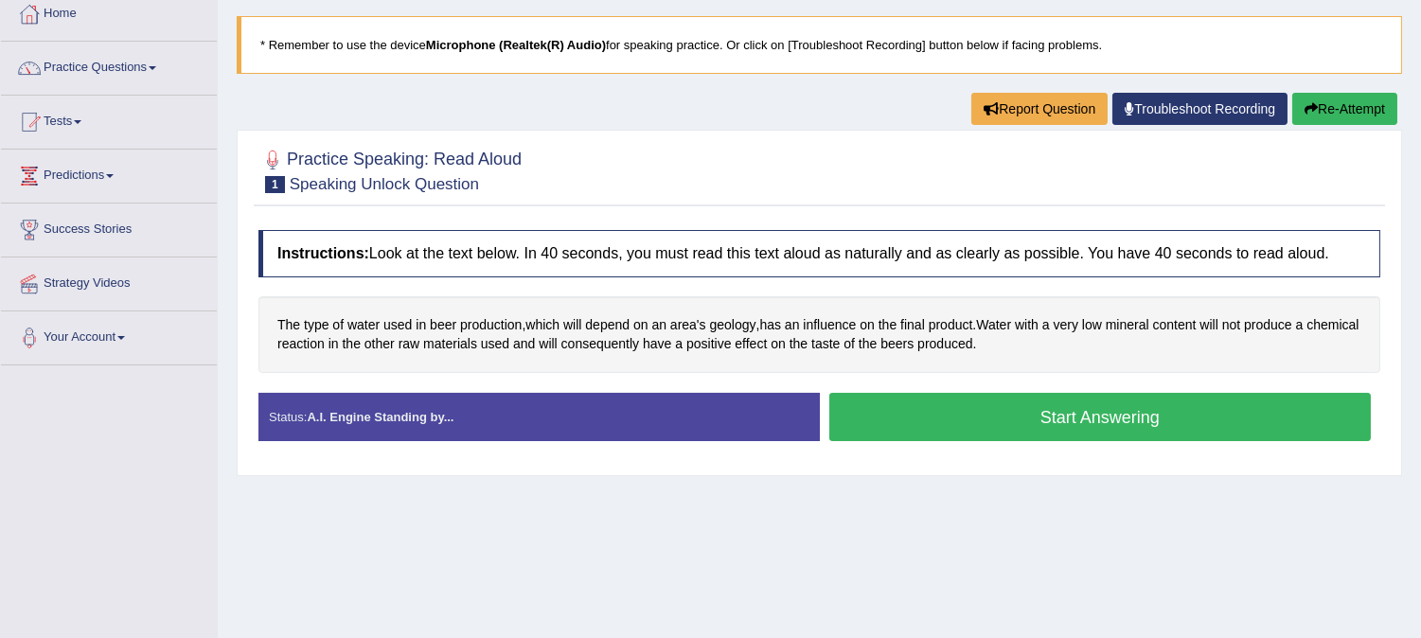
click at [924, 415] on button "Start Answering" at bounding box center [1100, 417] width 542 height 48
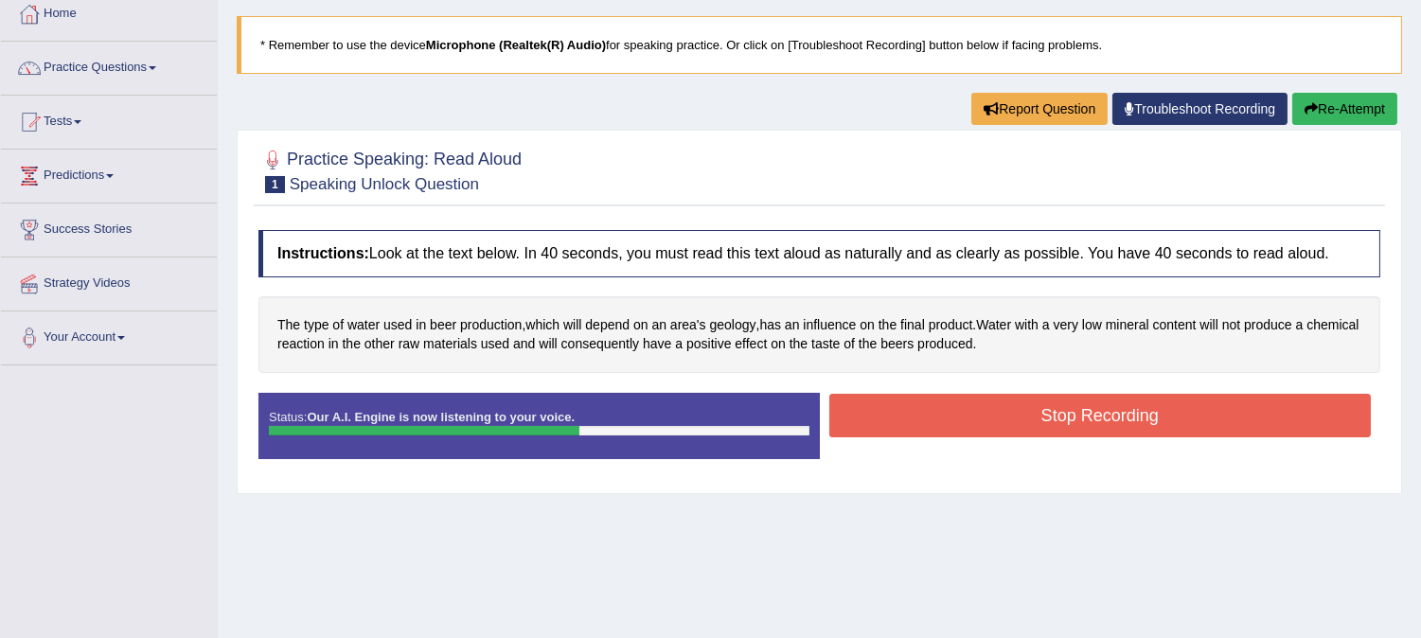
click at [924, 413] on button "Stop Recording" at bounding box center [1100, 416] width 542 height 44
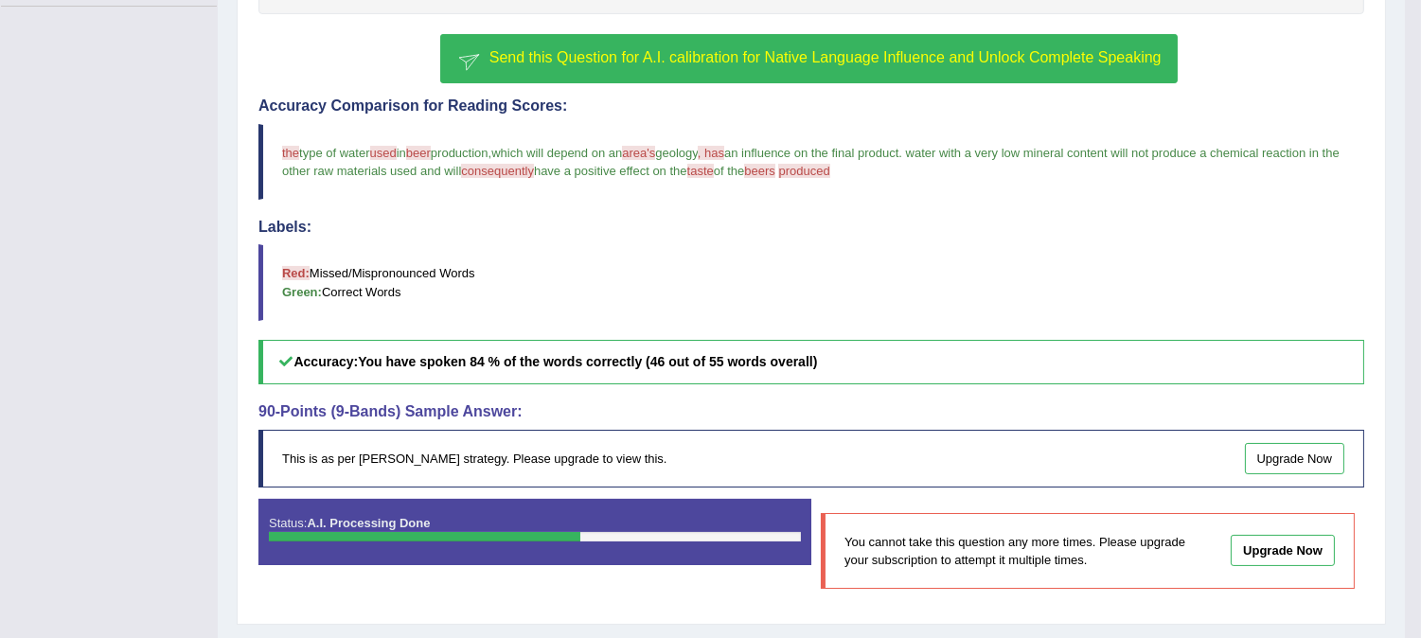
scroll to position [514, 0]
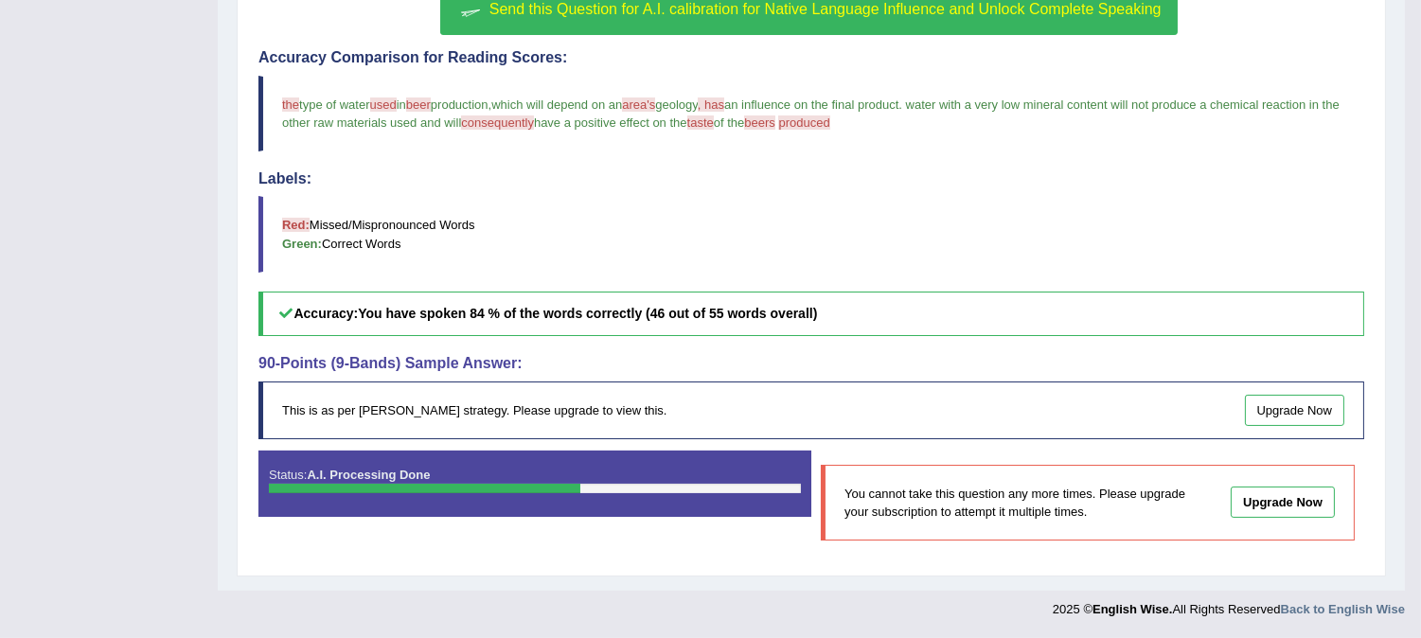
click at [1319, 400] on link "Upgrade Now" at bounding box center [1295, 410] width 100 height 31
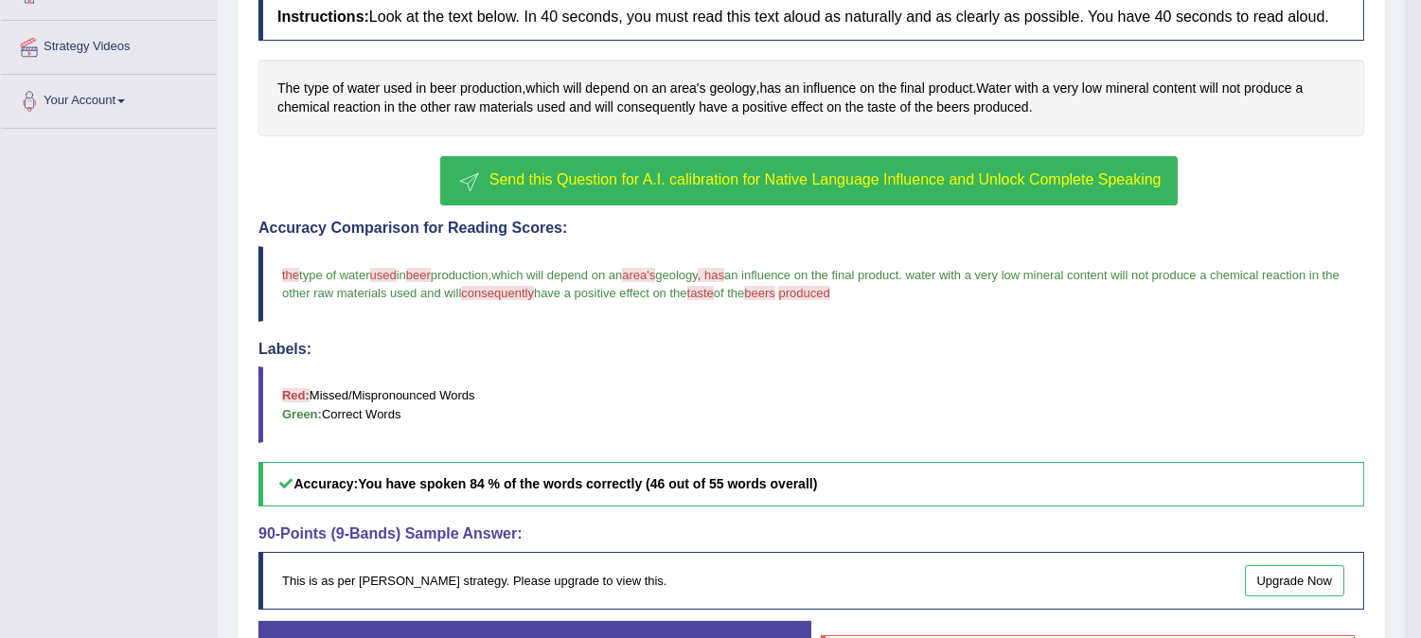
scroll to position [338, 0]
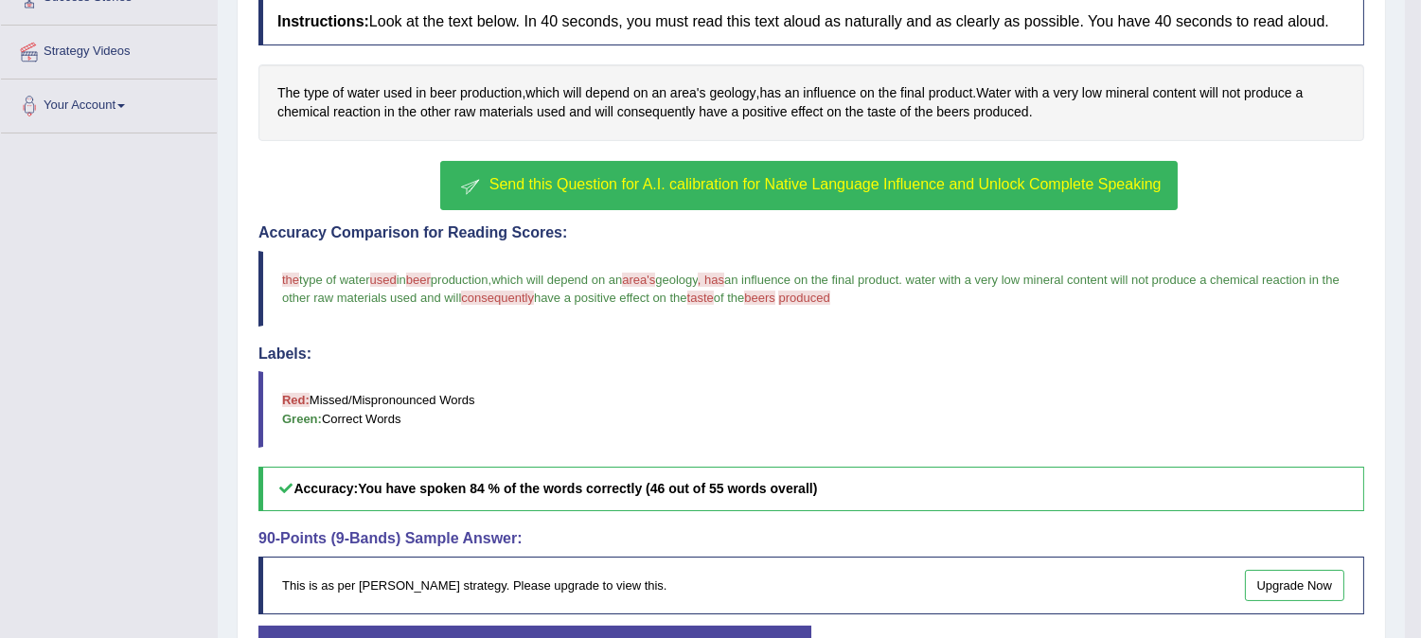
click at [602, 187] on span "Send this Question for A.I. calibration for Native Language Influence and Unloc…" at bounding box center [825, 184] width 672 height 16
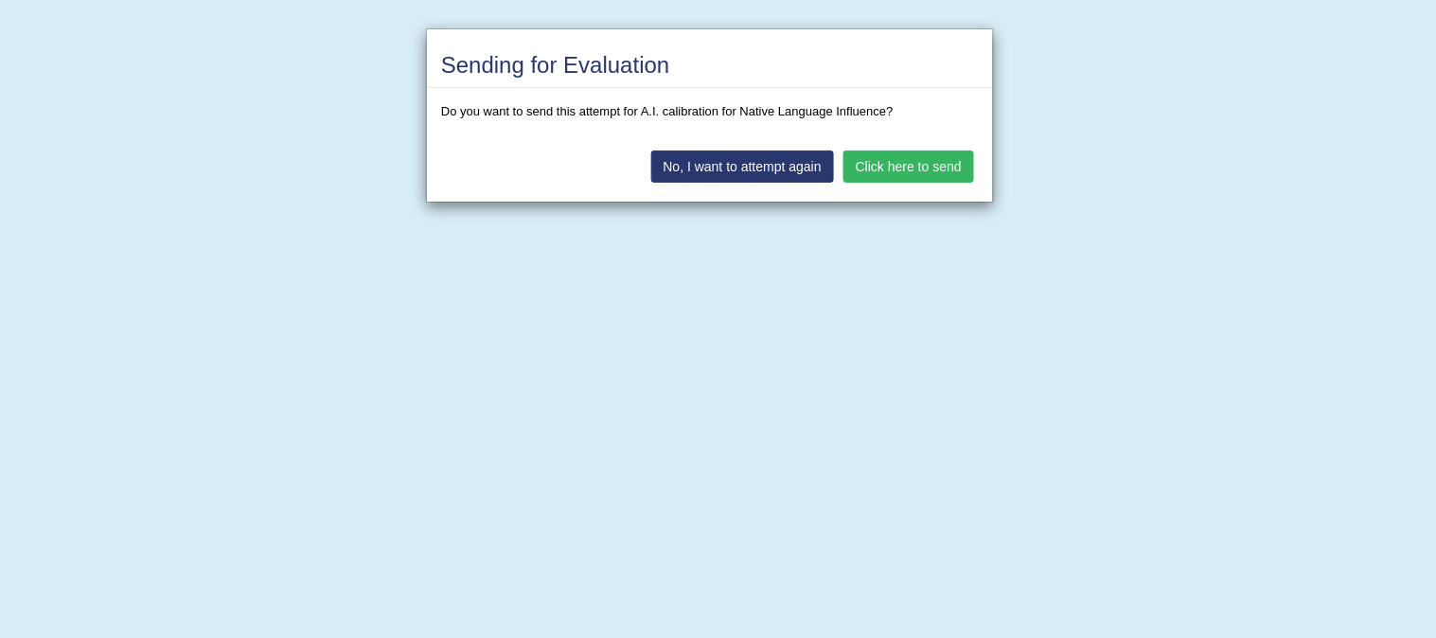
click at [913, 164] on button "Click here to send" at bounding box center [909, 167] width 131 height 32
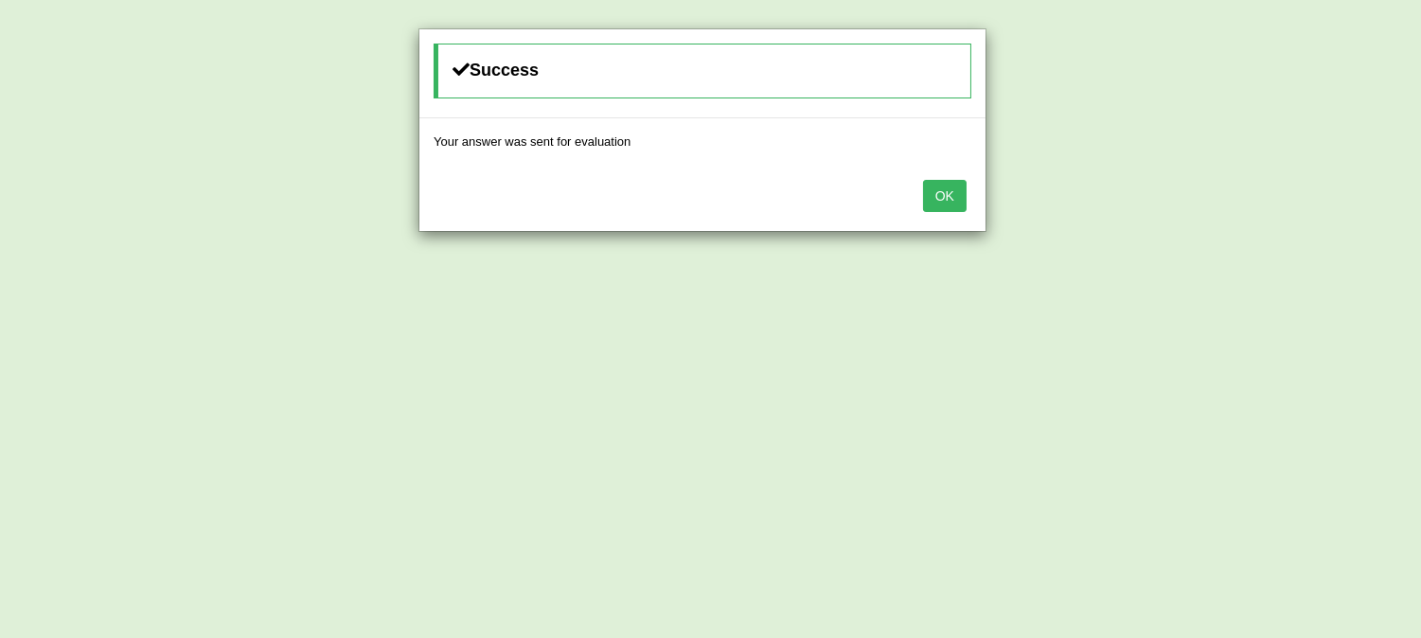
click at [931, 186] on button "OK" at bounding box center [945, 196] width 44 height 32
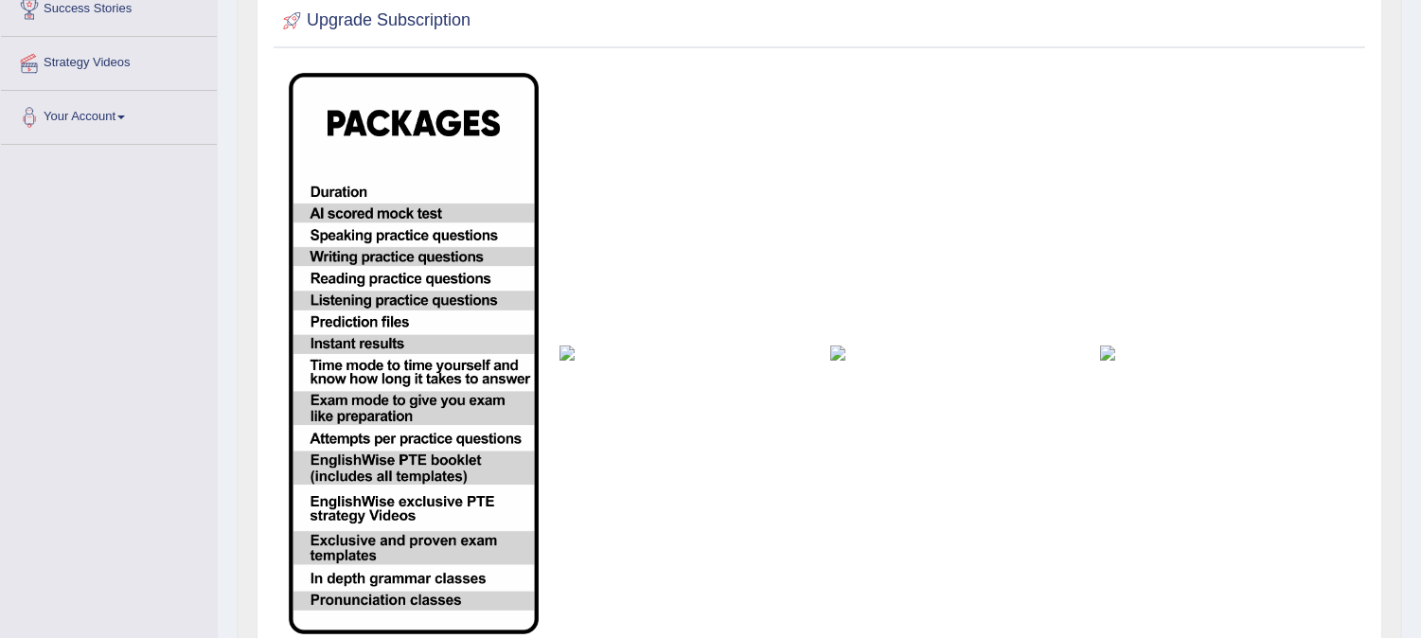
scroll to position [325, 0]
click at [562, 363] on td at bounding box center [684, 355] width 271 height 582
click at [820, 350] on td at bounding box center [955, 355] width 271 height 582
click at [562, 348] on img at bounding box center [685, 354] width 250 height 15
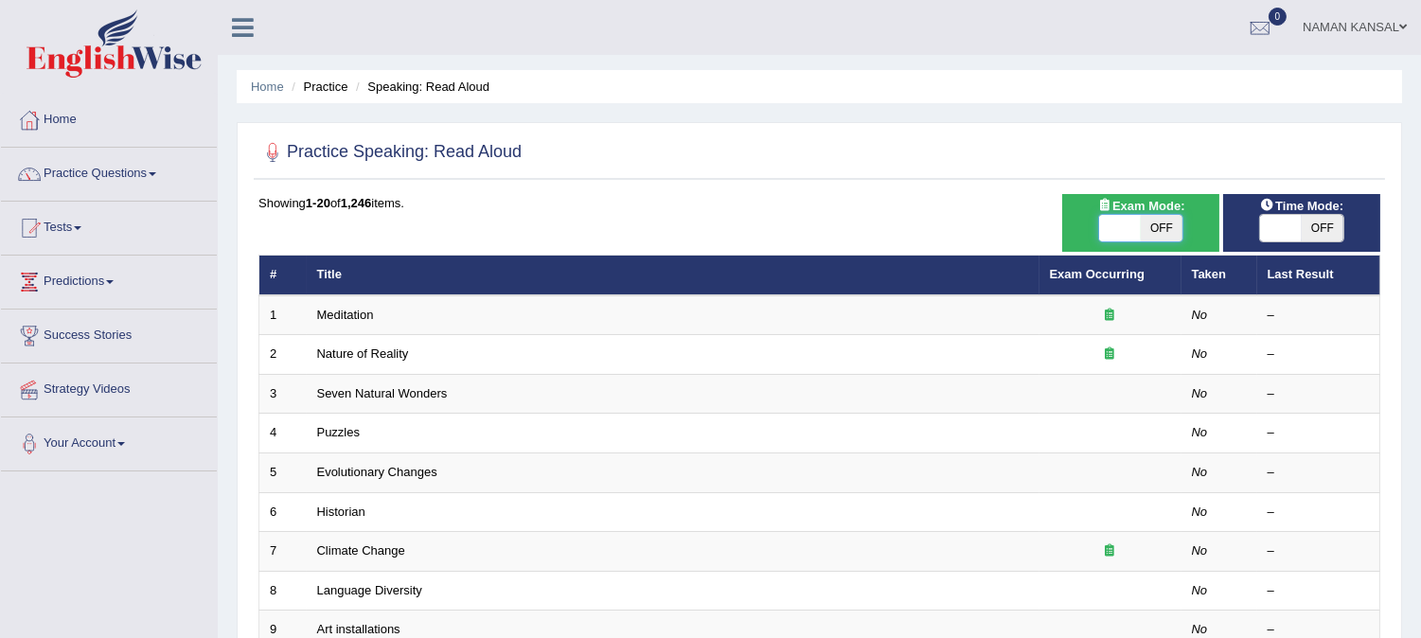
click at [1114, 228] on span at bounding box center [1120, 228] width 42 height 27
checkbox input "true"
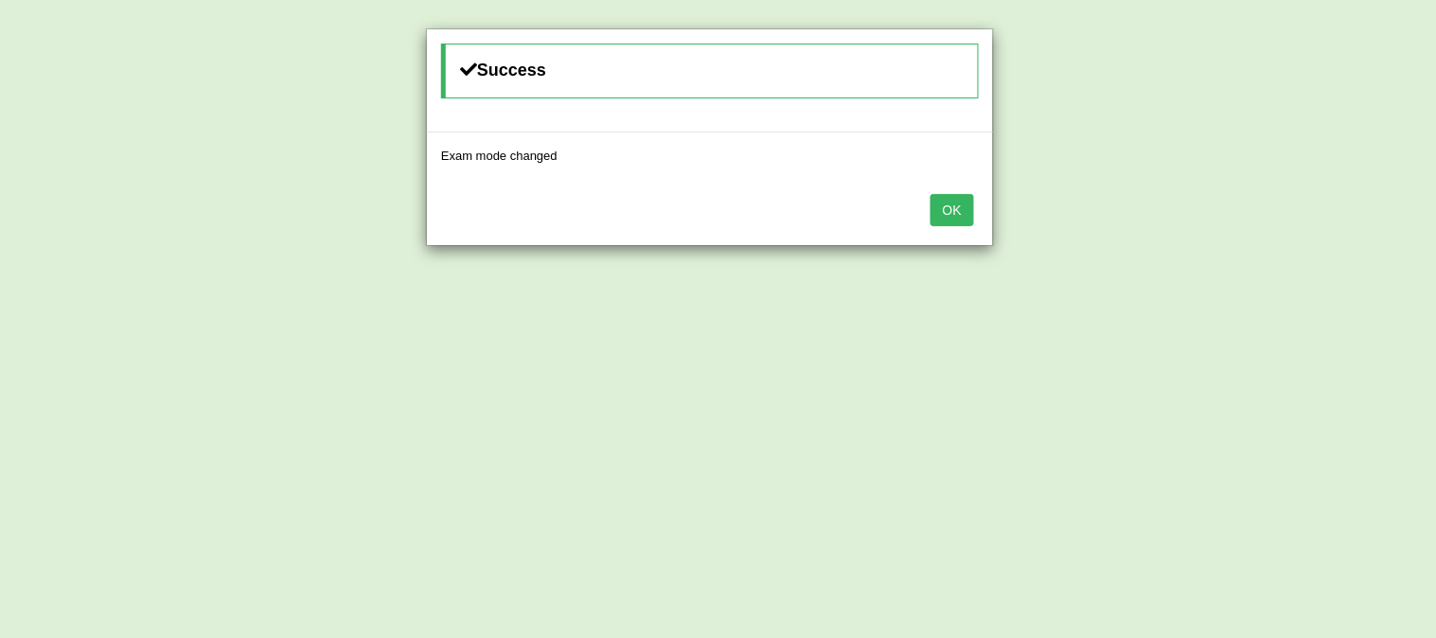
click at [950, 201] on button "OK" at bounding box center [953, 210] width 44 height 32
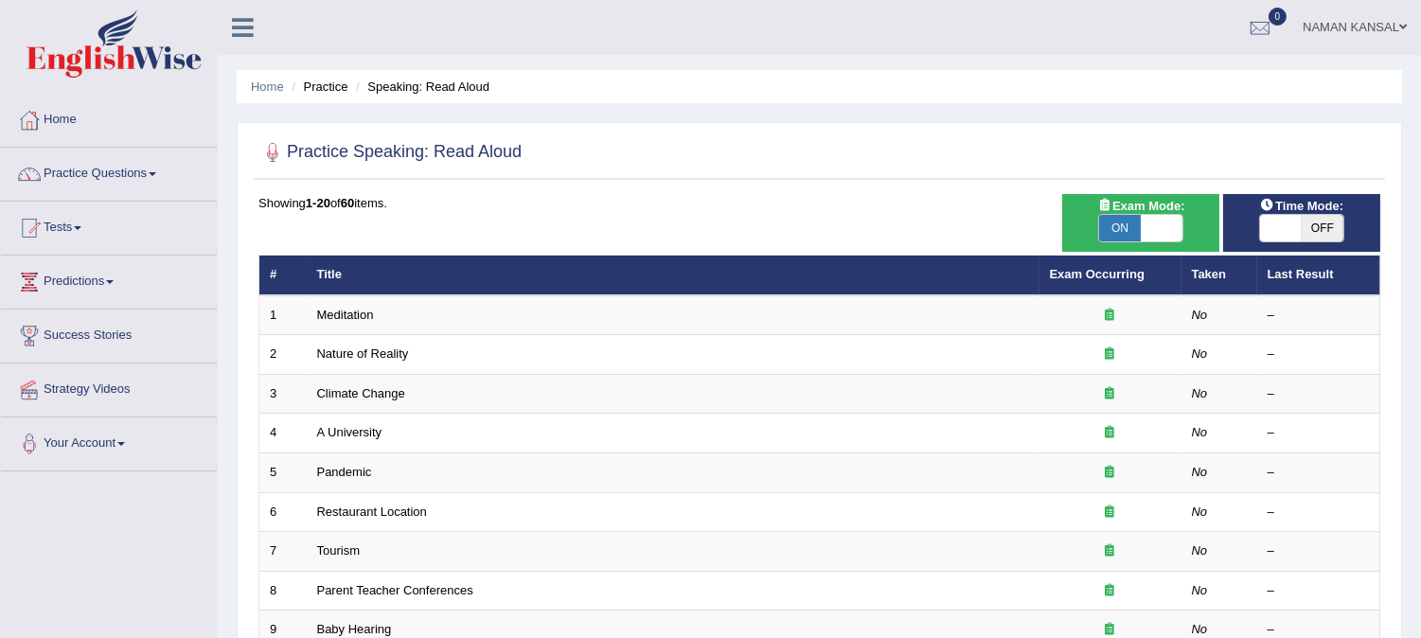
click at [1329, 227] on span "OFF" at bounding box center [1323, 228] width 42 height 27
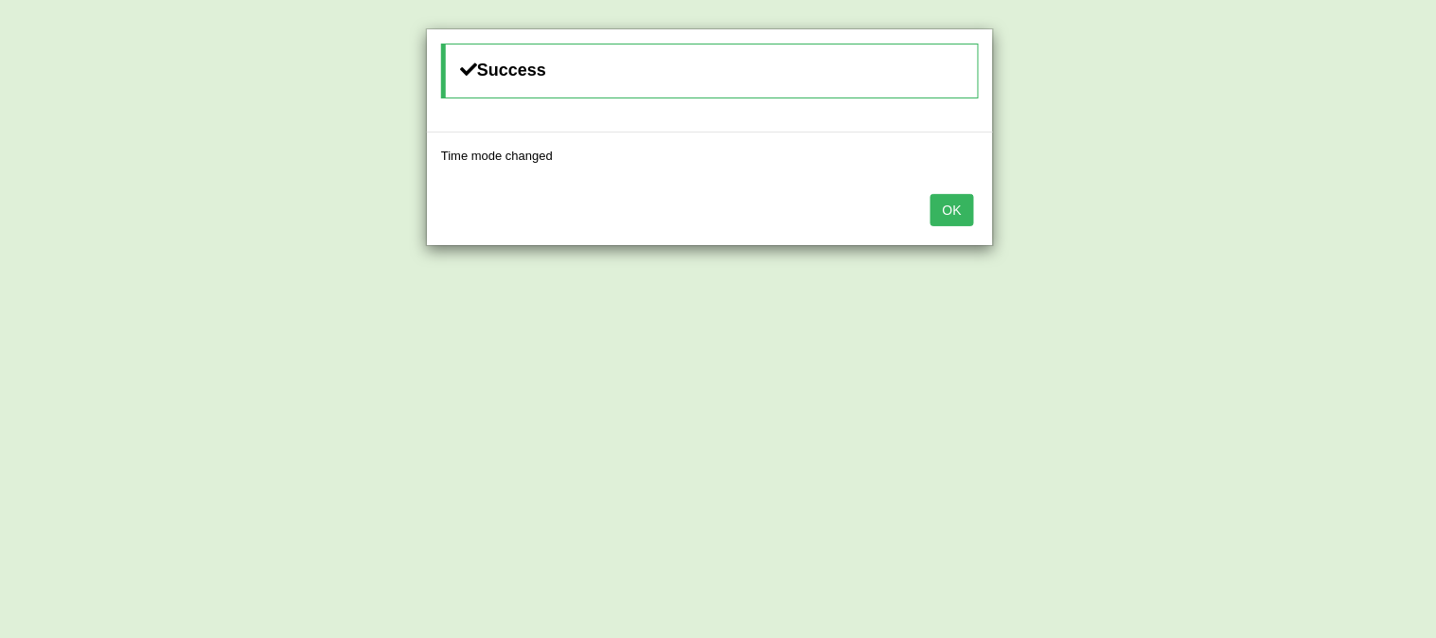
click at [967, 213] on button "OK" at bounding box center [953, 210] width 44 height 32
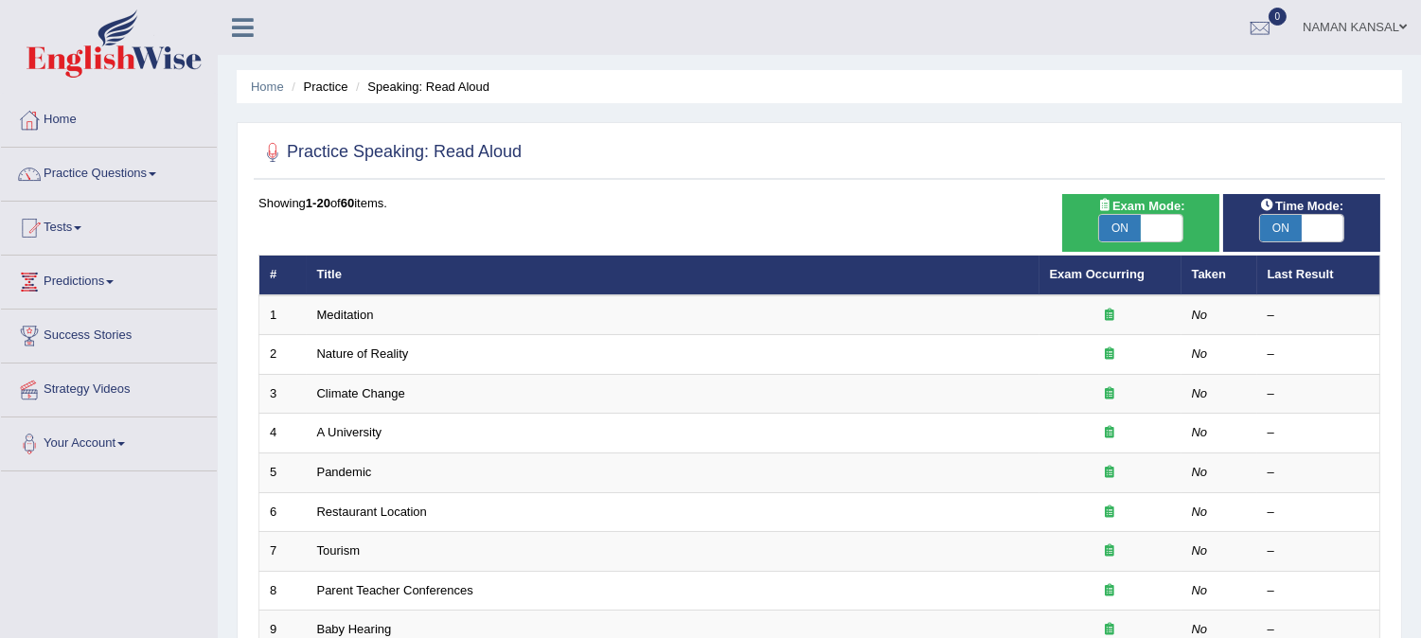
click at [1281, 225] on span "ON" at bounding box center [1281, 228] width 42 height 27
checkbox input "false"
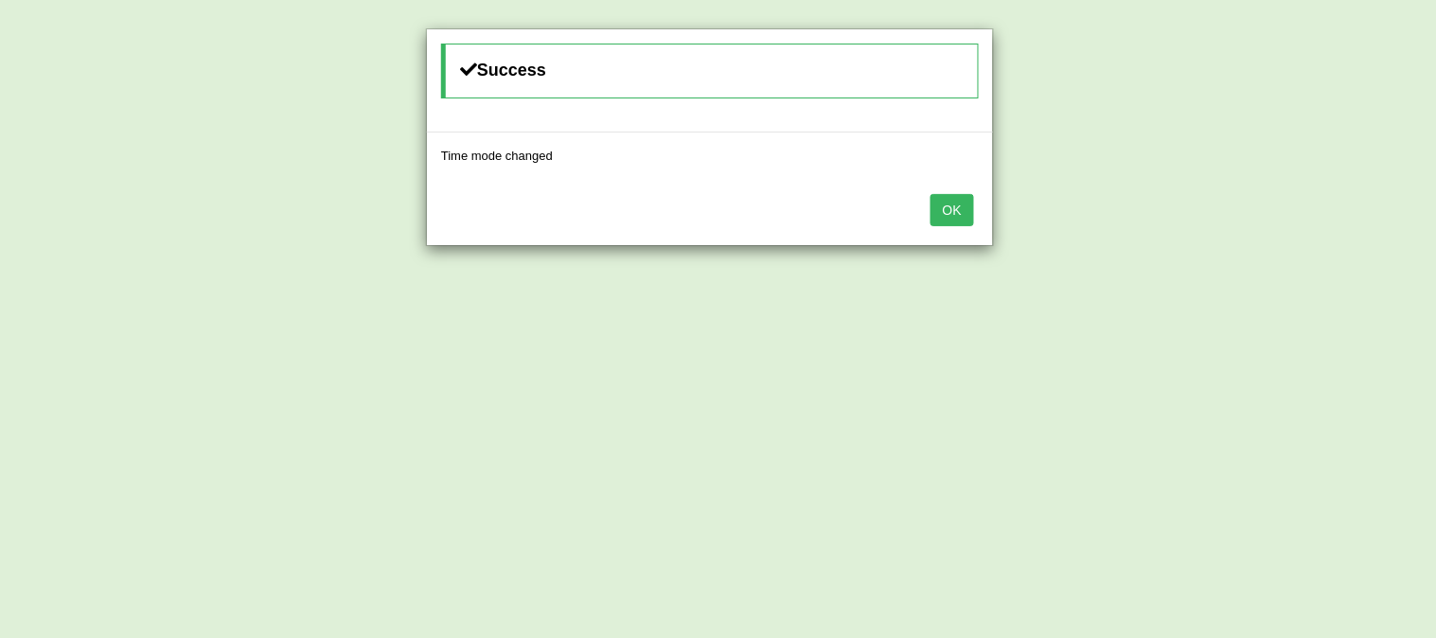
click at [969, 204] on button "OK" at bounding box center [953, 210] width 44 height 32
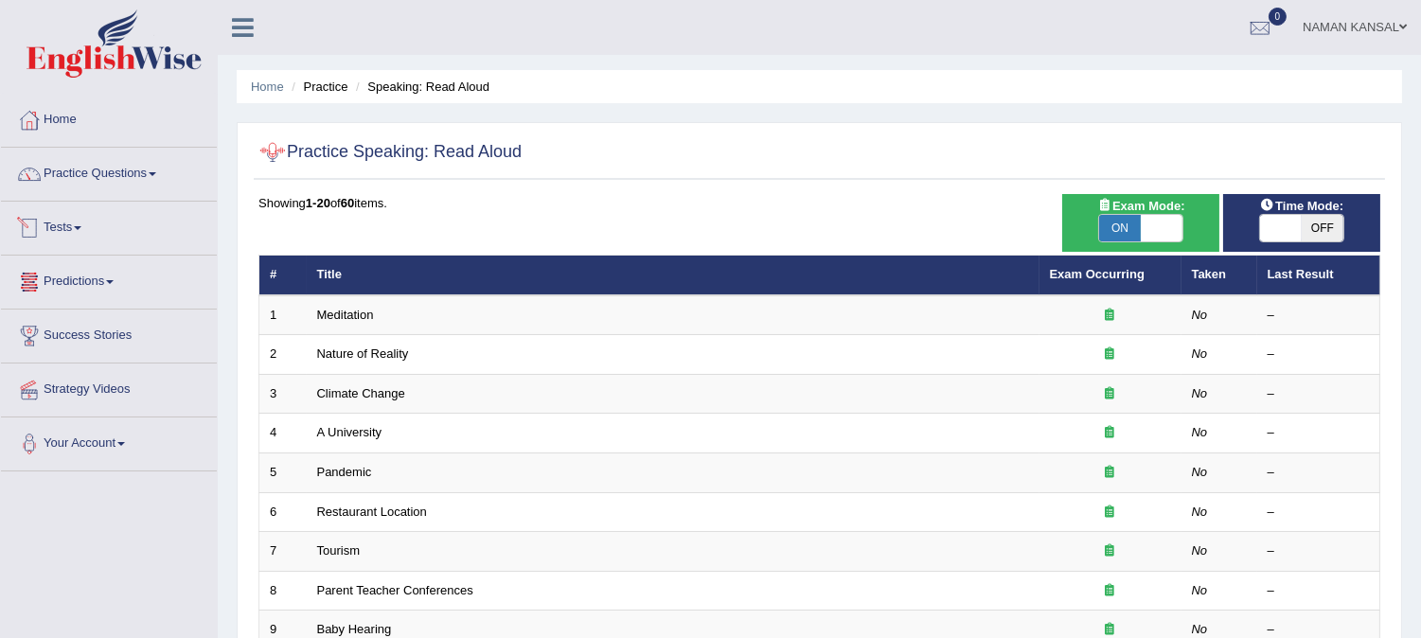
click at [85, 271] on link "Predictions" at bounding box center [109, 279] width 216 height 47
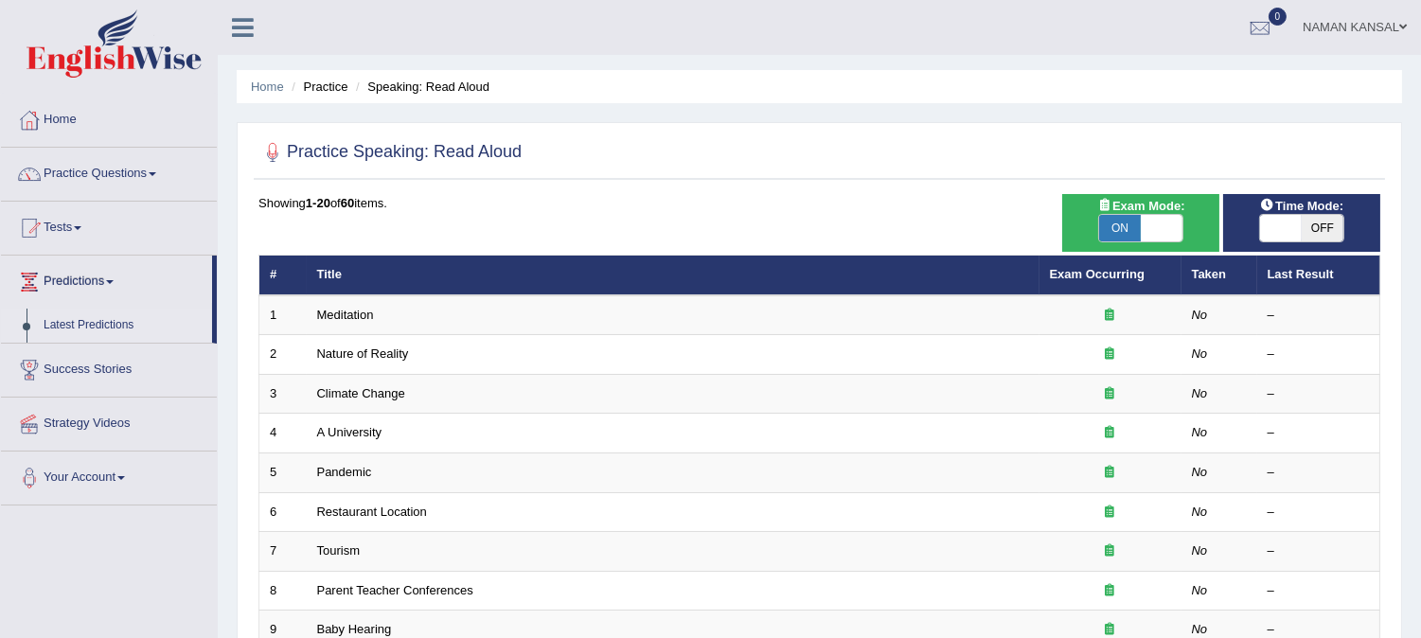
click at [107, 322] on link "Latest Predictions" at bounding box center [123, 326] width 177 height 34
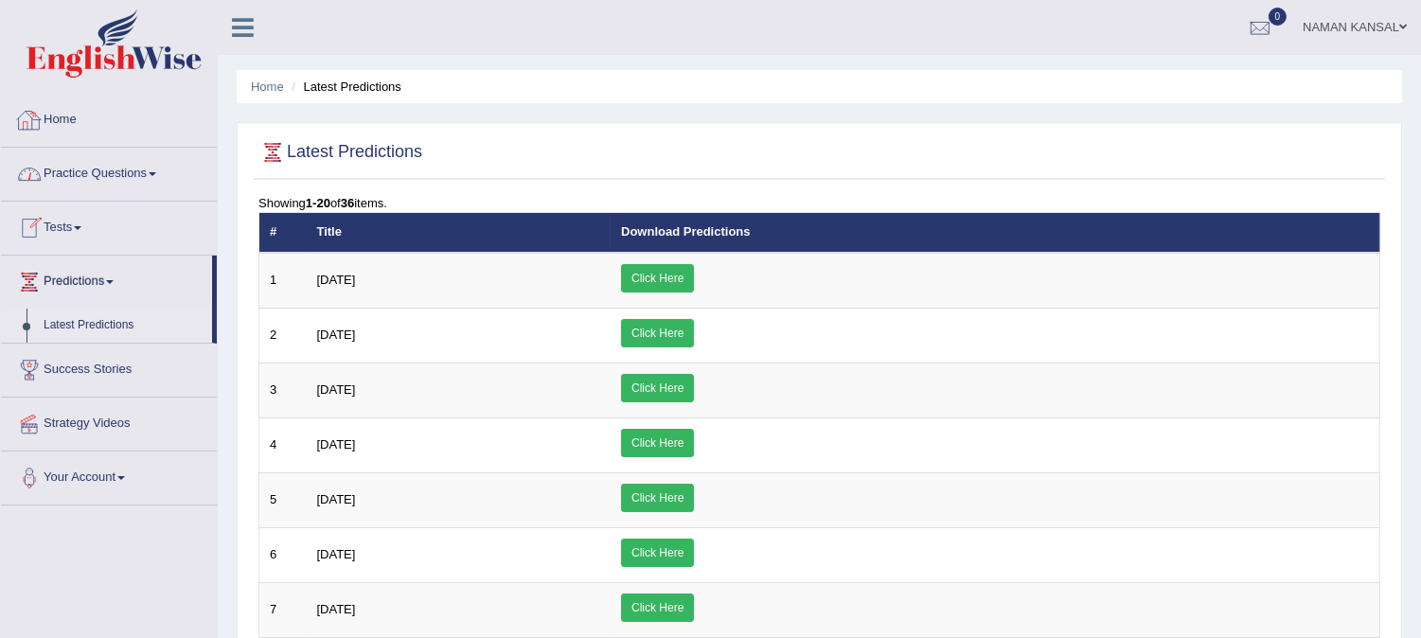
click at [121, 177] on link "Practice Questions" at bounding box center [109, 171] width 216 height 47
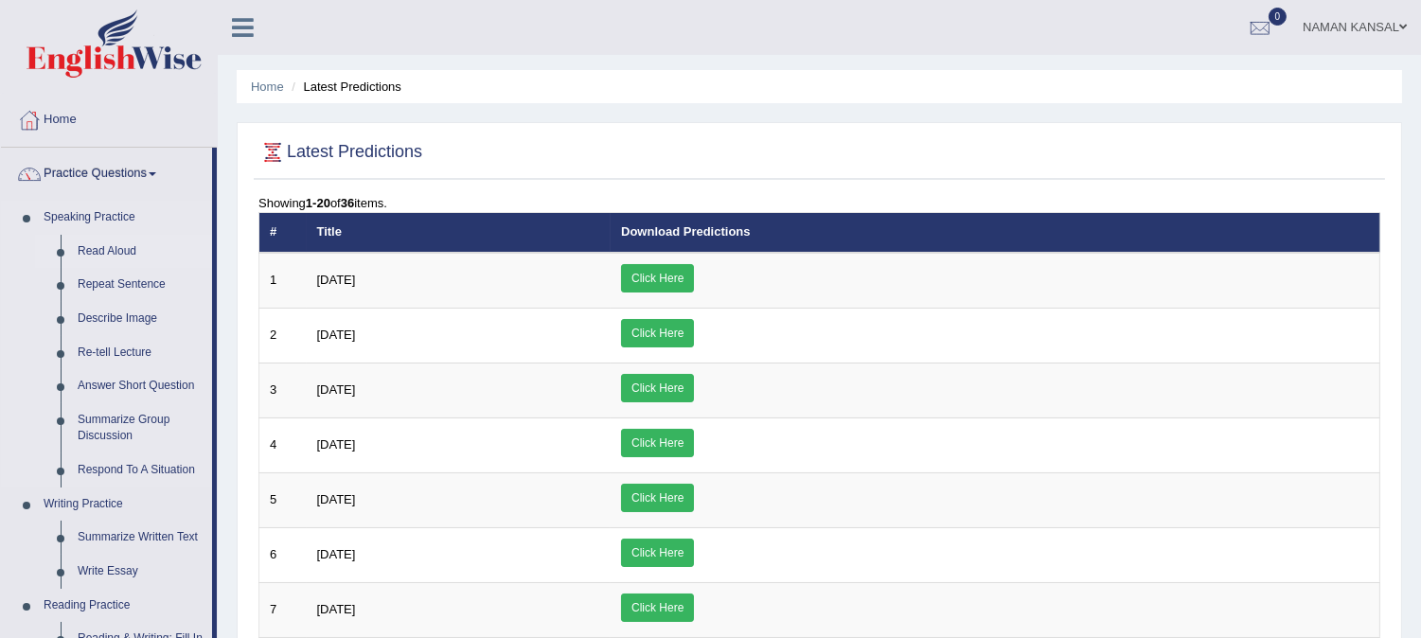
click at [121, 241] on link "Read Aloud" at bounding box center [140, 252] width 143 height 34
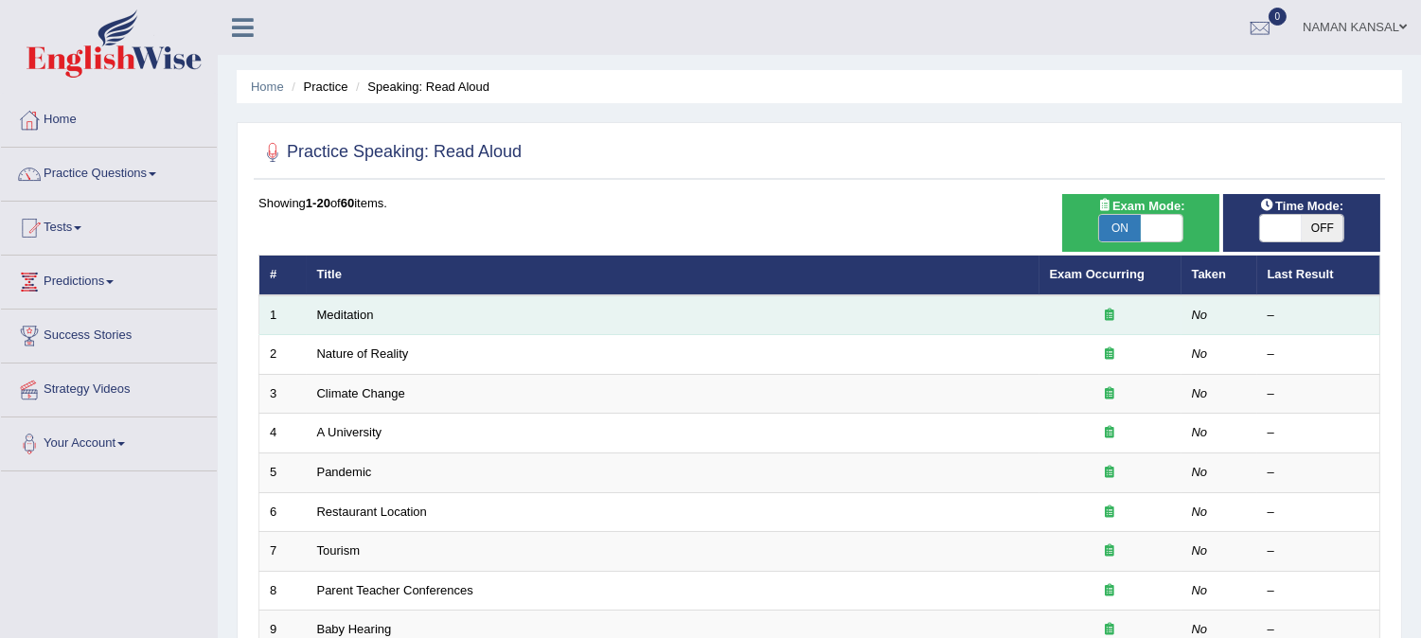
click at [1157, 332] on td at bounding box center [1111, 315] width 142 height 40
click at [1141, 307] on div at bounding box center [1110, 316] width 121 height 18
click at [1089, 316] on div at bounding box center [1110, 316] width 121 height 18
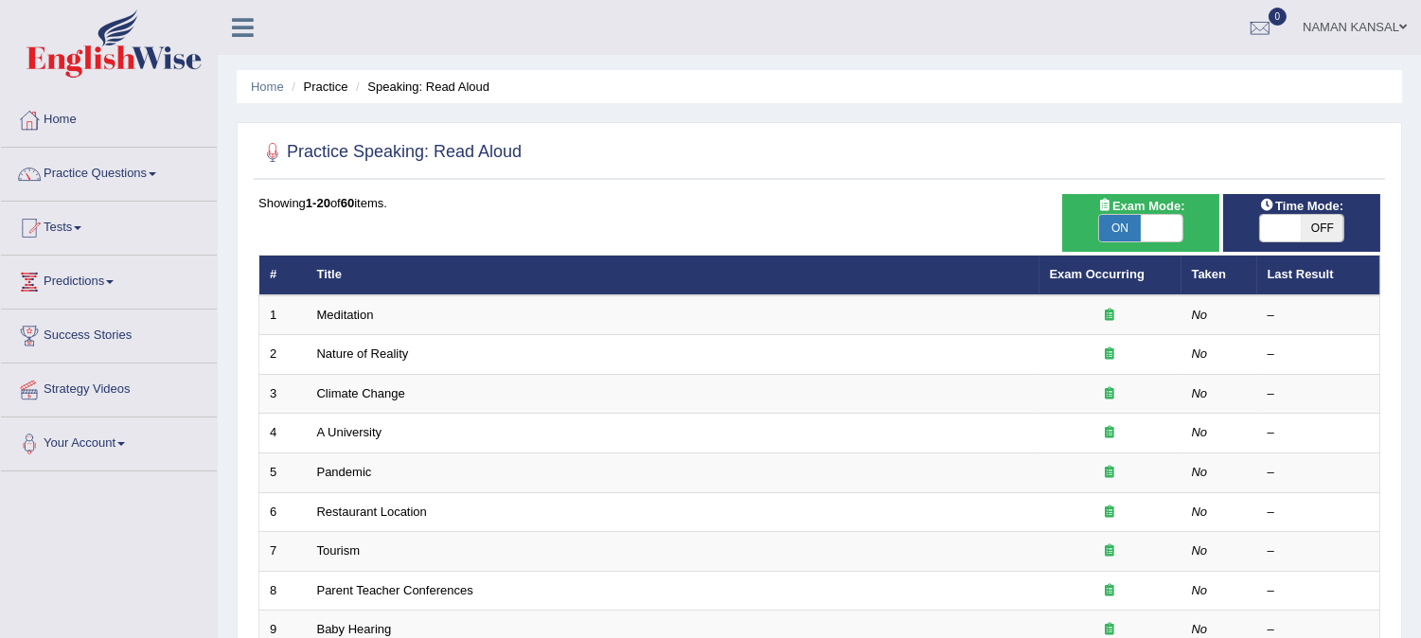
click at [318, 81] on li "Practice" at bounding box center [317, 87] width 61 height 18
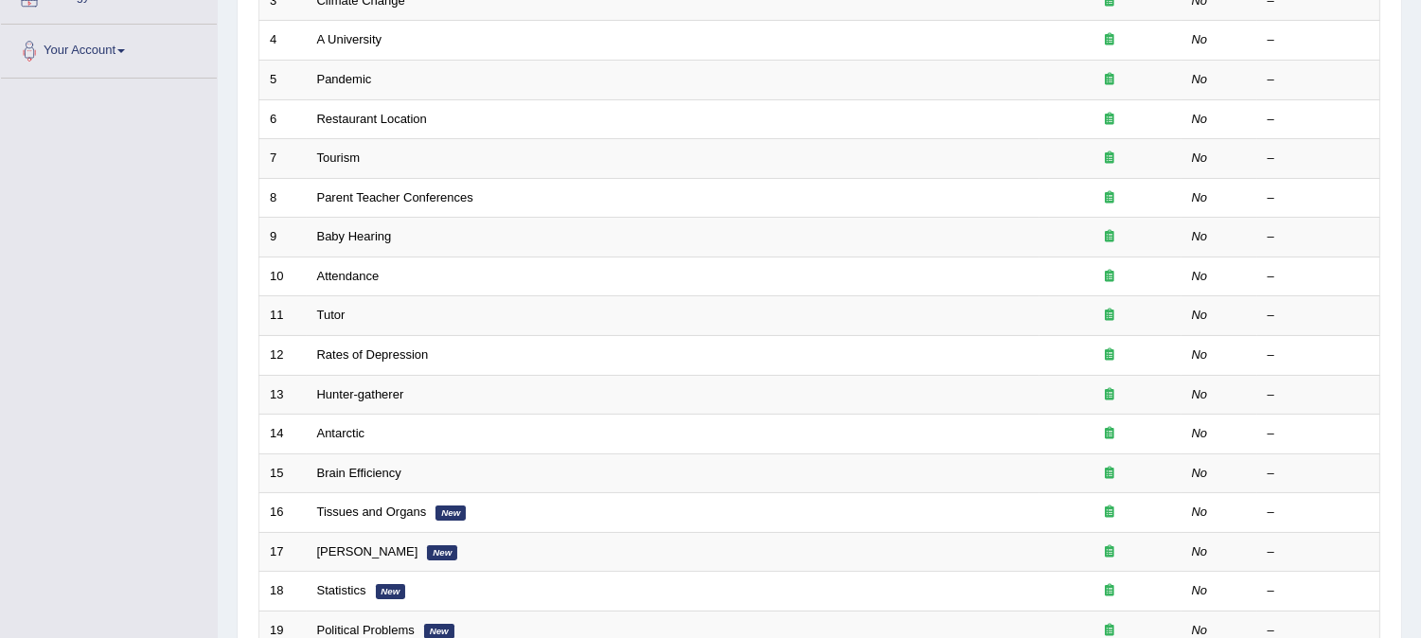
scroll to position [391, 0]
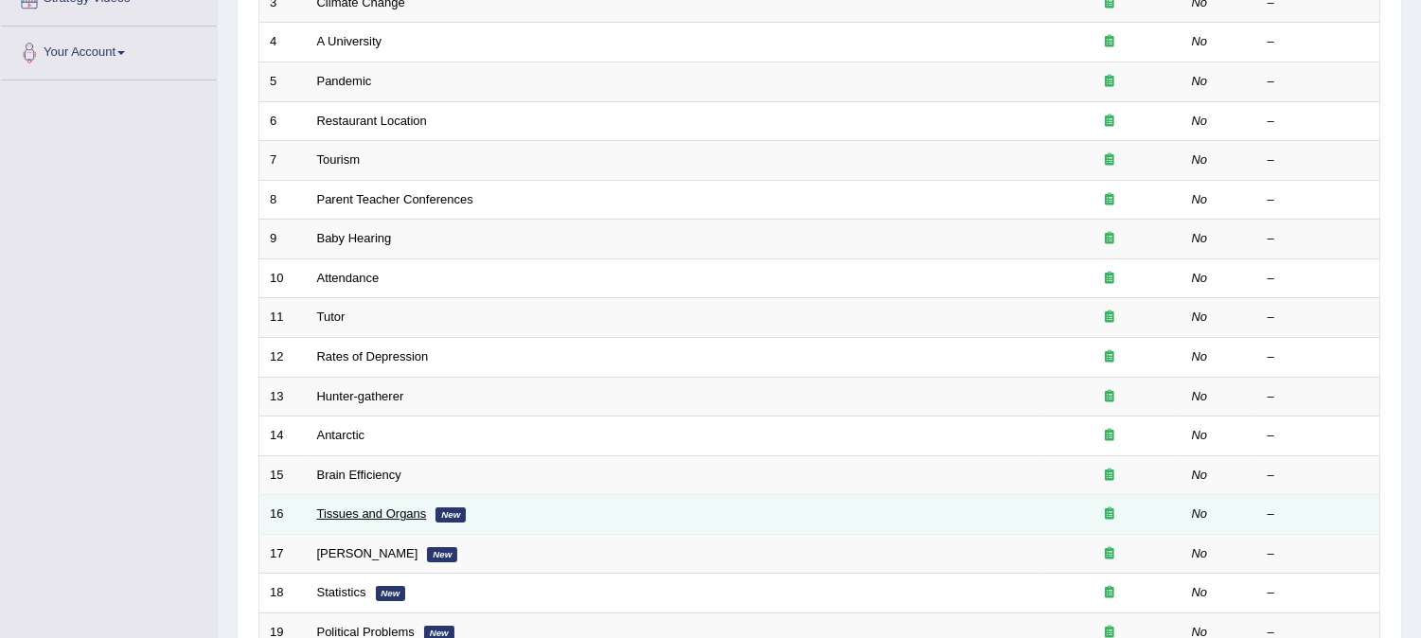
click at [336, 519] on link "Tissues and Organs" at bounding box center [372, 514] width 110 height 14
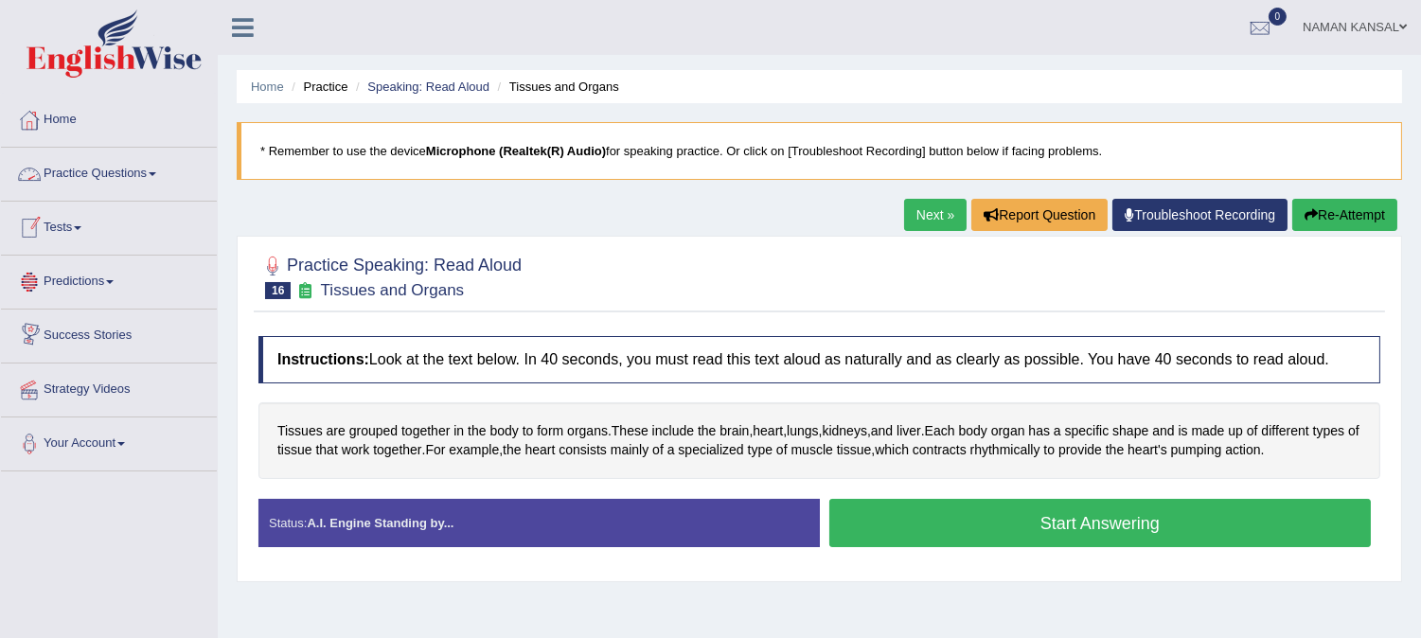
click at [129, 180] on link "Practice Questions" at bounding box center [109, 171] width 216 height 47
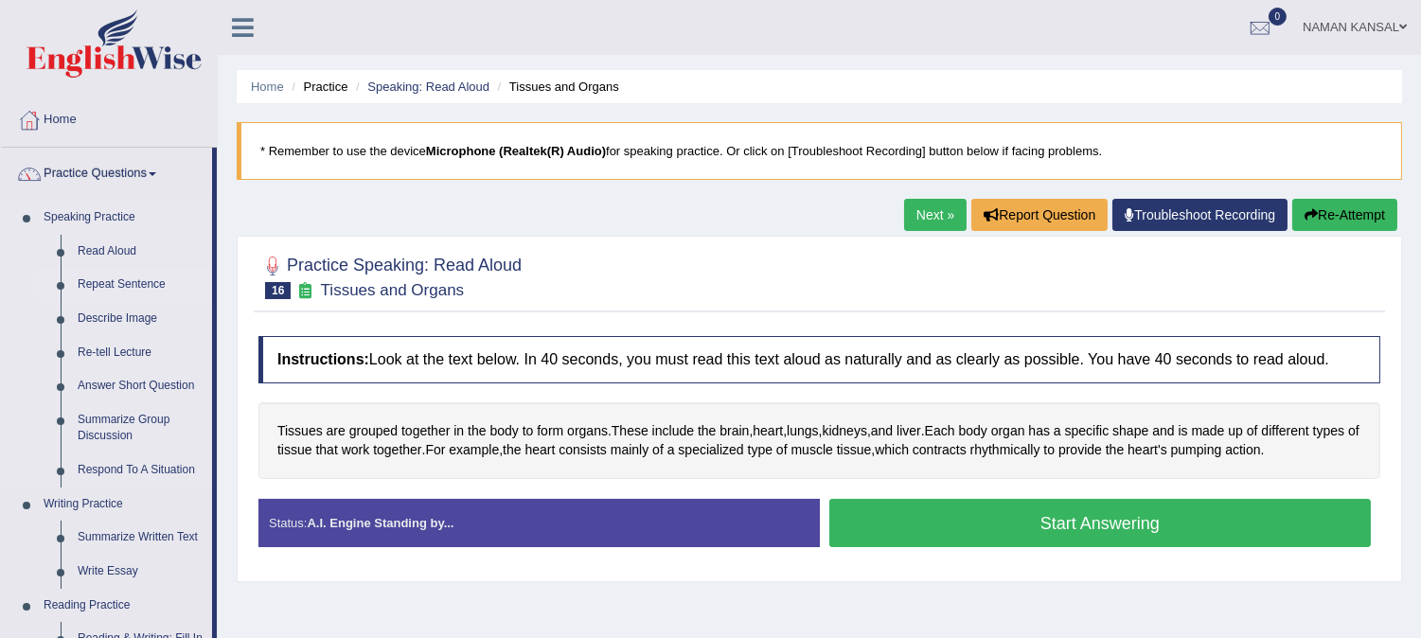
click at [116, 284] on link "Repeat Sentence" at bounding box center [140, 285] width 143 height 34
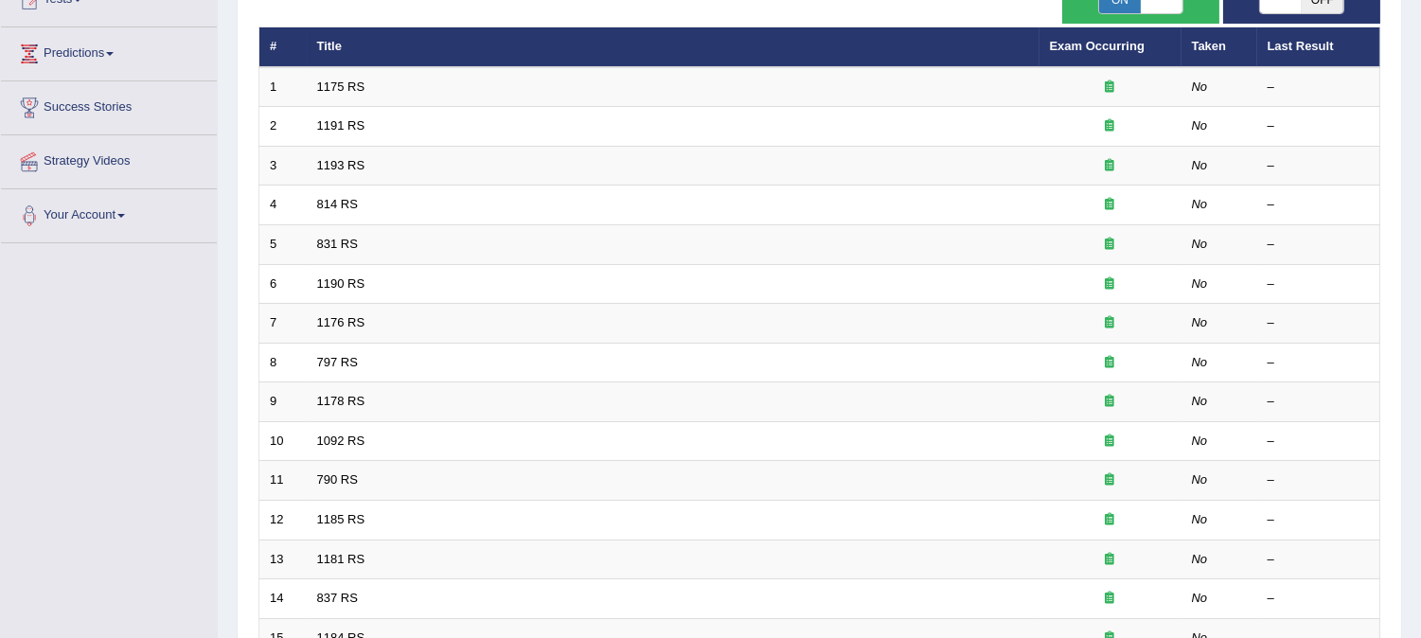
scroll to position [202, 0]
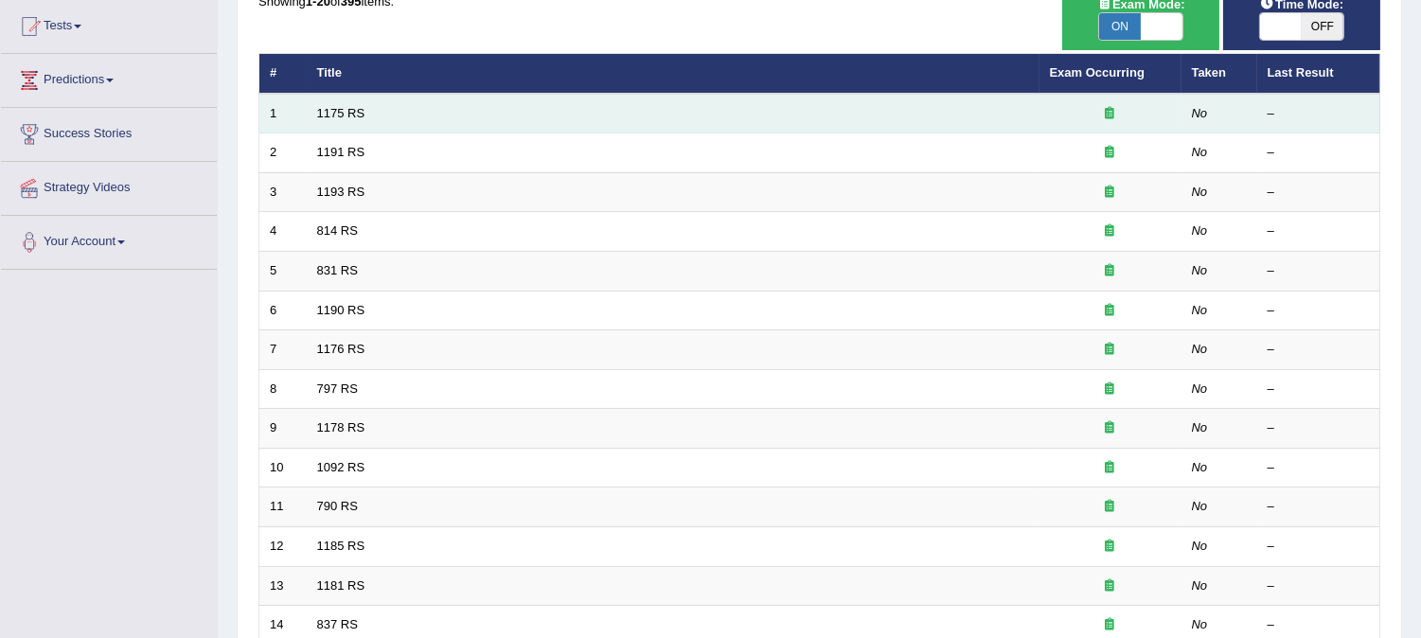
click at [348, 119] on td "1175 RS" at bounding box center [673, 114] width 733 height 40
drag, startPoint x: 338, startPoint y: 110, endPoint x: 348, endPoint y: 119, distance: 14.1
click at [348, 119] on td "1175 RS" at bounding box center [673, 114] width 733 height 40
click at [322, 106] on link "1175 RS" at bounding box center [341, 113] width 48 height 14
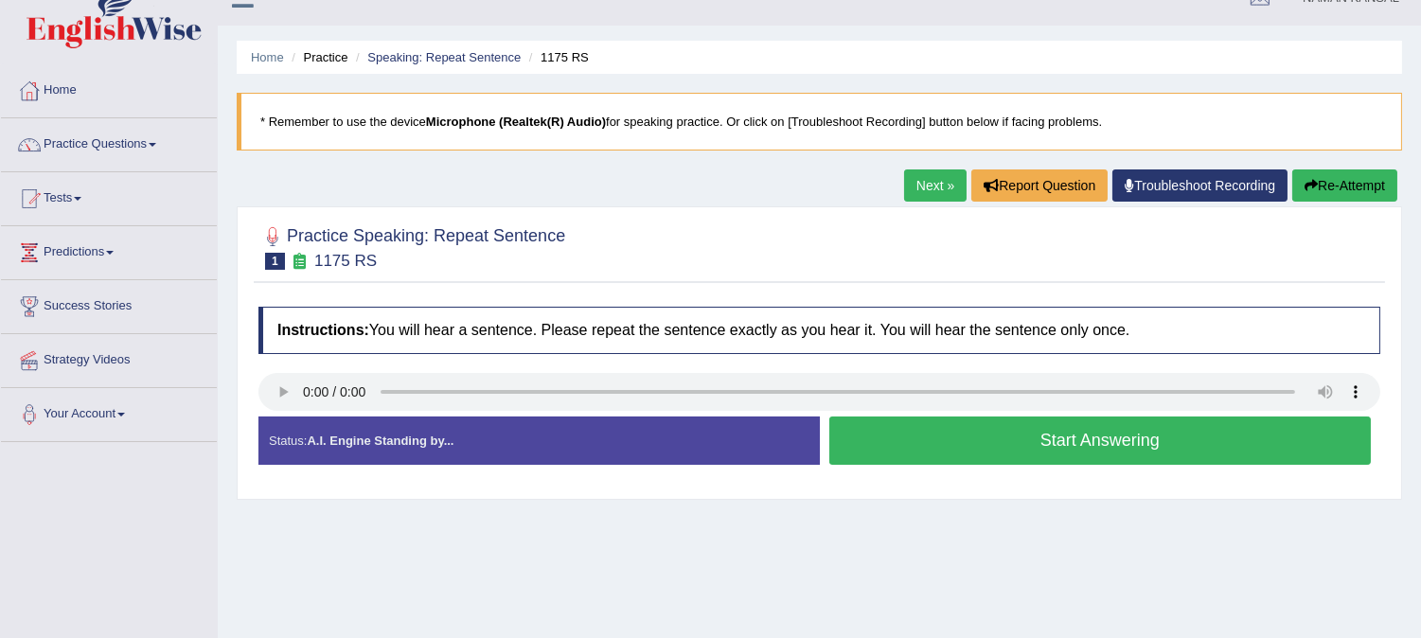
scroll to position [34, 0]
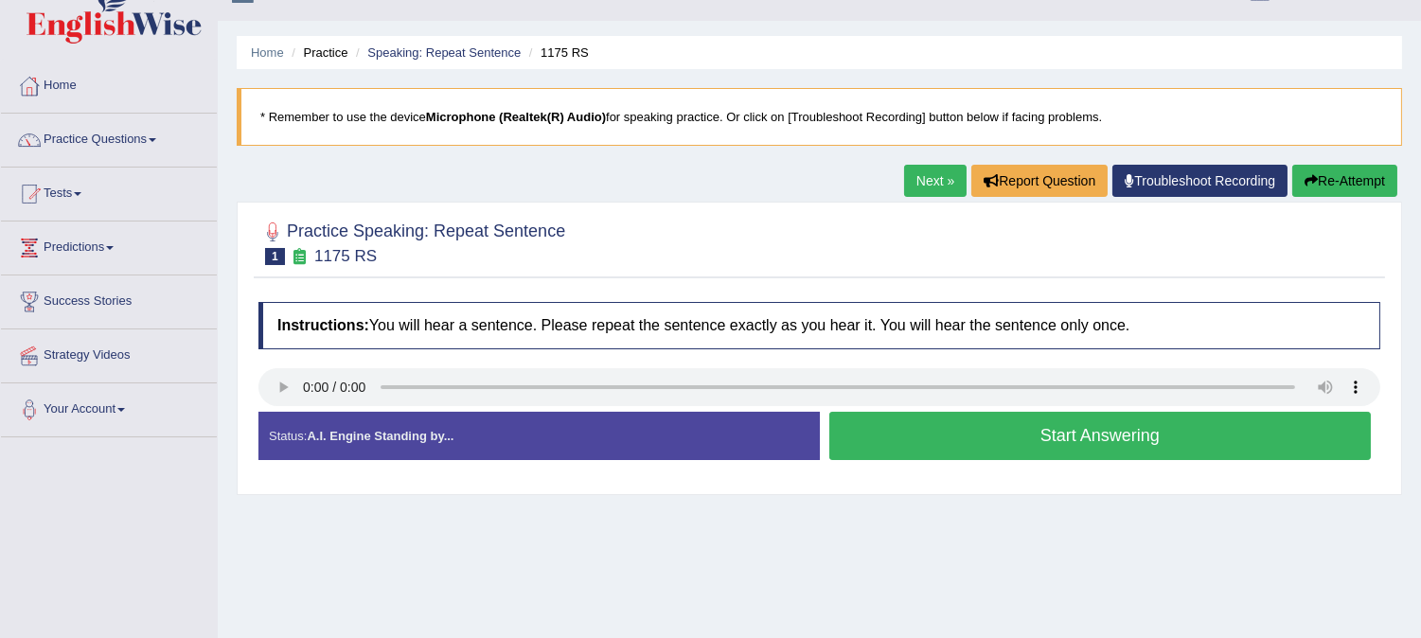
click at [402, 432] on strong "A.I. Engine Standing by..." at bounding box center [380, 436] width 147 height 14
click at [919, 440] on button "Start Answering" at bounding box center [1100, 436] width 542 height 48
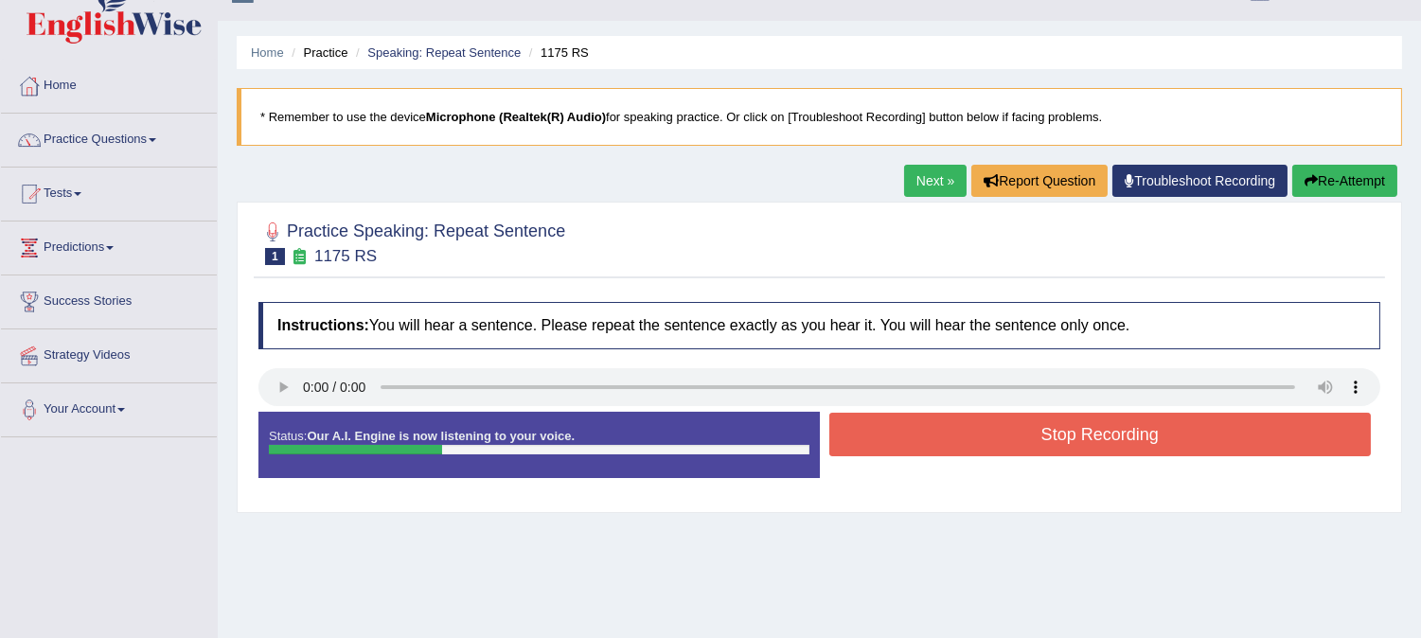
click at [919, 440] on button "Stop Recording" at bounding box center [1100, 435] width 542 height 44
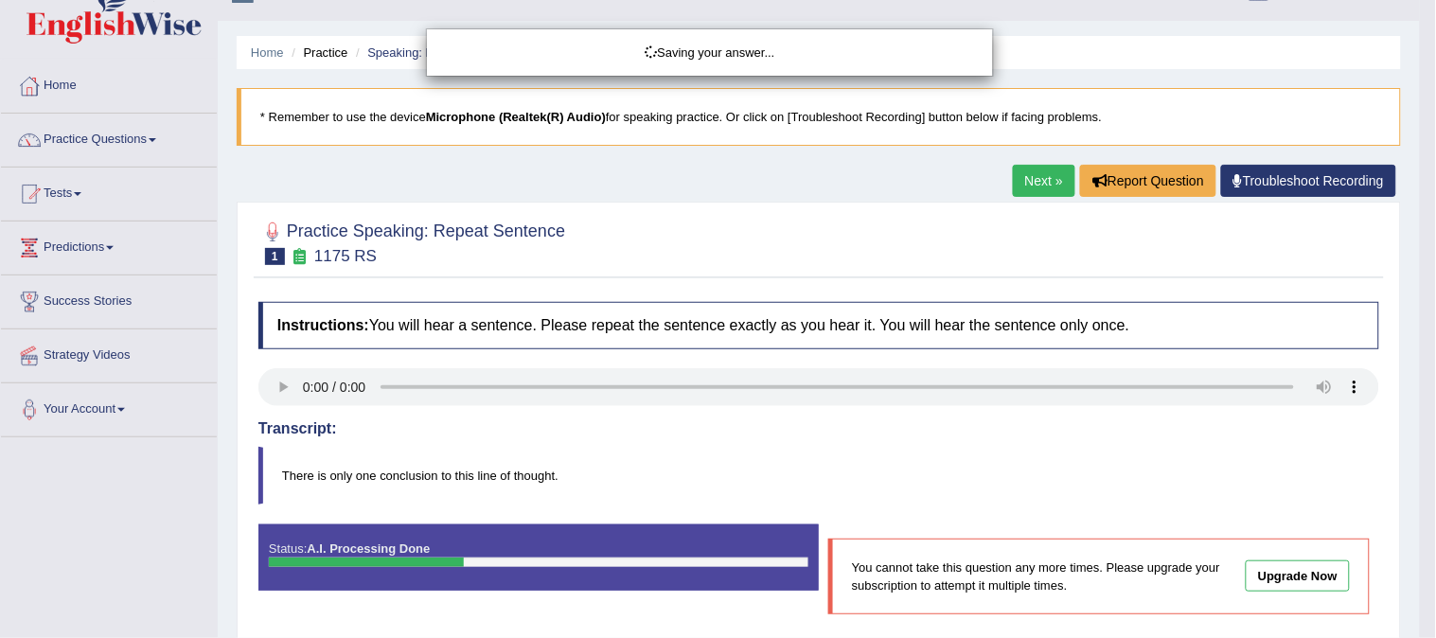
click at [1420, 162] on div "Saving your answer..." at bounding box center [718, 319] width 1436 height 638
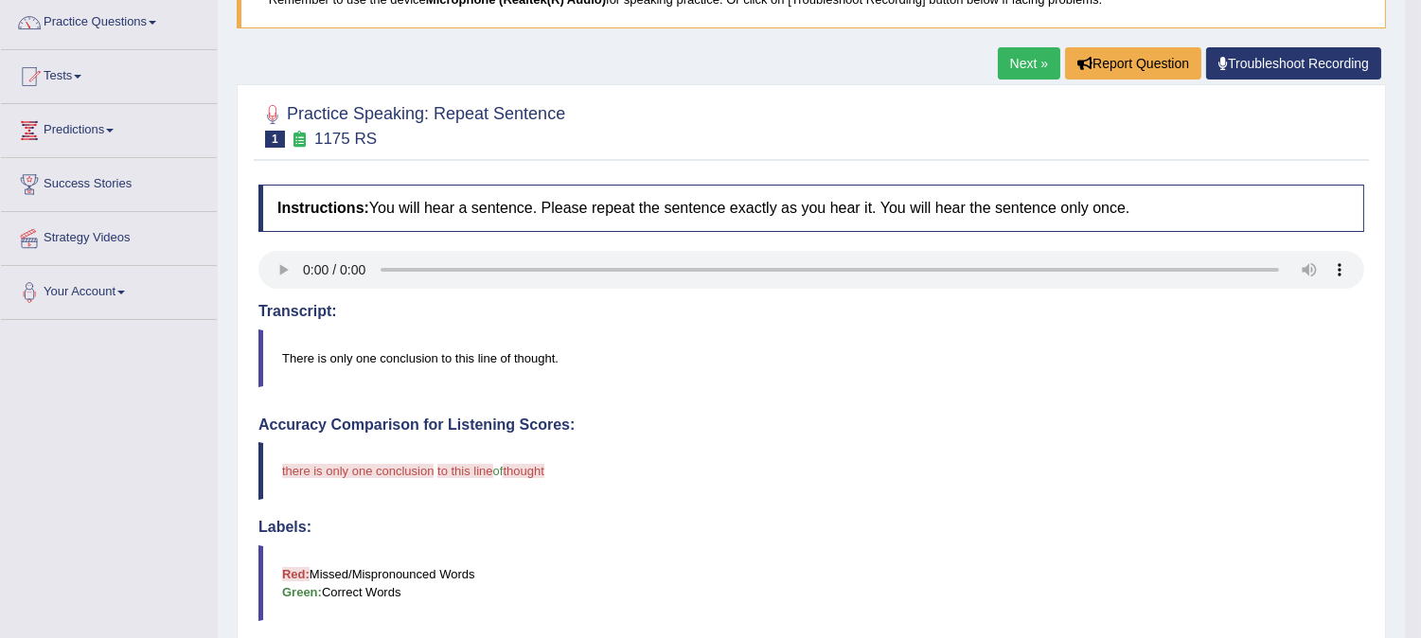
scroll to position [157, 0]
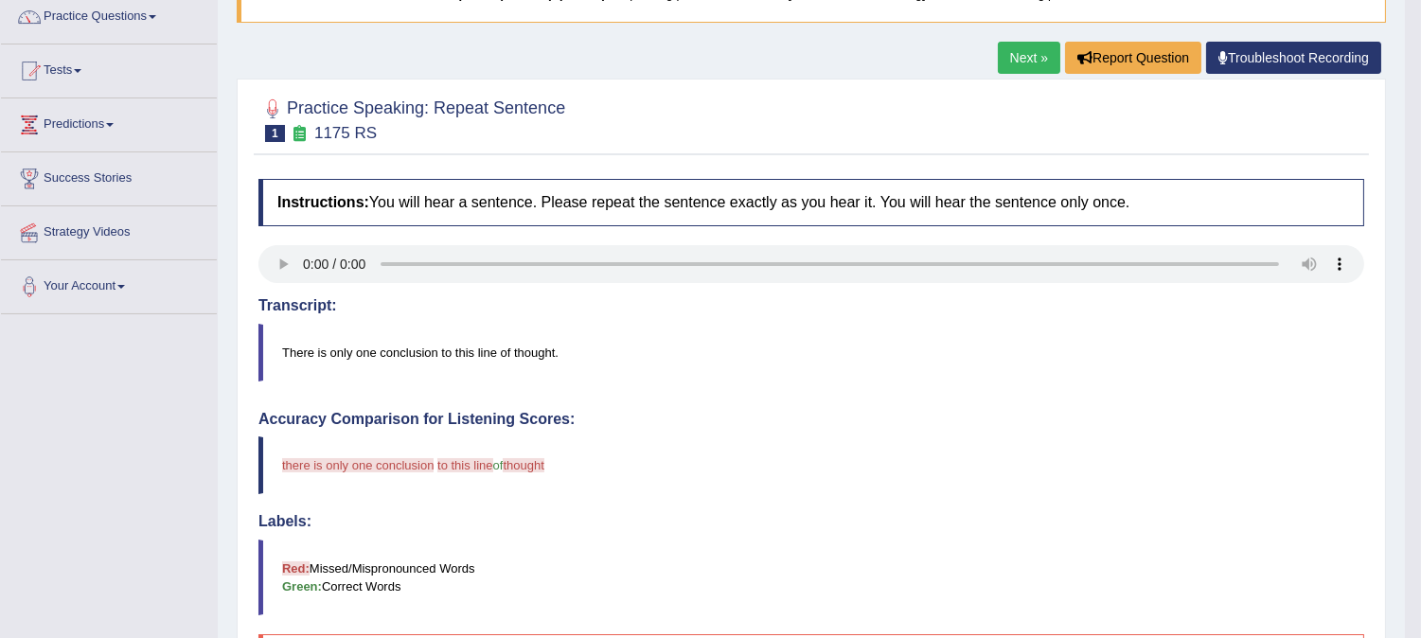
click at [1015, 49] on link "Next »" at bounding box center [1029, 58] width 62 height 32
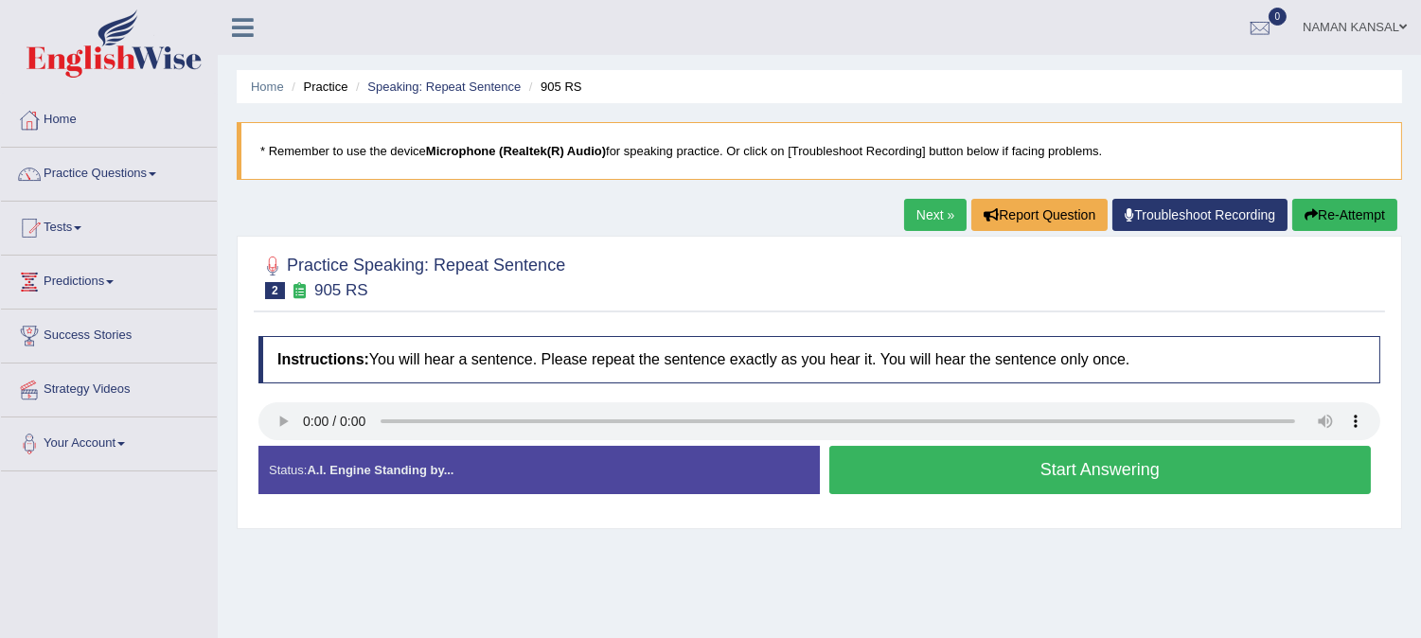
click at [948, 487] on button "Start Answering" at bounding box center [1100, 470] width 542 height 48
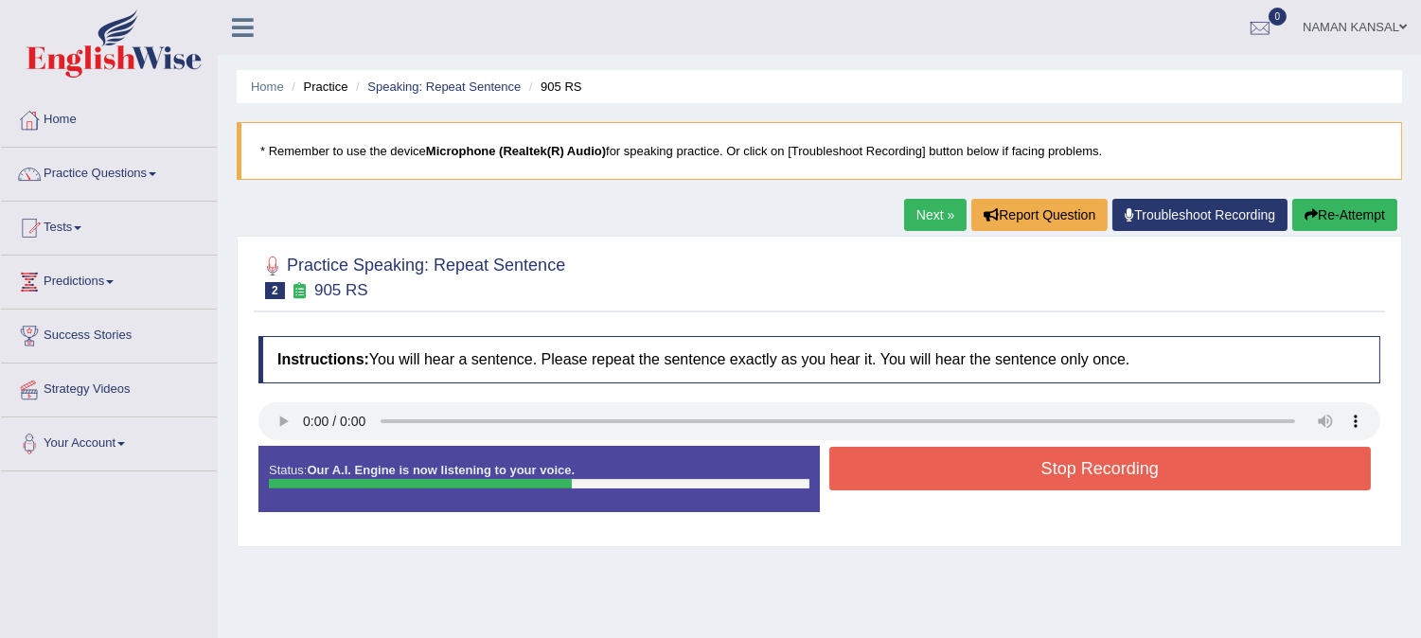
click at [948, 487] on button "Stop Recording" at bounding box center [1100, 469] width 542 height 44
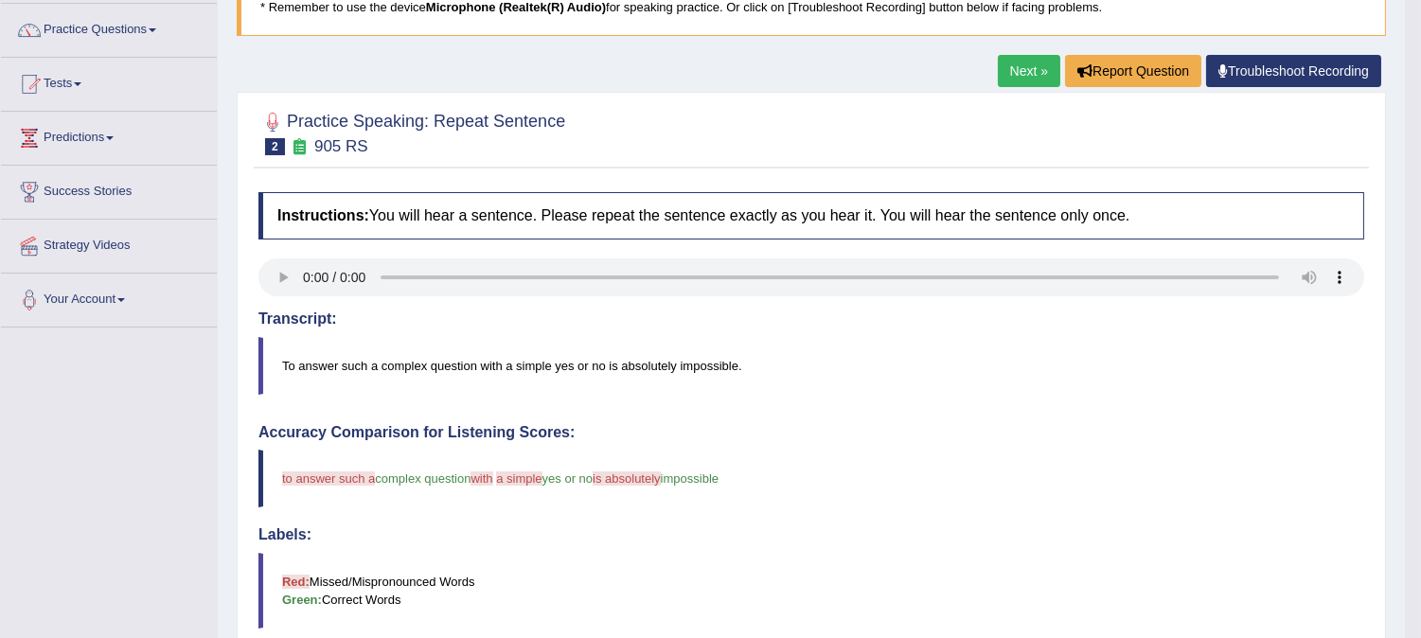
scroll to position [60, 0]
